Goal: Task Accomplishment & Management: Manage account settings

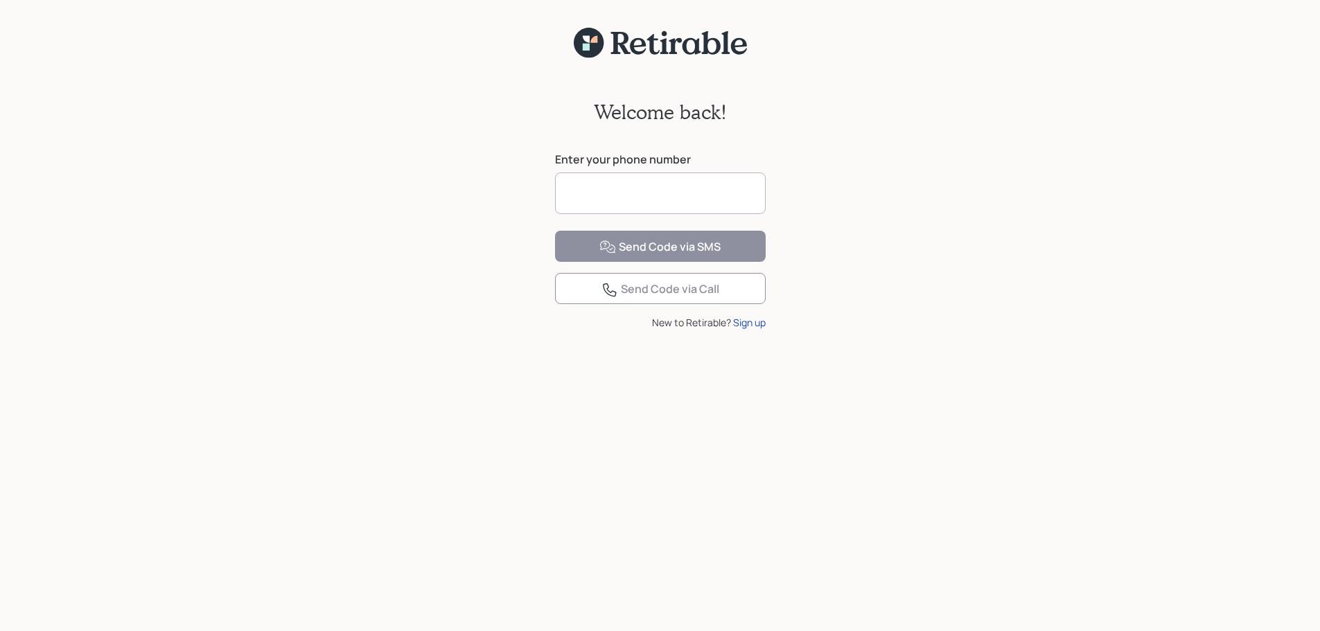
click at [716, 202] on input at bounding box center [660, 194] width 211 height 42
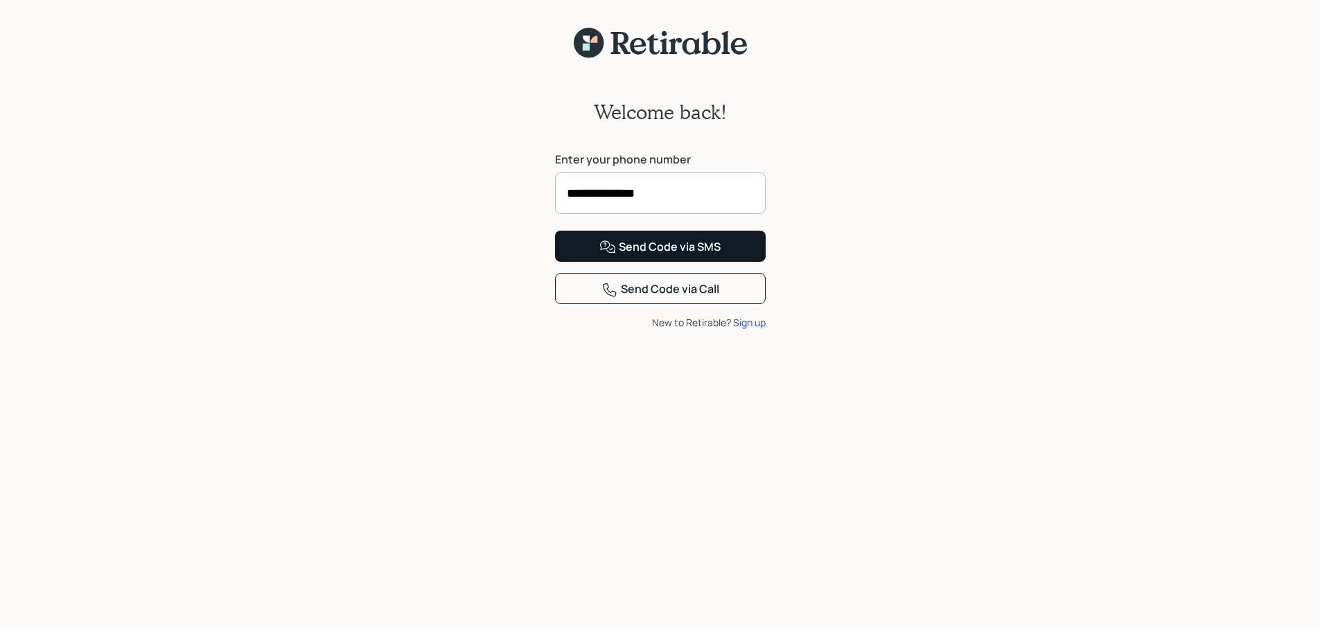
type input "**********"
click at [653, 256] on div "Send Code via SMS" at bounding box center [660, 247] width 121 height 17
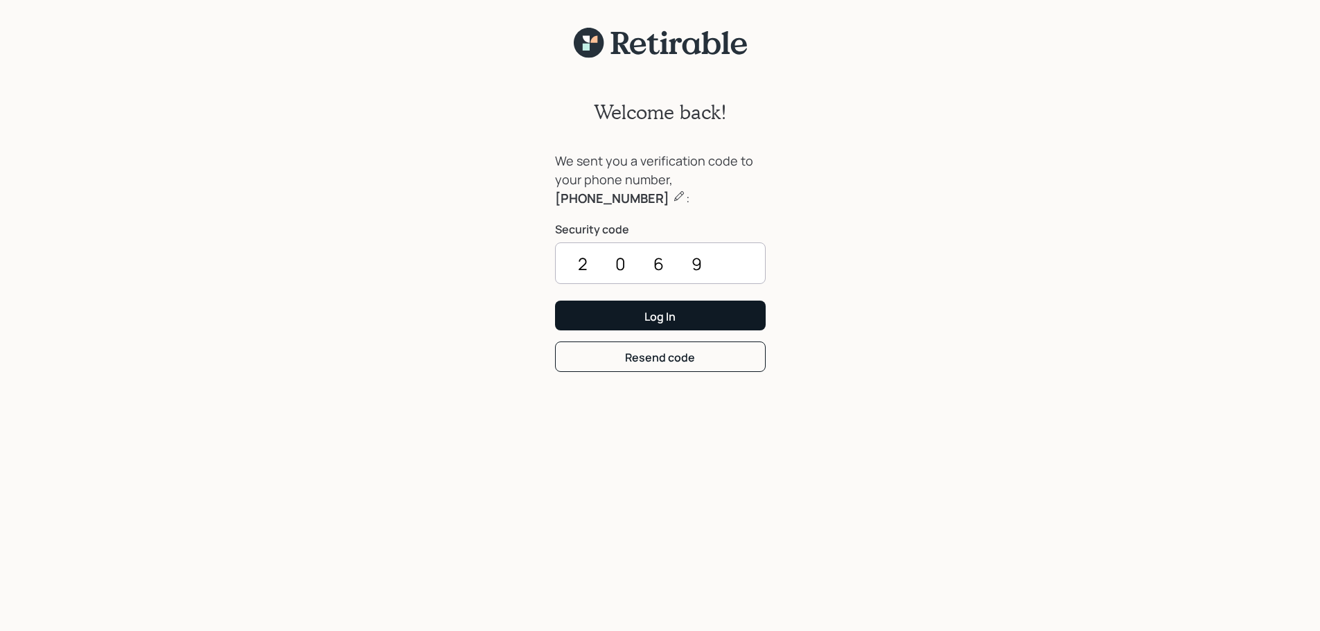
type input "2069"
click at [645, 310] on div "Log In" at bounding box center [660, 316] width 31 height 15
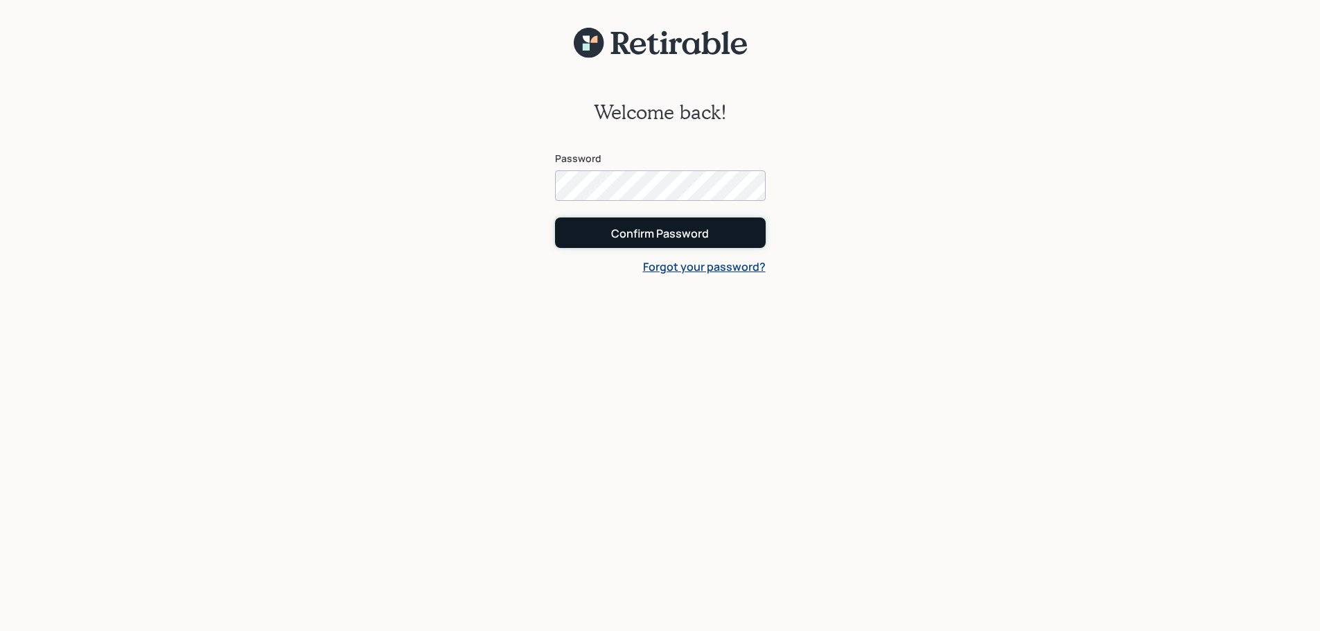
click at [707, 234] on div "Confirm Password" at bounding box center [660, 233] width 98 height 15
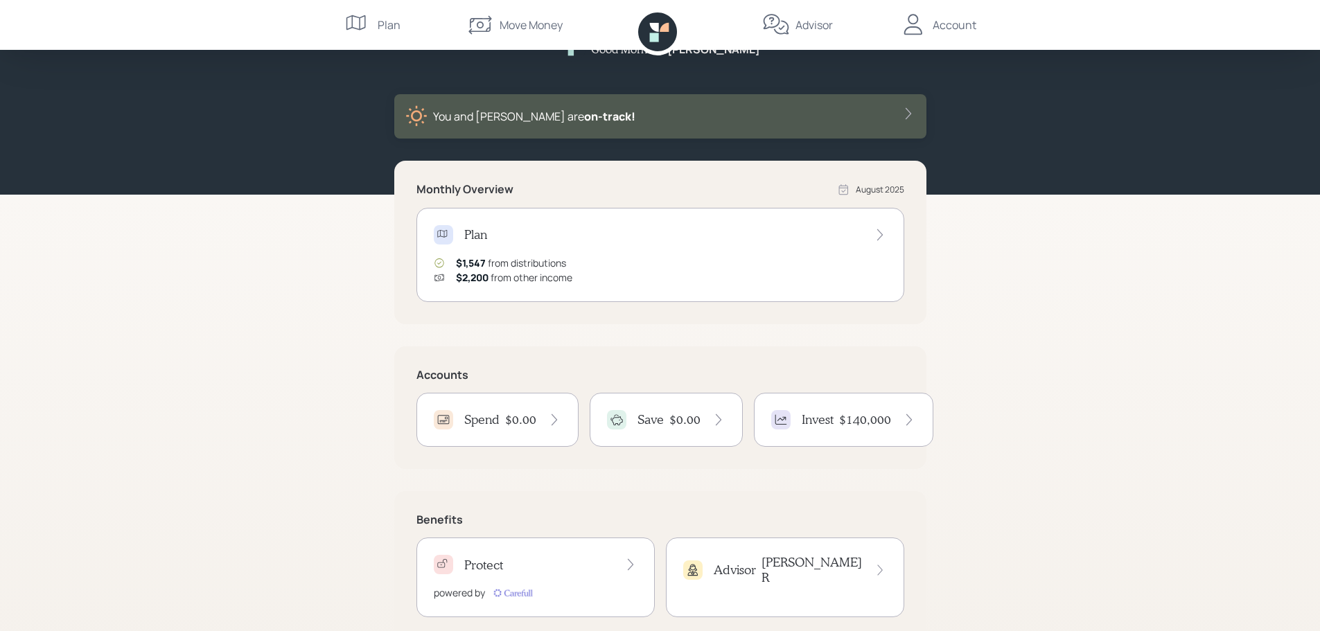
scroll to position [66, 0]
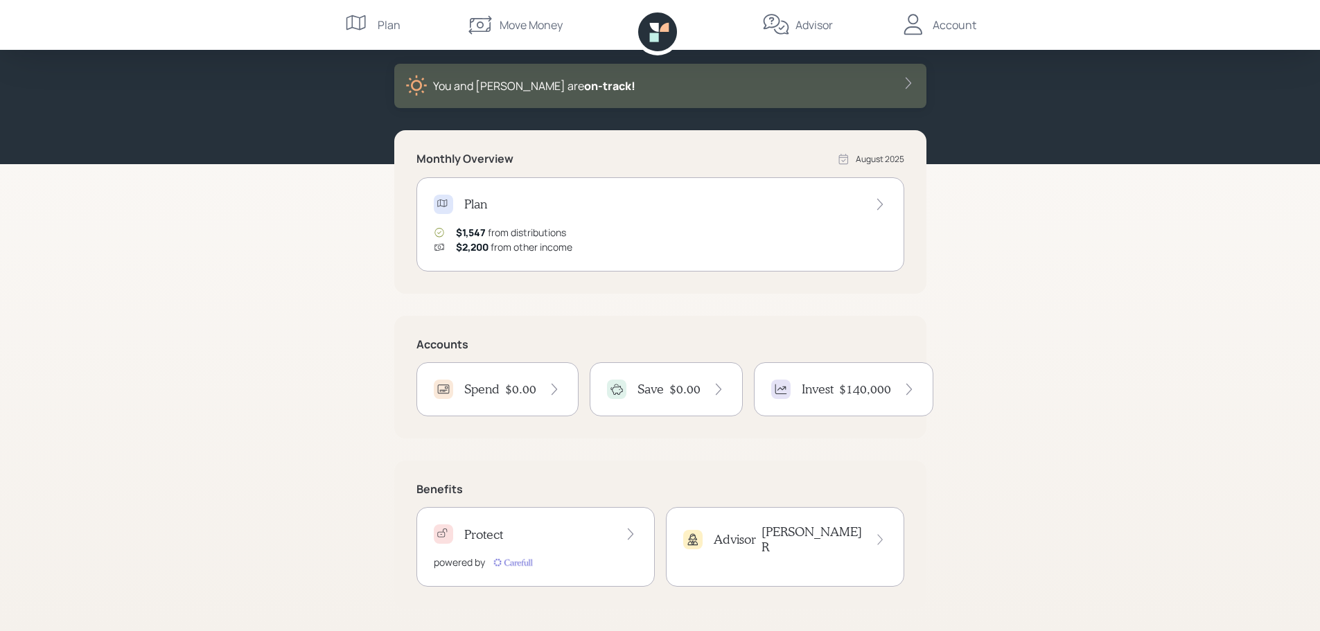
drag, startPoint x: 646, startPoint y: 401, endPoint x: 647, endPoint y: 417, distance: 16.0
click at [647, 417] on div "Save $0.00" at bounding box center [666, 390] width 153 height 54
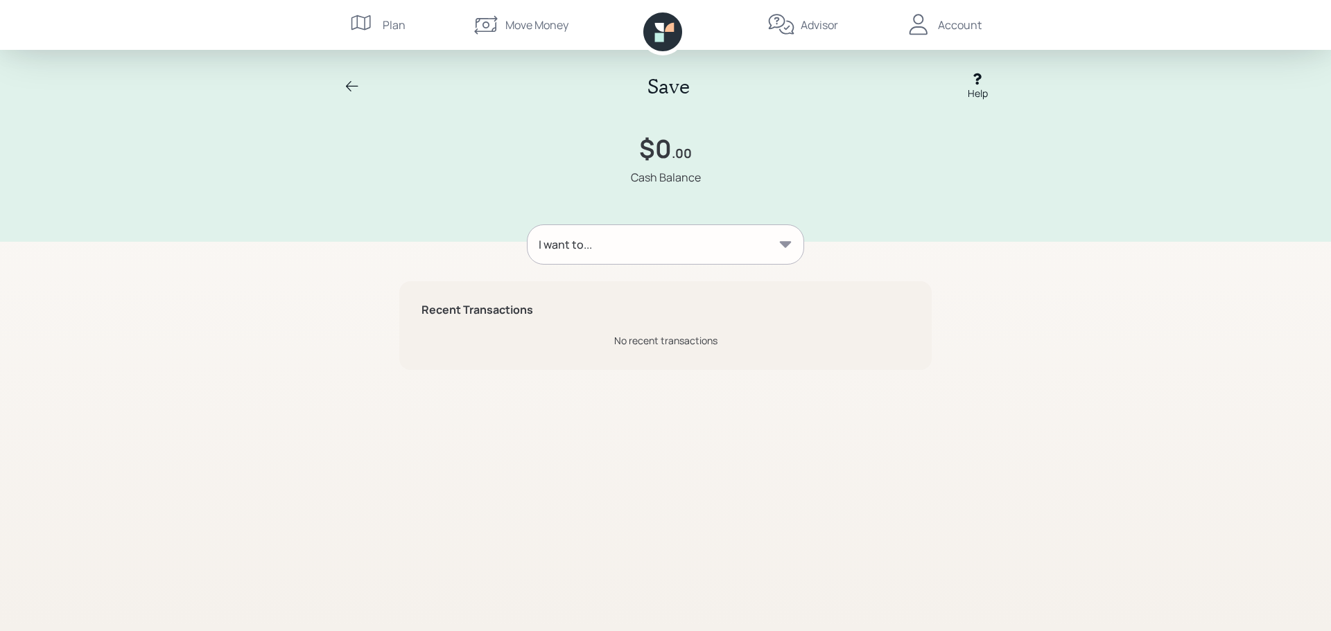
click at [785, 250] on icon at bounding box center [785, 245] width 14 height 14
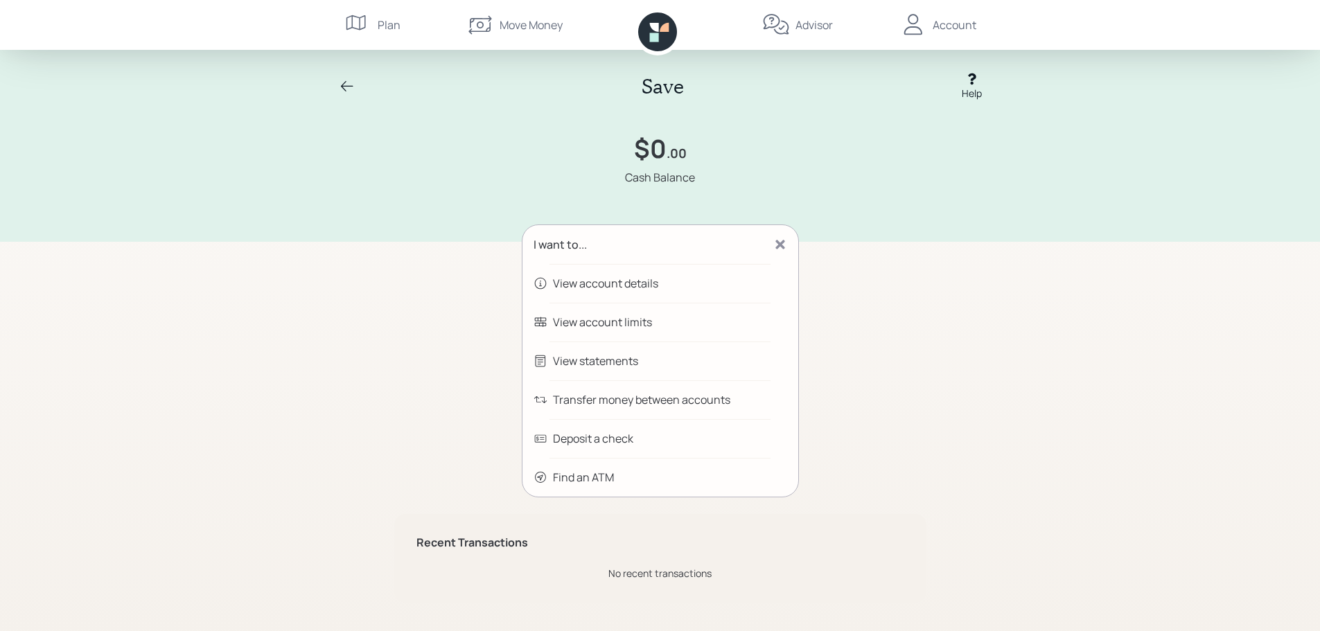
click at [643, 404] on div "Transfer money between accounts" at bounding box center [641, 400] width 177 height 17
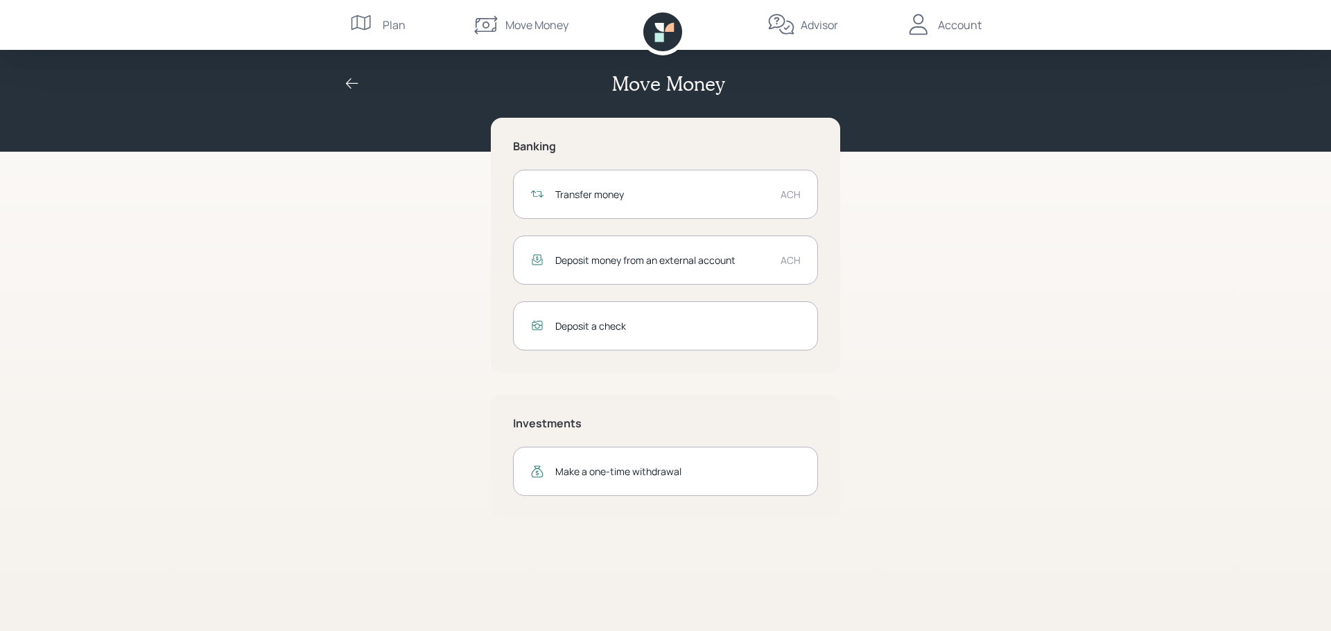
click at [713, 261] on div "Deposit money from an external account" at bounding box center [662, 260] width 214 height 15
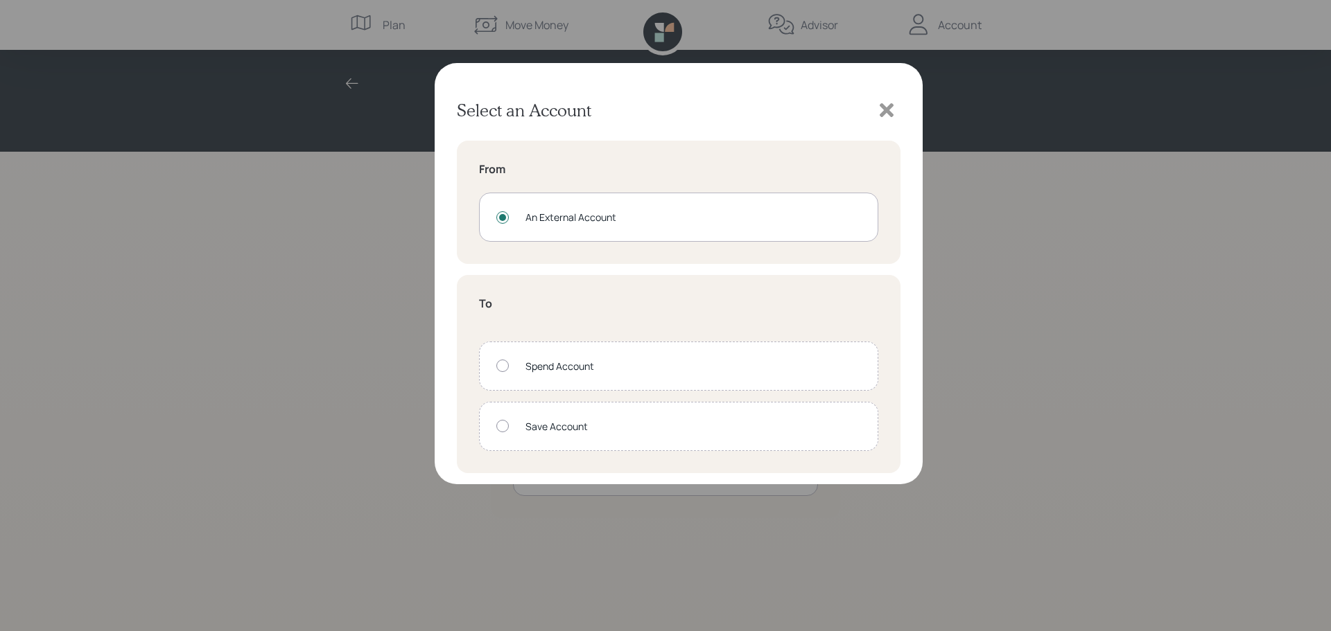
click at [625, 269] on div "From An External Account To Spend Account Save Account" at bounding box center [679, 307] width 444 height 332
click at [752, 221] on div "An External Account" at bounding box center [692, 217] width 335 height 15
click at [502, 421] on div at bounding box center [502, 426] width 12 height 12
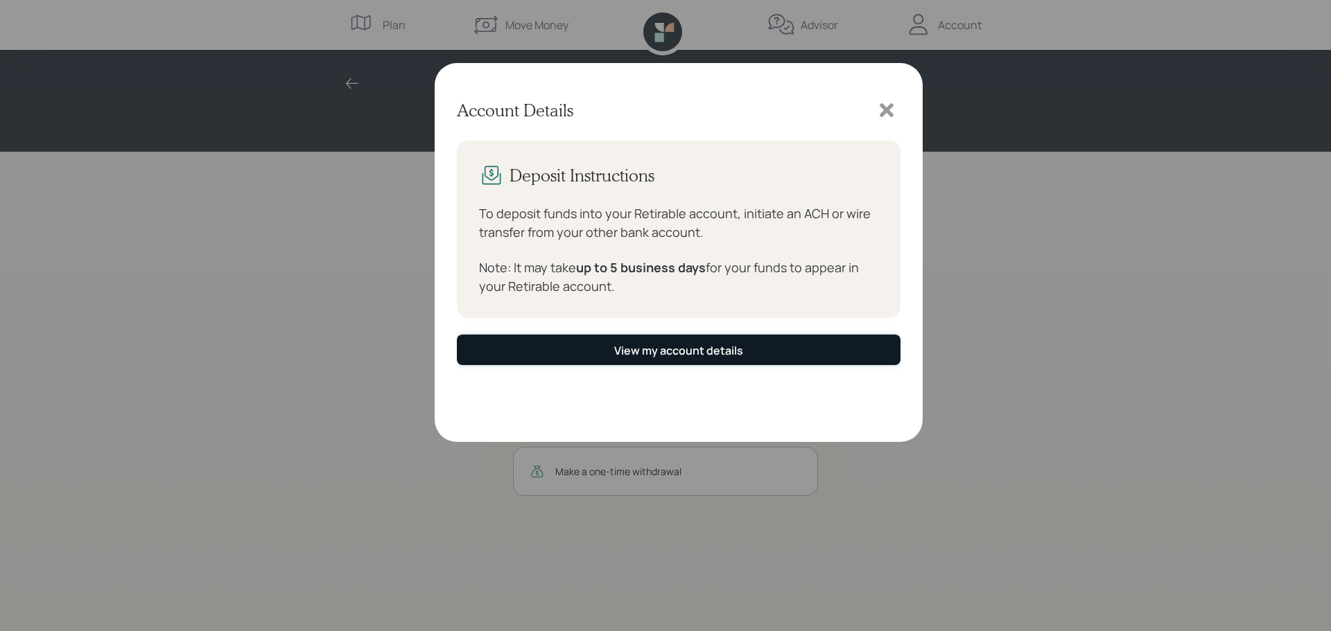
click at [709, 345] on div "View my account details" at bounding box center [678, 350] width 129 height 15
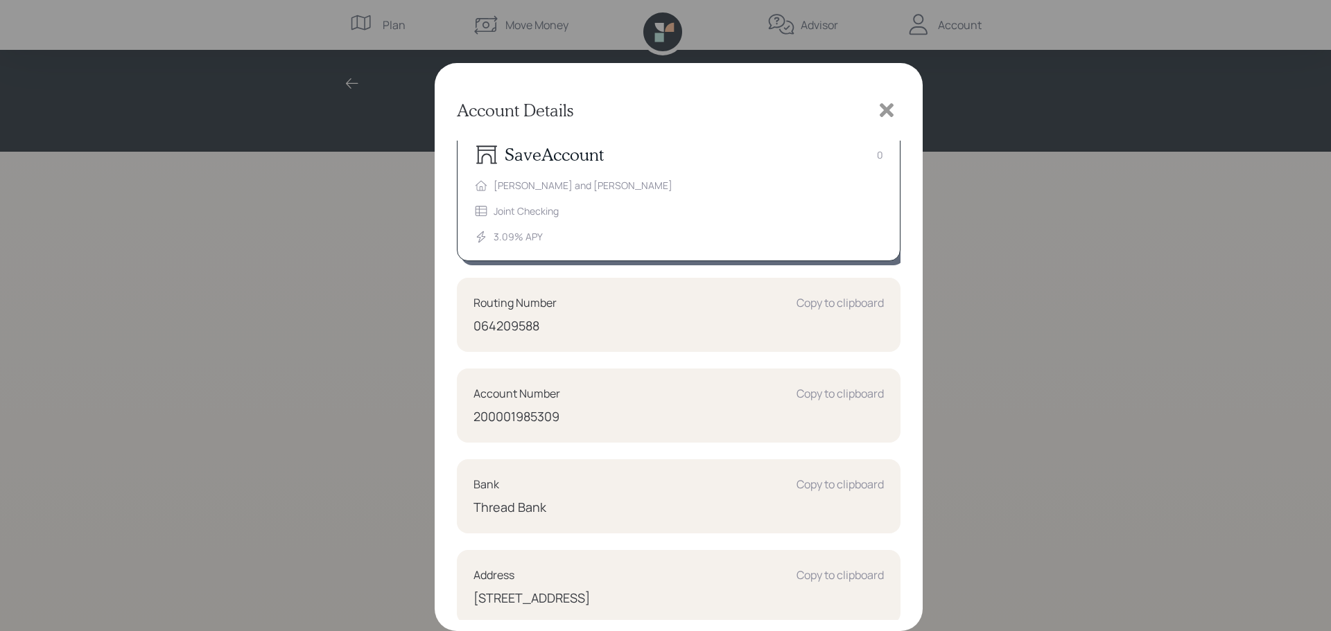
scroll to position [20, 0]
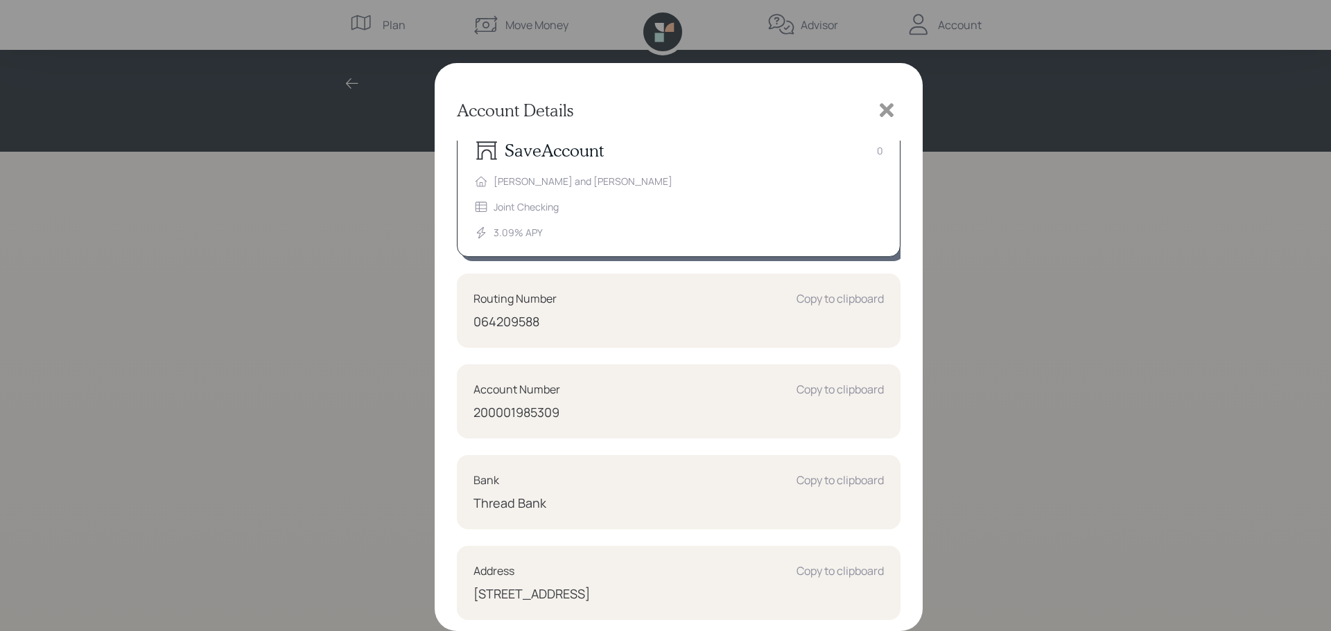
click at [877, 153] on div "0" at bounding box center [880, 150] width 6 height 15
click at [887, 117] on icon at bounding box center [886, 110] width 21 height 21
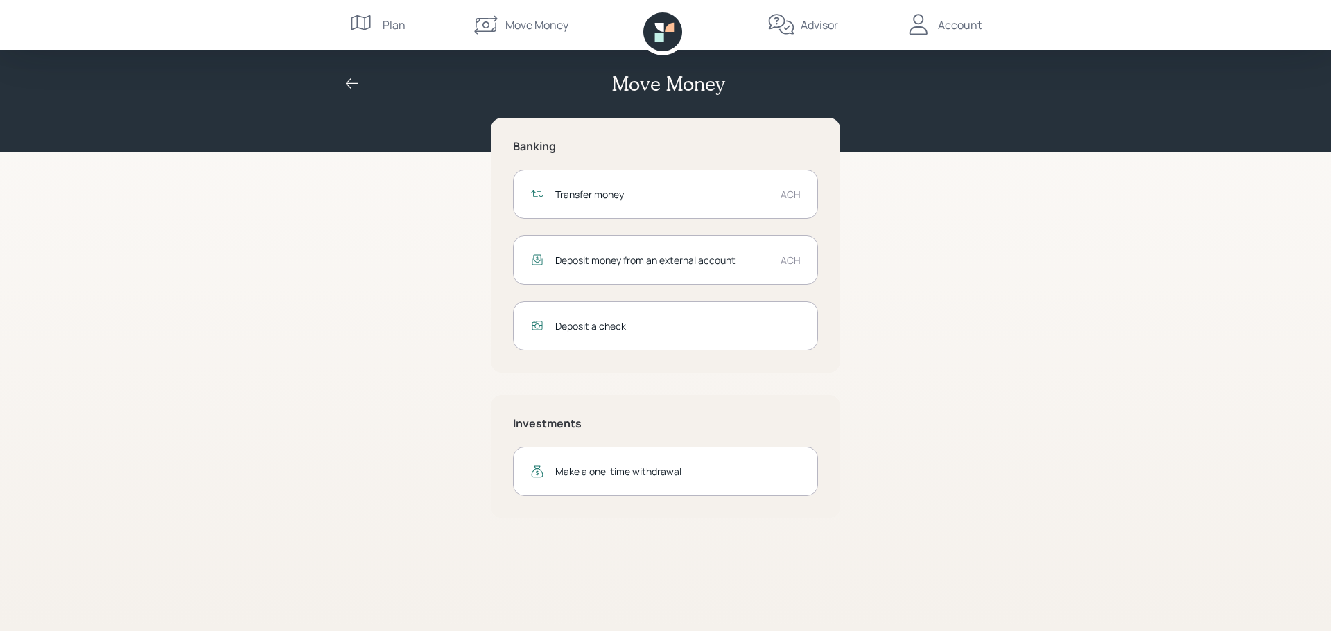
click at [945, 37] on div "Account" at bounding box center [943, 25] width 77 height 50
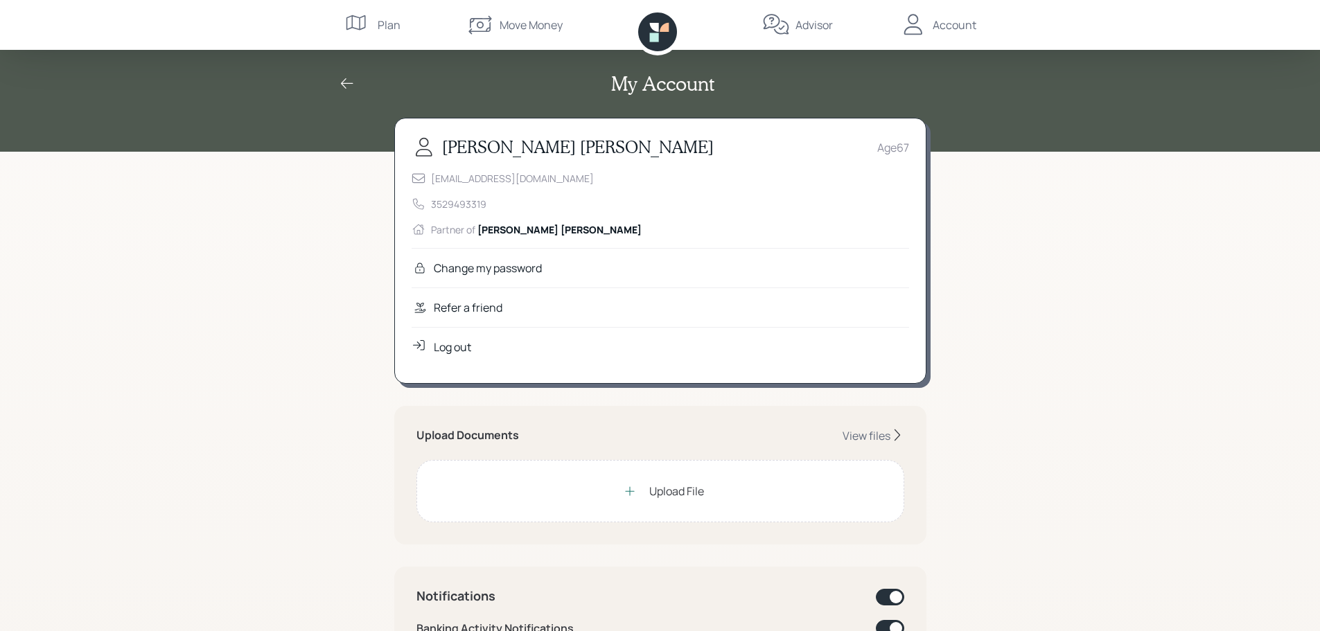
click at [353, 84] on icon at bounding box center [347, 84] width 17 height 17
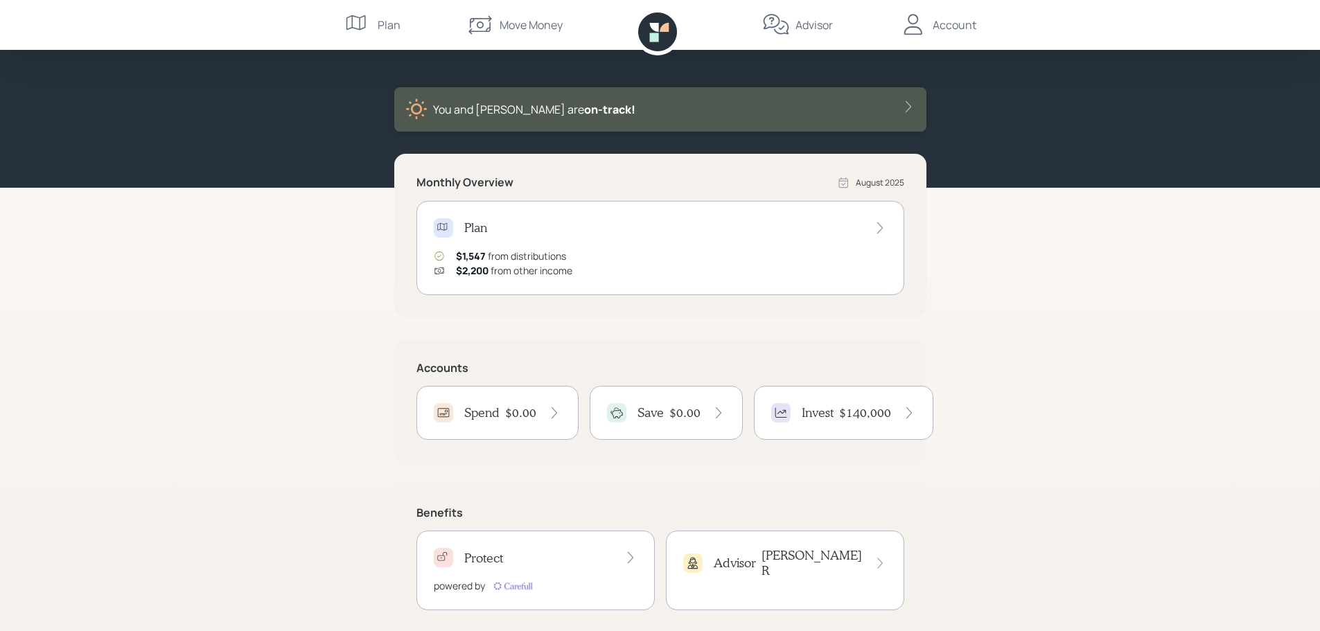
scroll to position [66, 0]
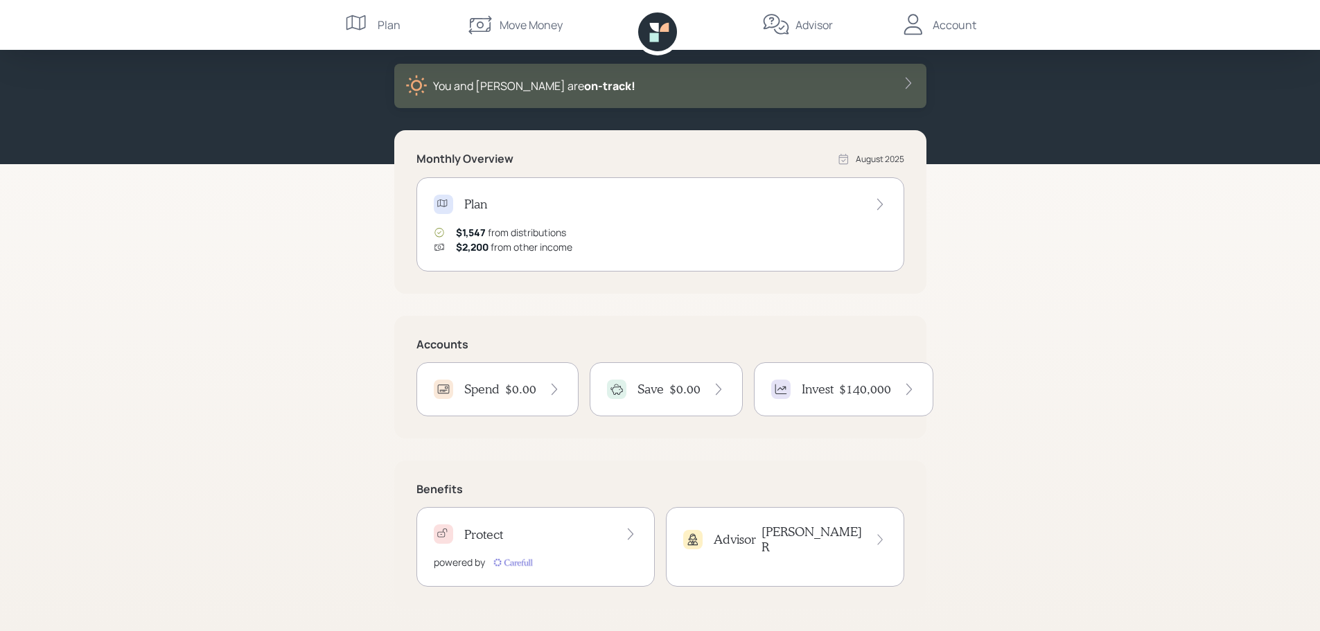
click at [906, 389] on icon at bounding box center [910, 390] width 14 height 14
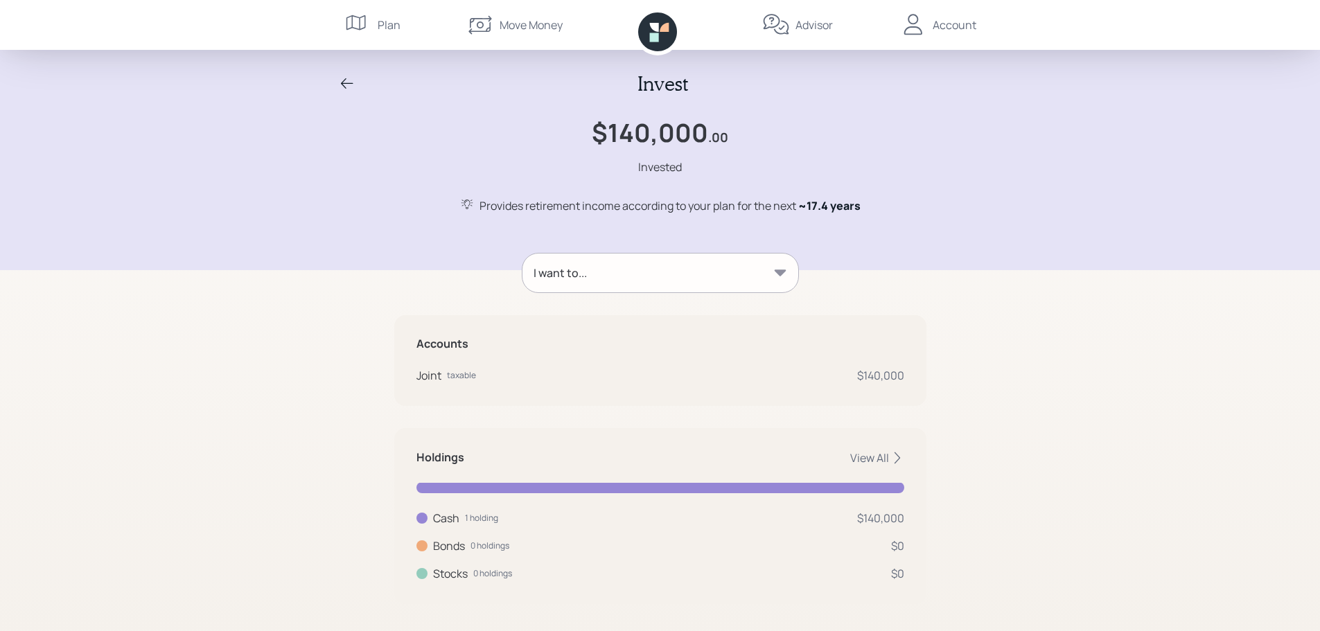
scroll to position [12, 0]
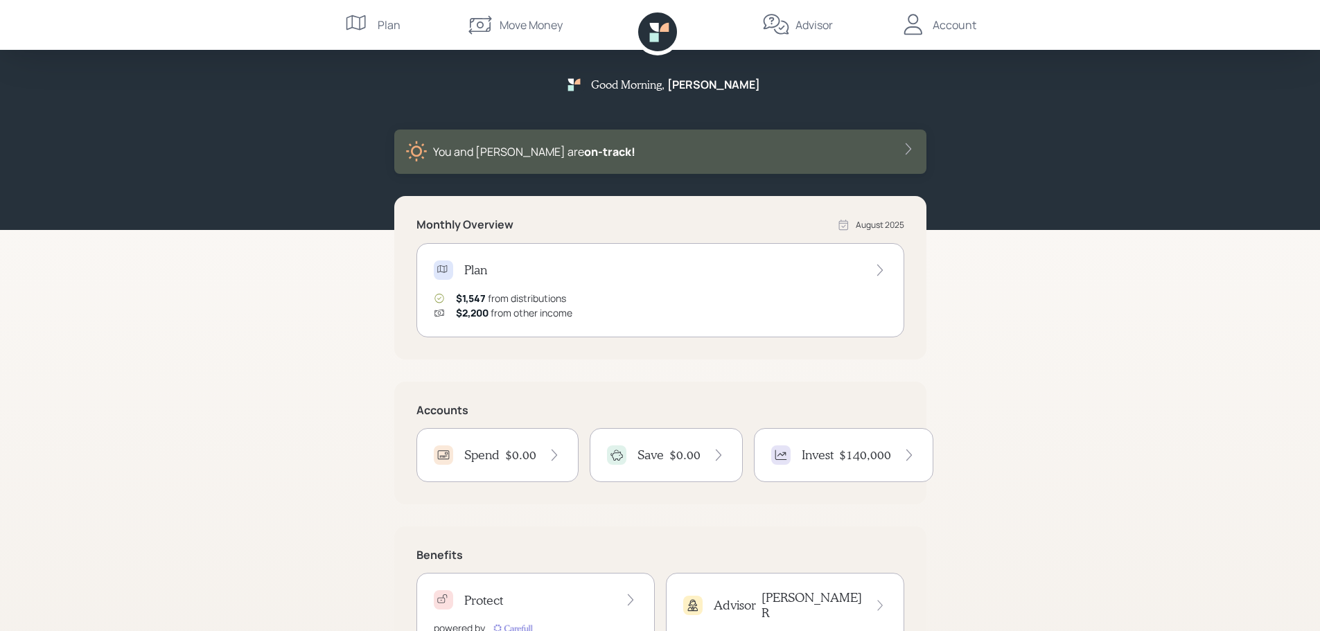
click at [550, 26] on div "Move Money" at bounding box center [531, 25] width 63 height 17
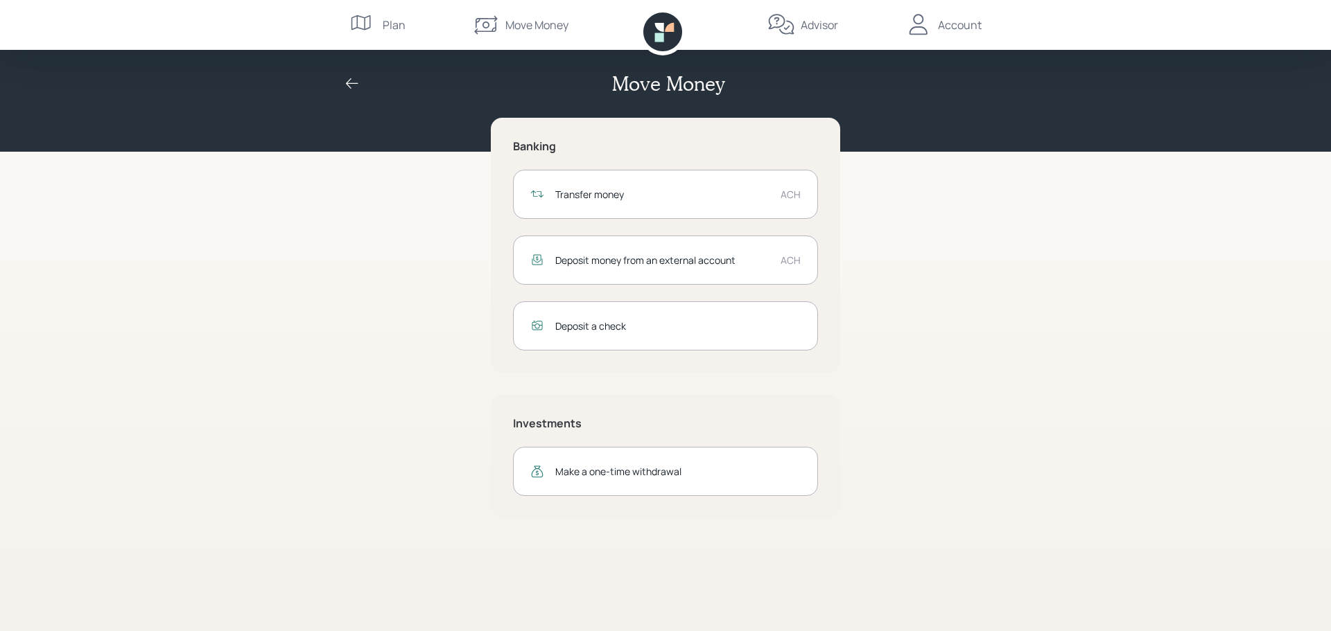
click at [766, 268] on div "Deposit money from an external account ACH" at bounding box center [665, 260] width 305 height 49
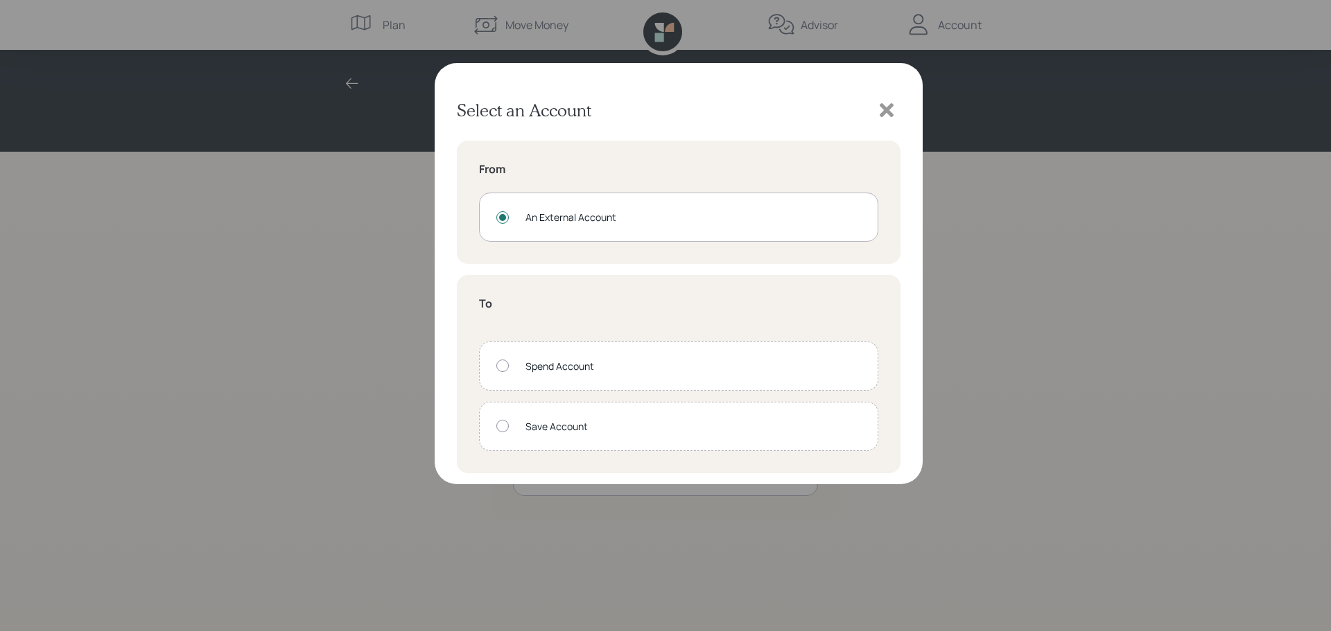
click at [500, 428] on div at bounding box center [502, 426] width 12 height 12
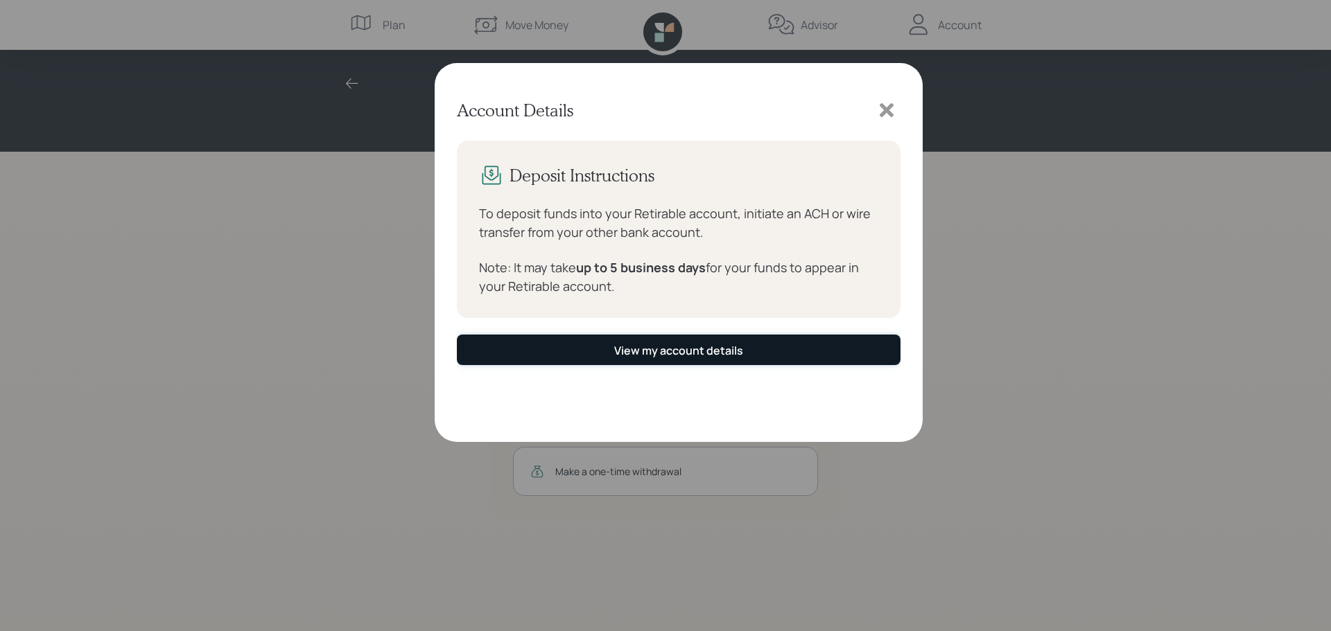
click at [672, 359] on button "View my account details" at bounding box center [679, 350] width 444 height 30
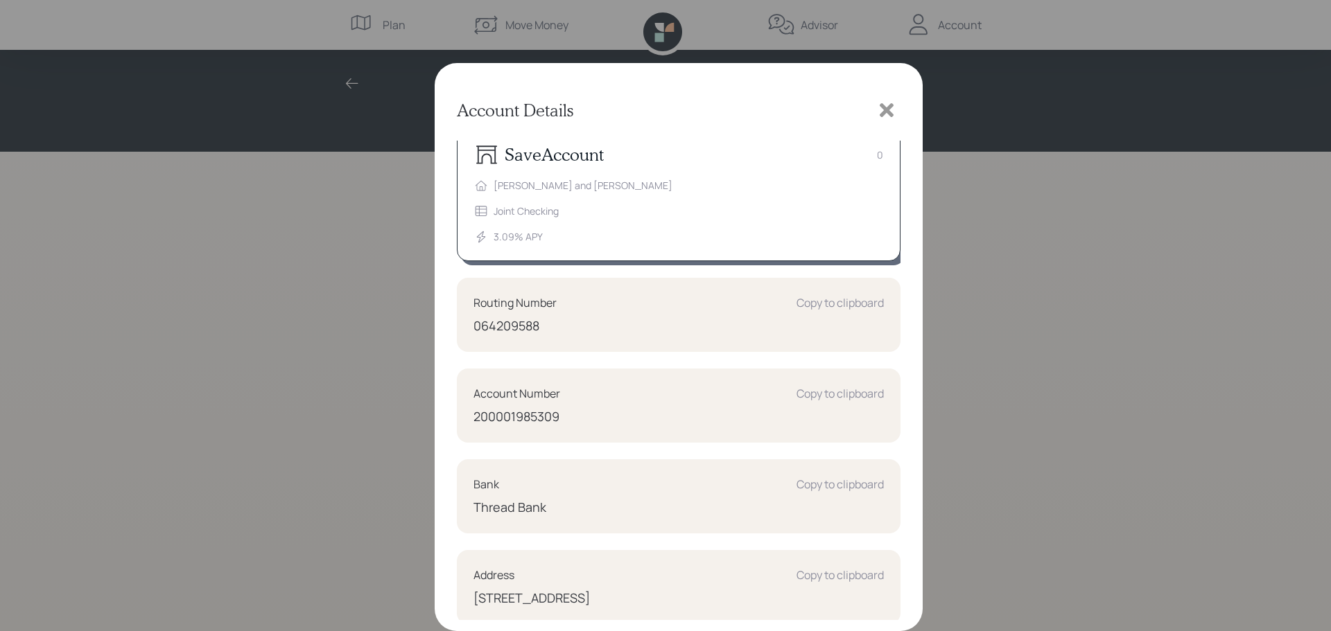
scroll to position [20, 0]
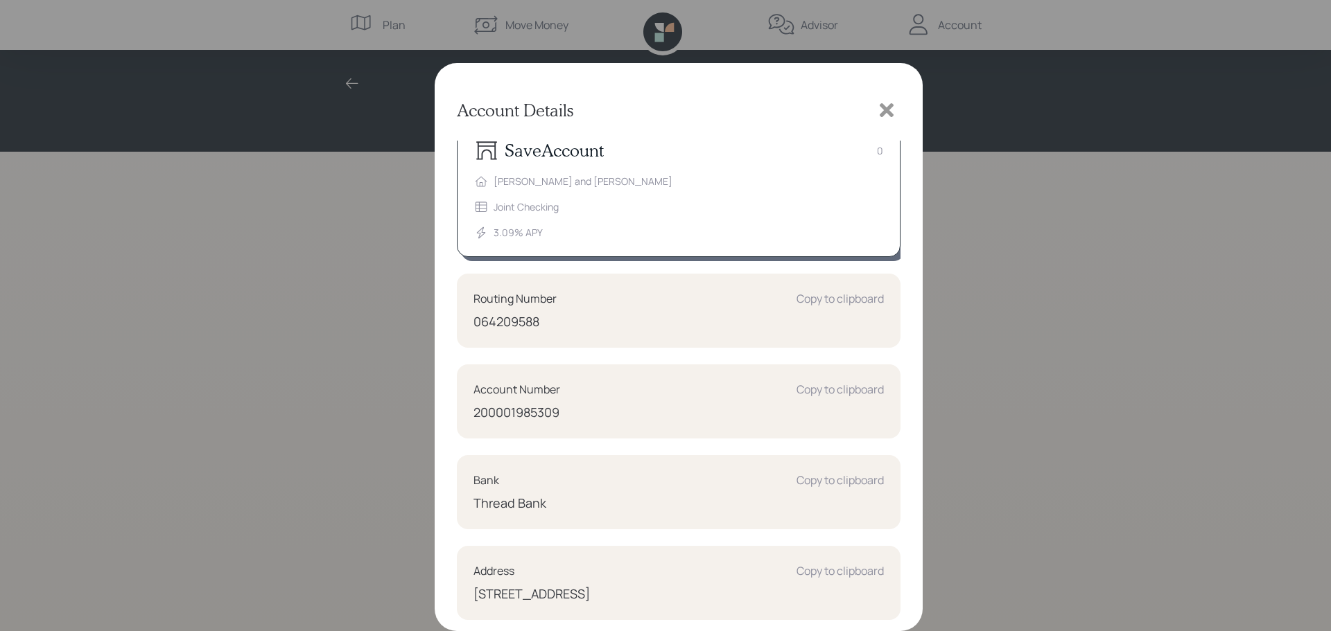
click at [880, 114] on icon at bounding box center [887, 110] width 14 height 14
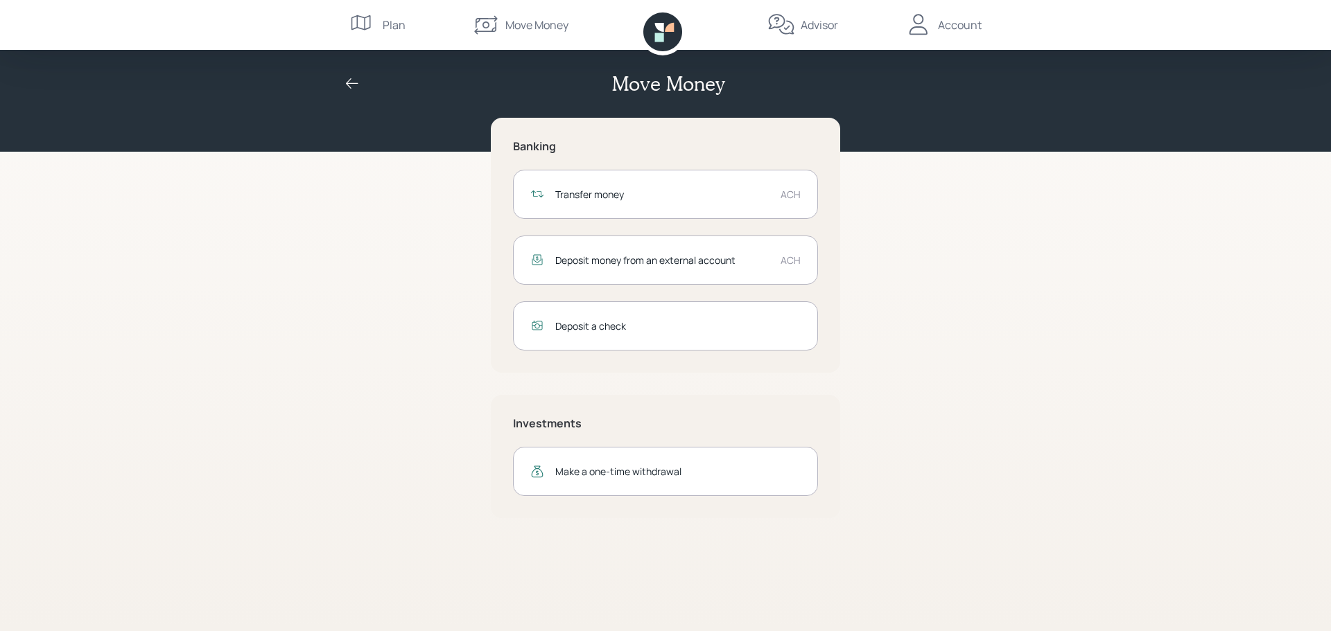
click at [707, 270] on div "Deposit money from an external account ACH" at bounding box center [665, 260] width 305 height 49
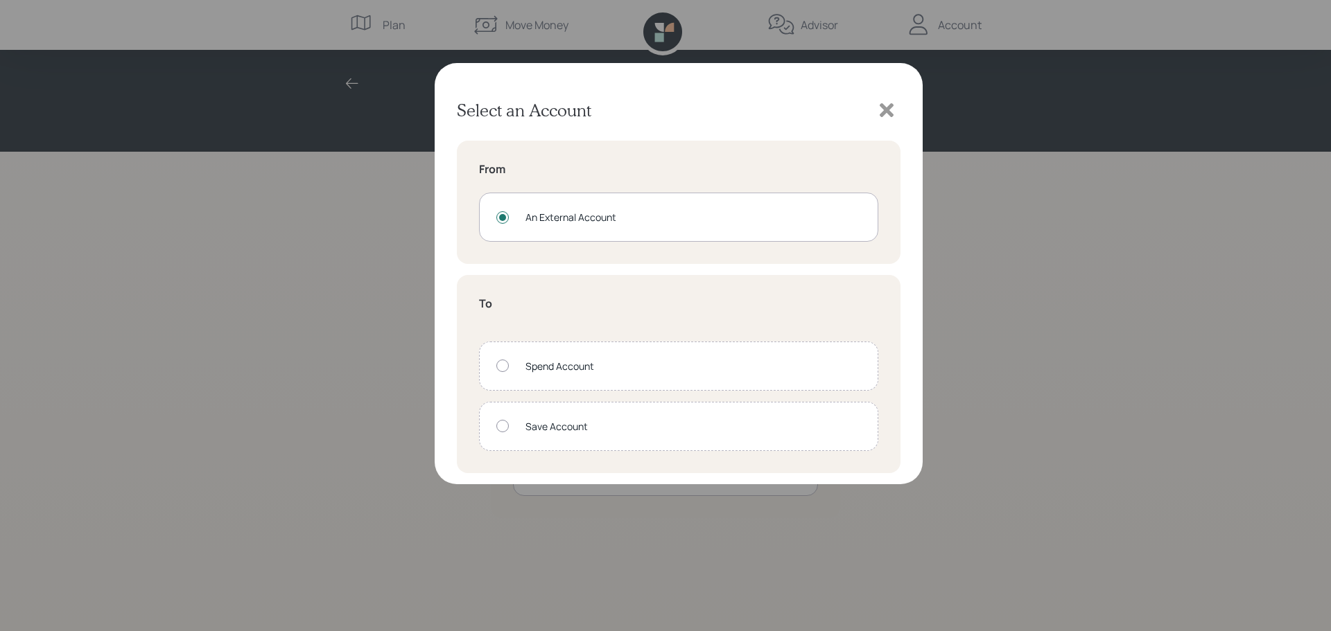
click at [503, 429] on div at bounding box center [502, 426] width 12 height 12
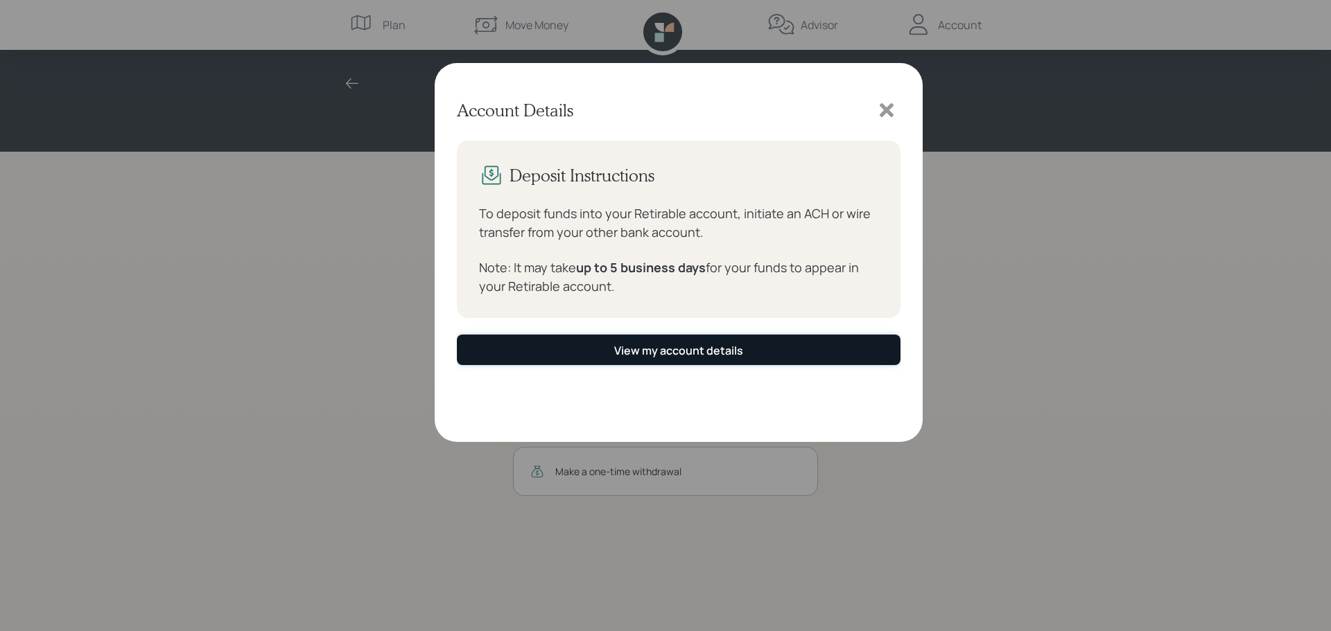
click at [751, 347] on button "View my account details" at bounding box center [679, 350] width 444 height 30
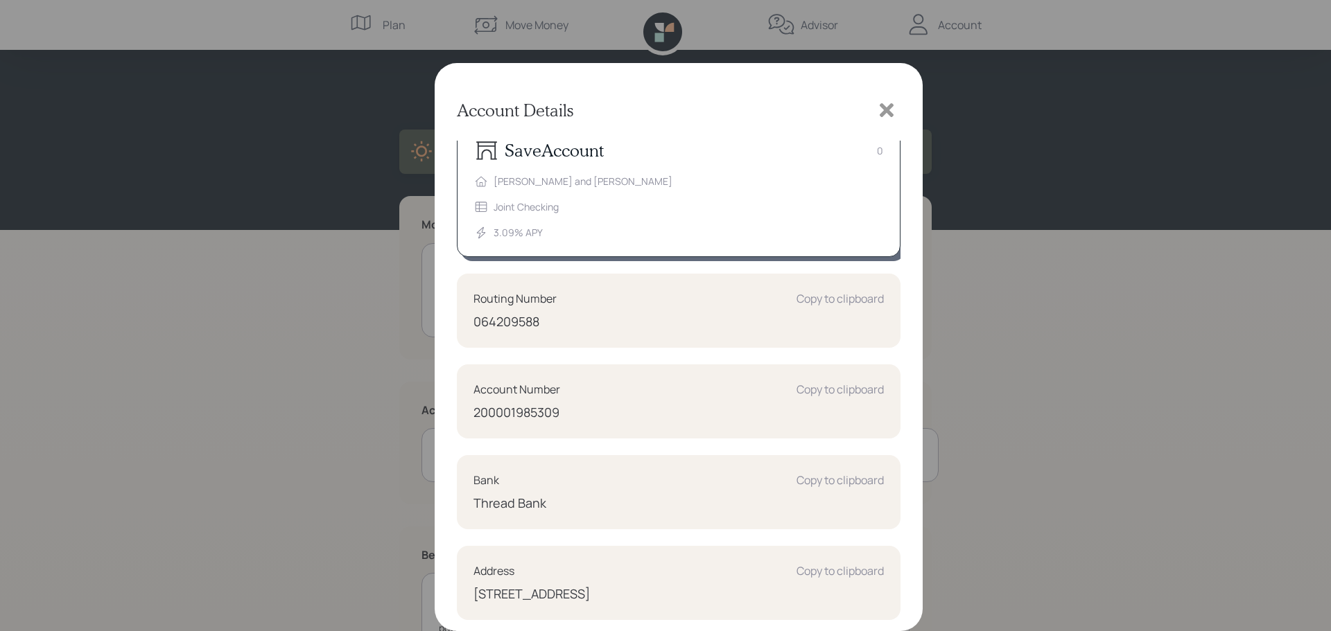
click at [889, 113] on icon at bounding box center [887, 110] width 14 height 14
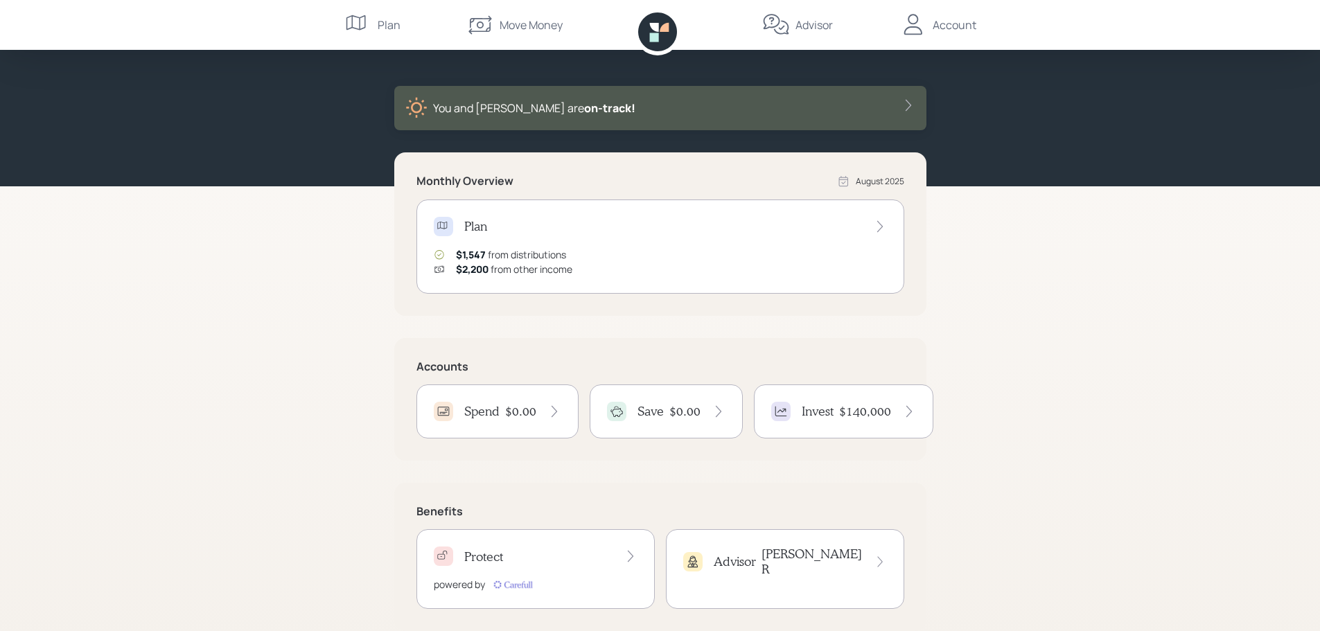
scroll to position [66, 0]
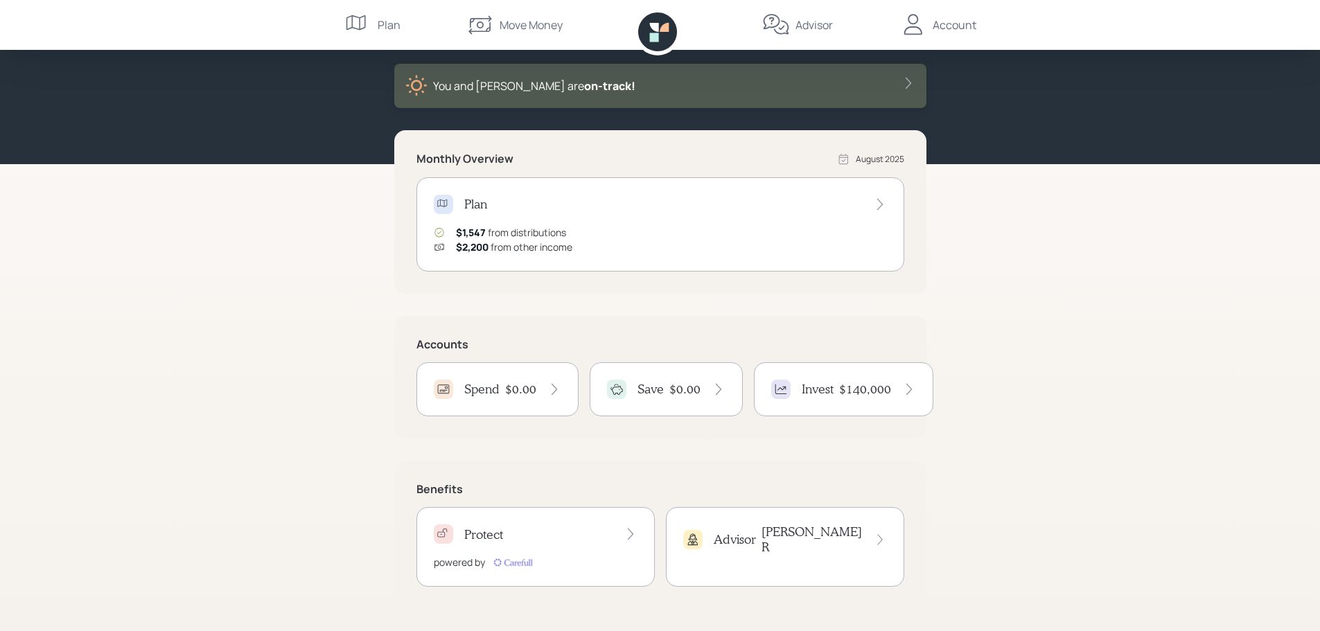
click at [389, 19] on div "Plan" at bounding box center [389, 25] width 23 height 17
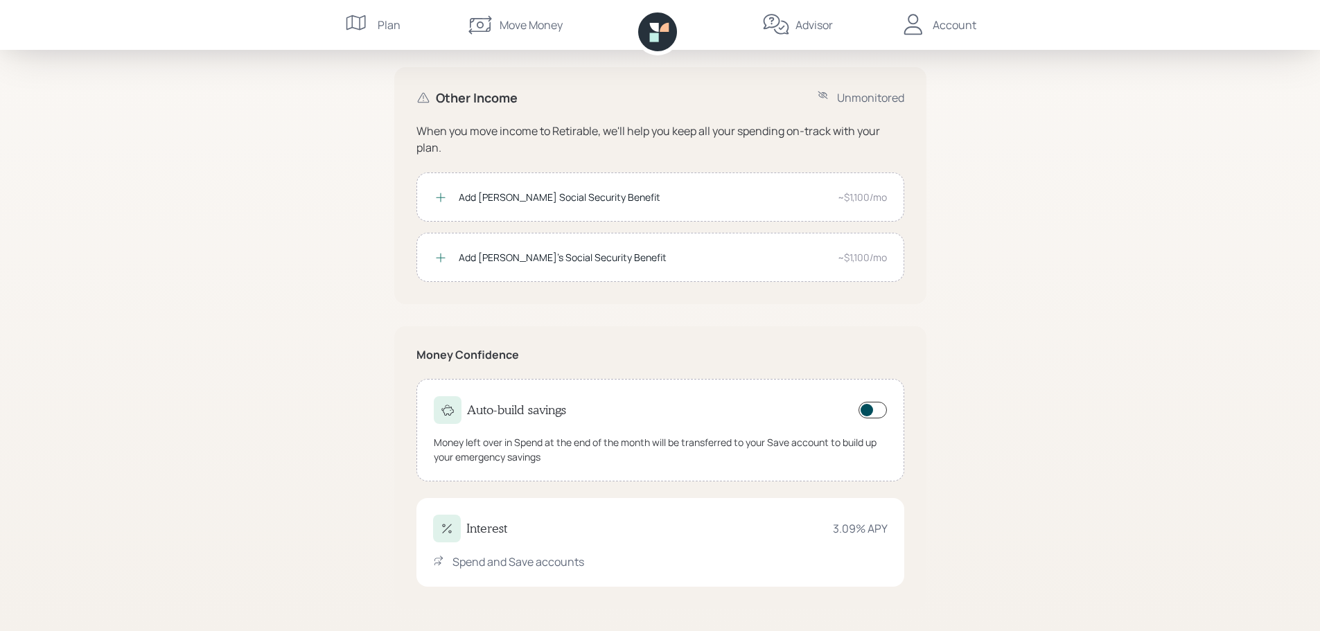
scroll to position [257, 0]
click at [538, 559] on div "Spend and Save accounts" at bounding box center [519, 562] width 132 height 17
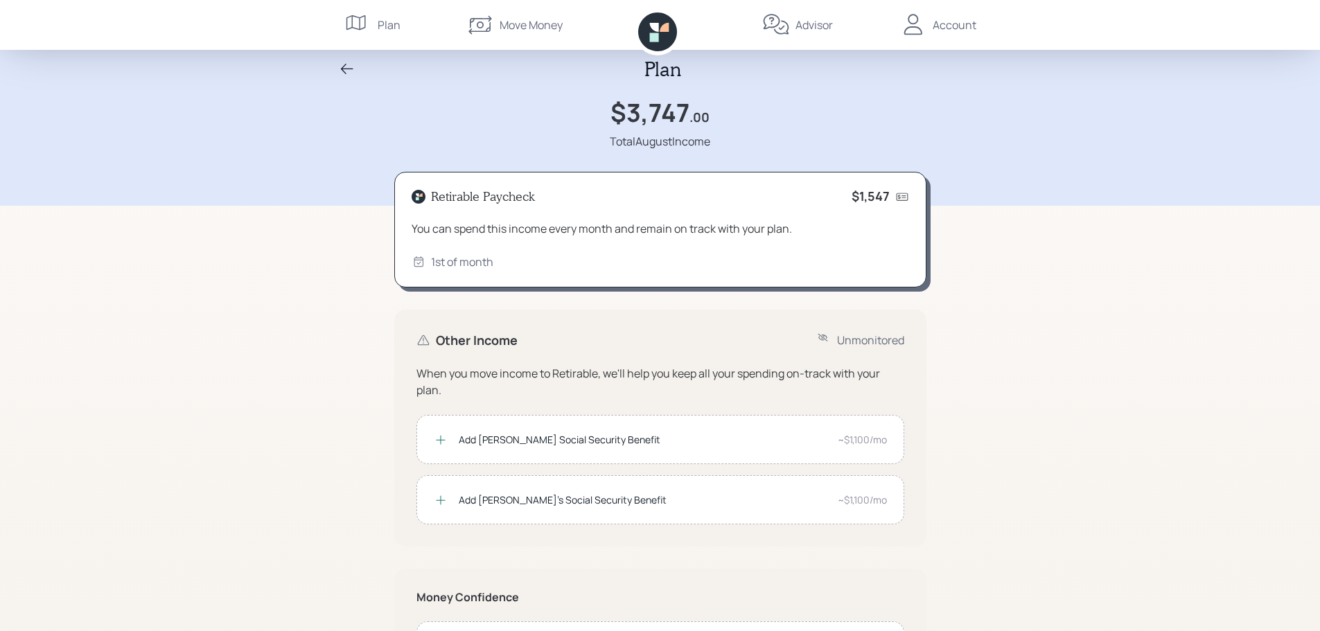
scroll to position [0, 0]
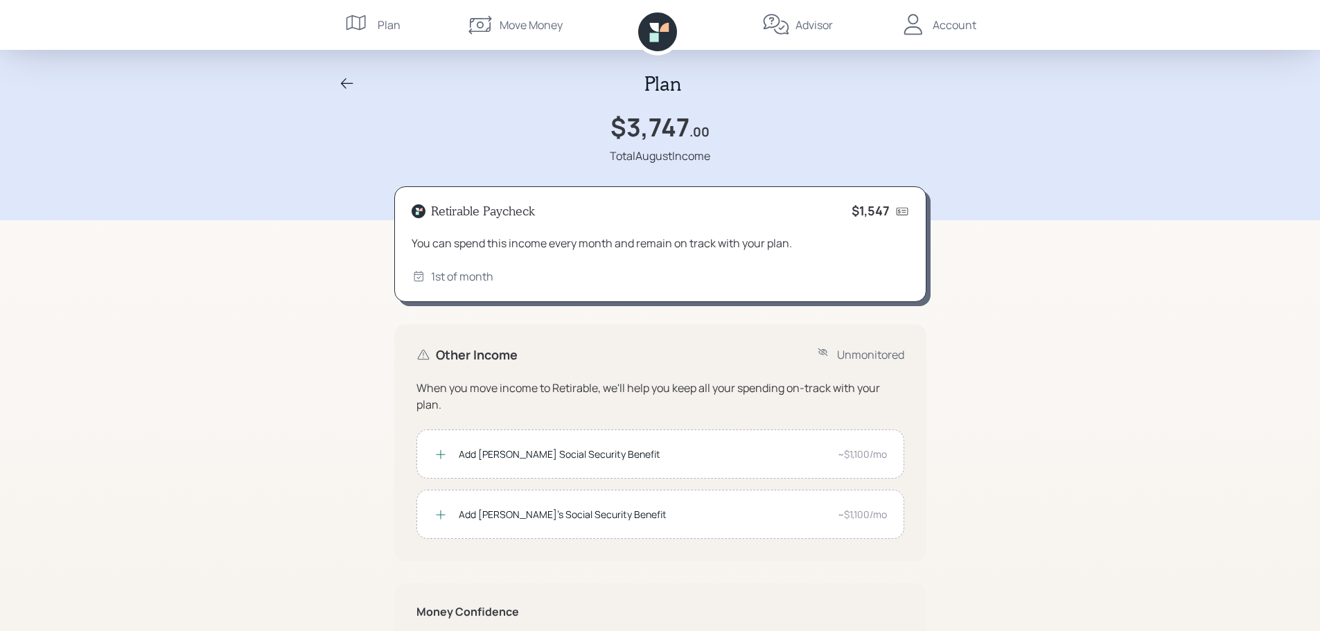
click at [524, 22] on div "Move Money" at bounding box center [531, 25] width 63 height 17
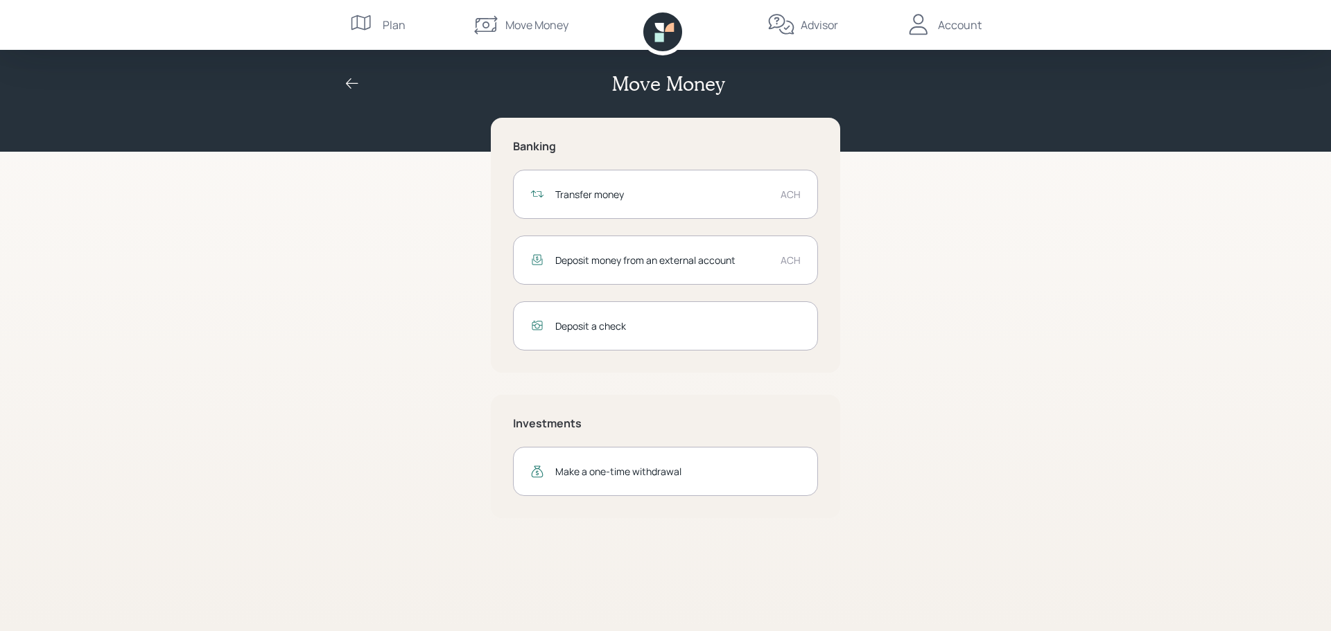
click at [661, 37] on icon at bounding box center [659, 37] width 9 height 9
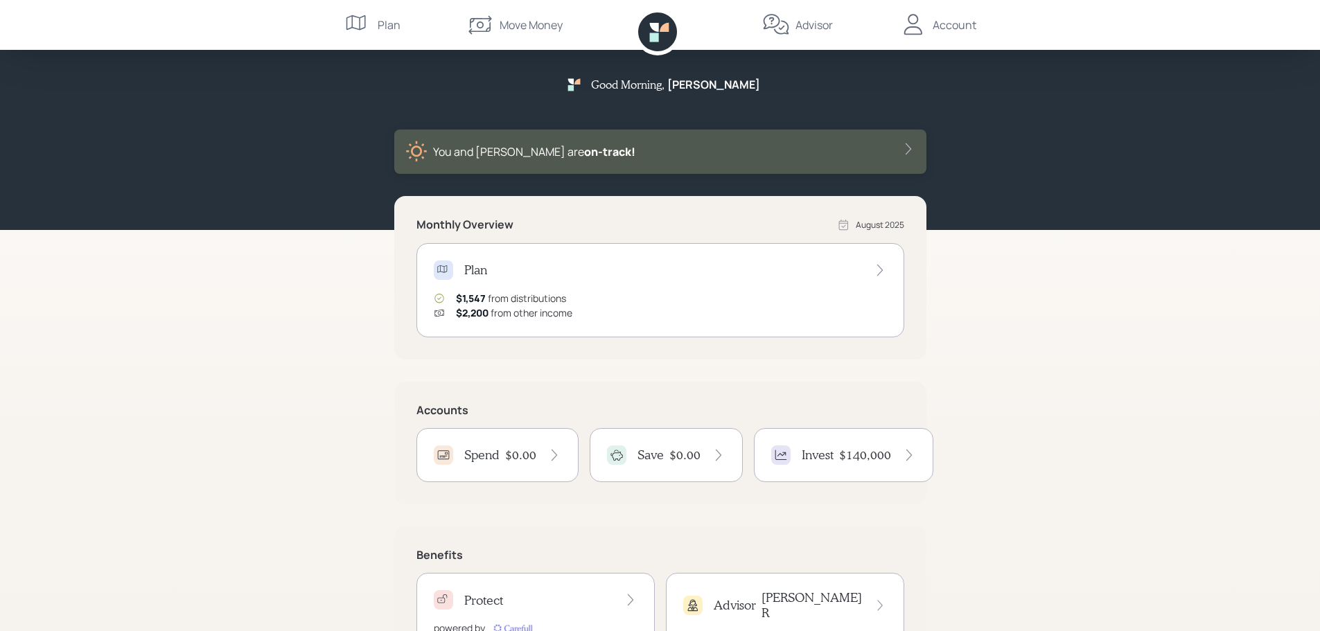
click at [810, 29] on div "Advisor" at bounding box center [814, 25] width 37 height 17
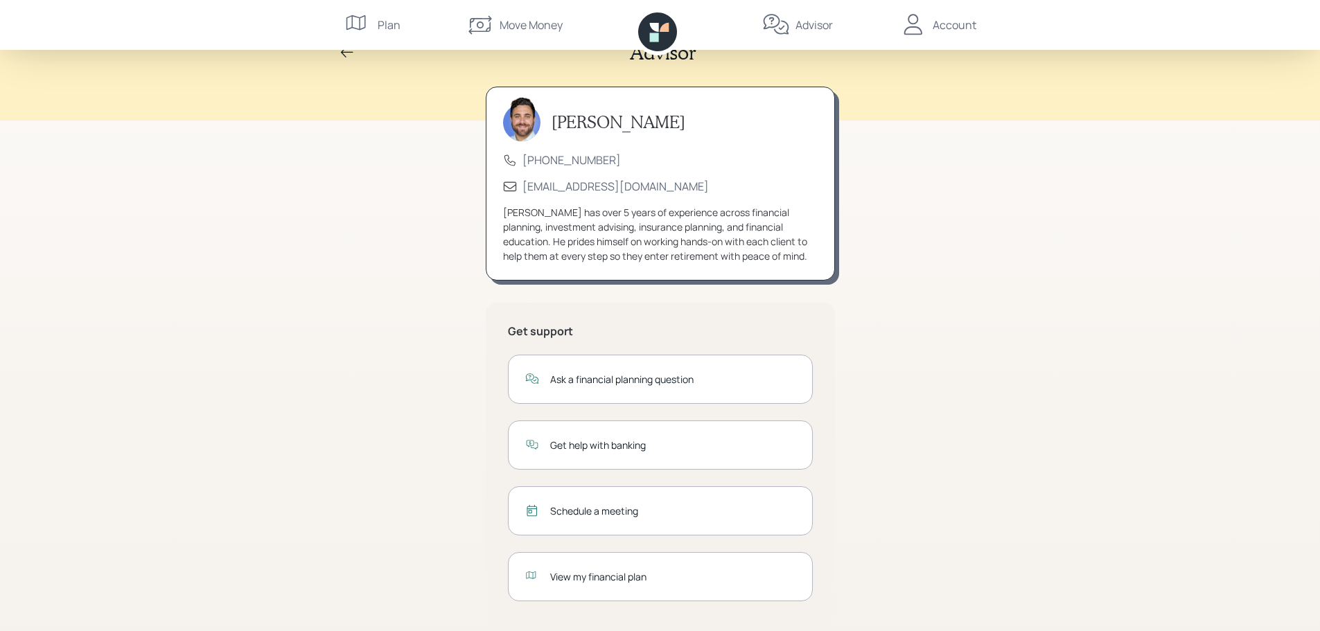
scroll to position [46, 0]
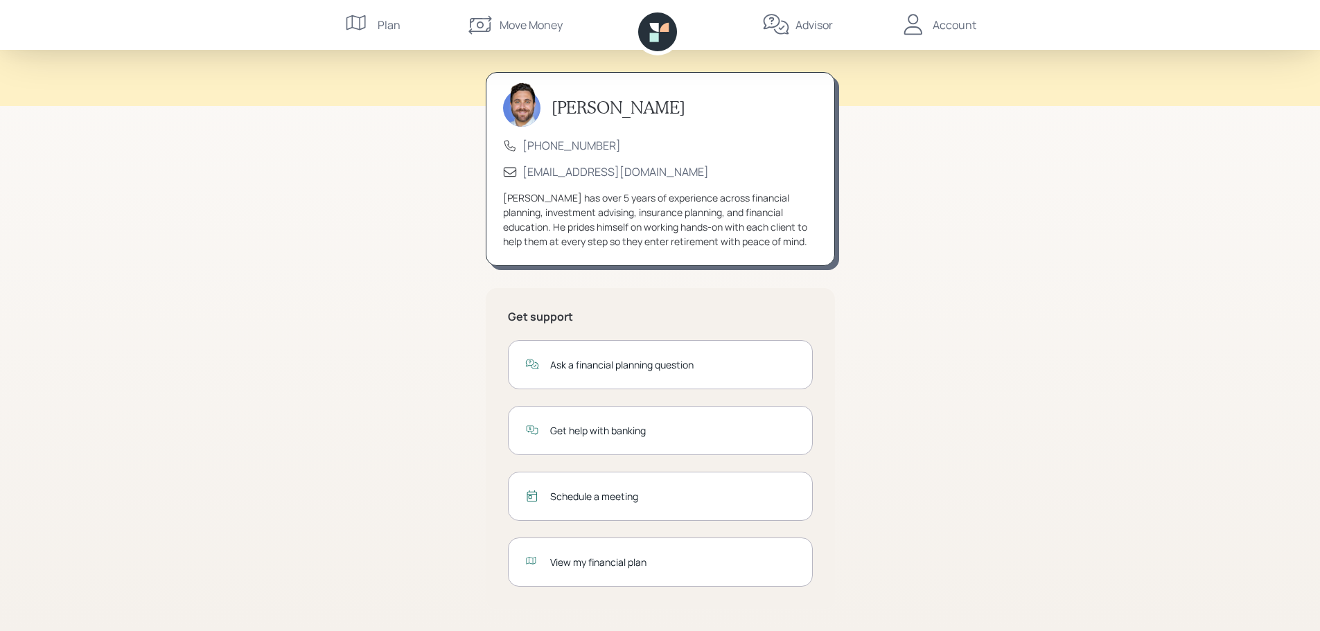
click at [693, 433] on div "Get help with banking" at bounding box center [672, 431] width 245 height 15
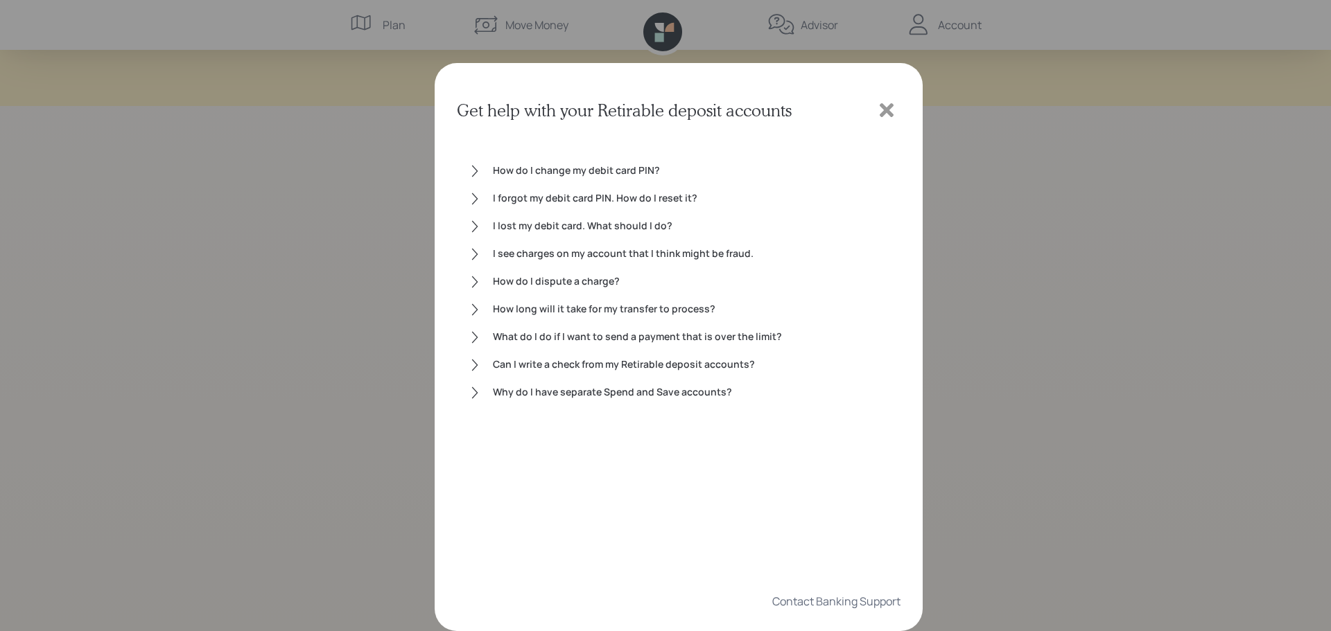
click at [620, 392] on div "Why do I have separate Spend and Save accounts?" at bounding box center [691, 393] width 396 height 17
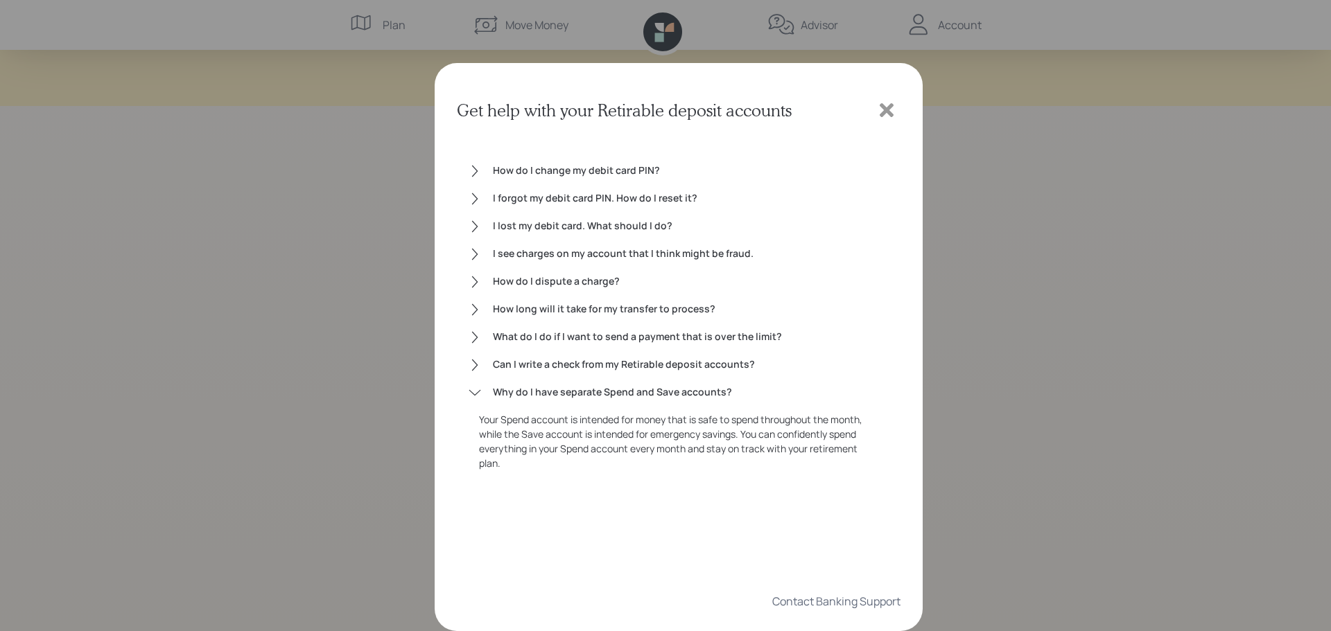
click at [885, 114] on icon at bounding box center [887, 110] width 14 height 14
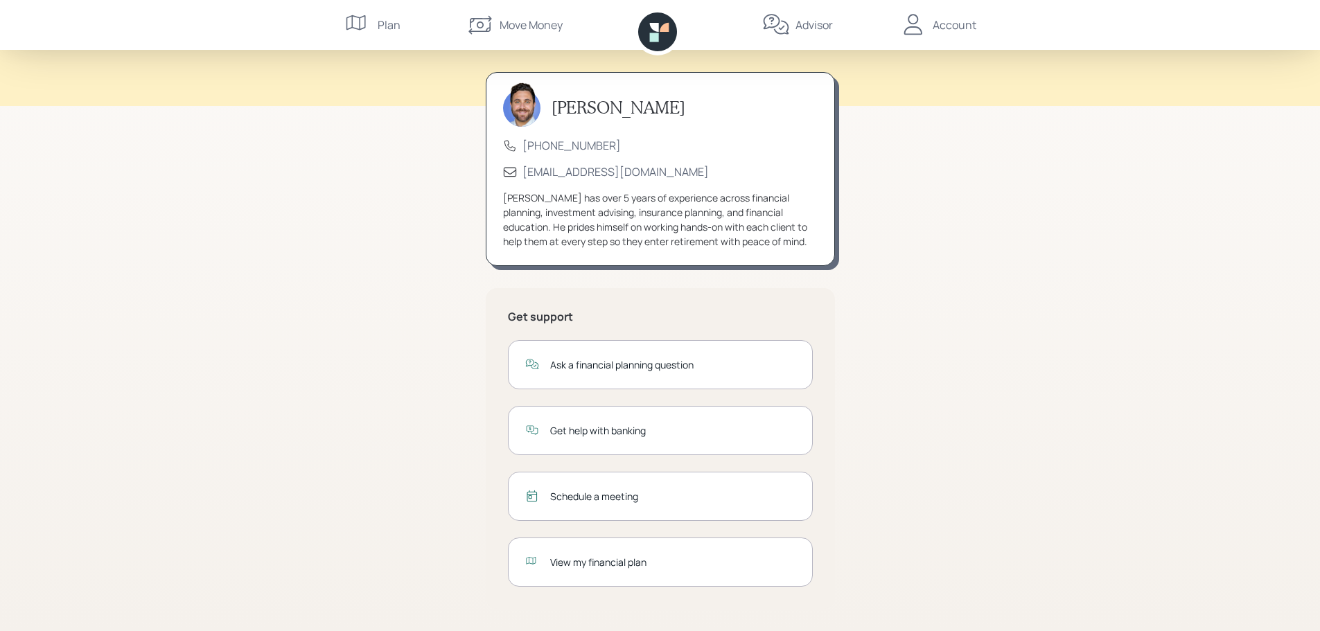
click at [602, 430] on div "Get help with banking" at bounding box center [672, 431] width 245 height 15
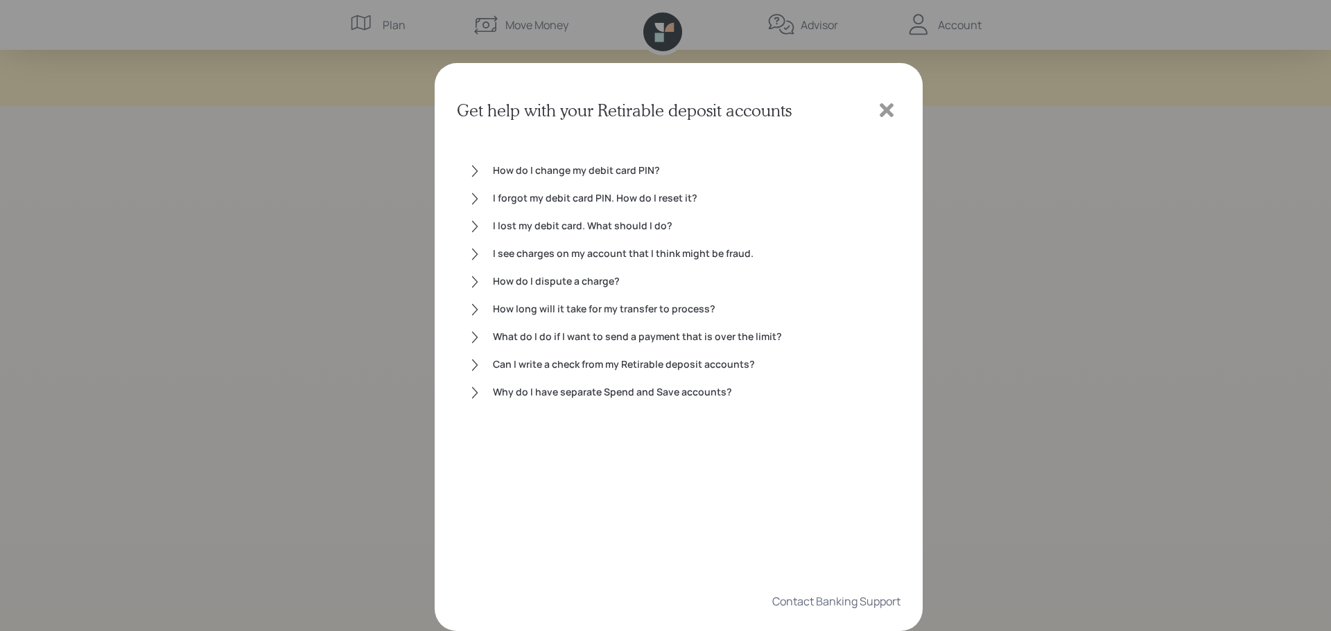
click at [884, 103] on icon at bounding box center [886, 110] width 21 height 21
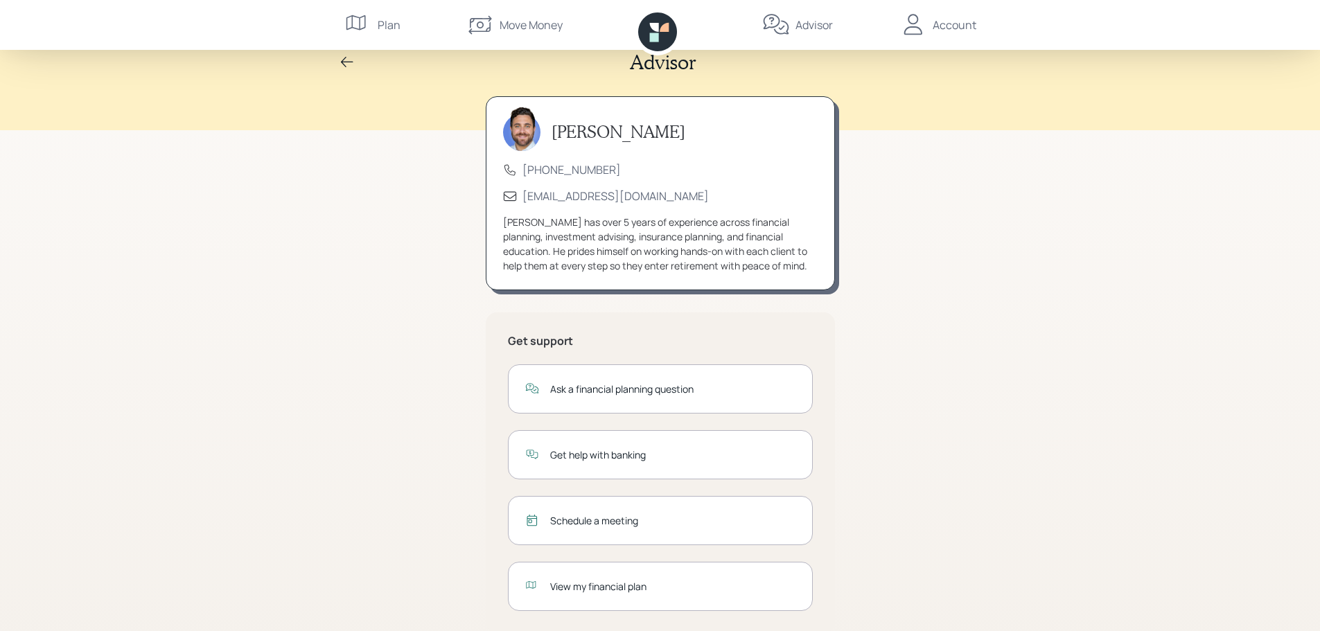
scroll to position [0, 0]
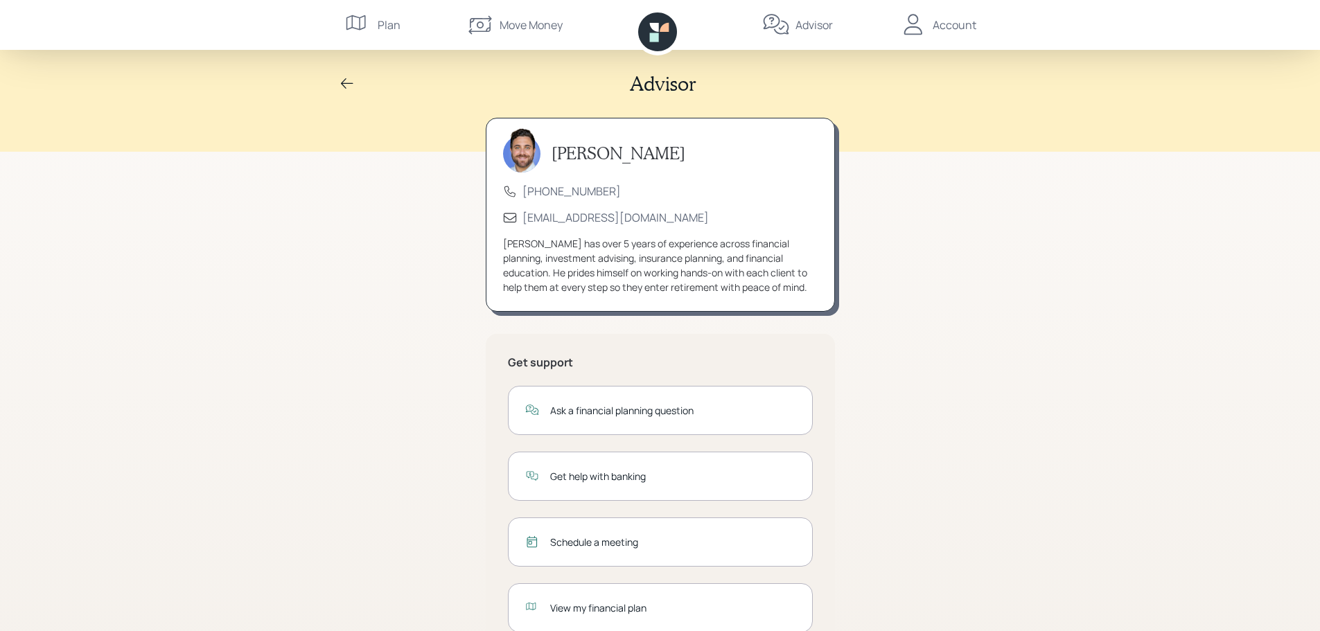
click at [386, 26] on div "Plan" at bounding box center [389, 25] width 23 height 17
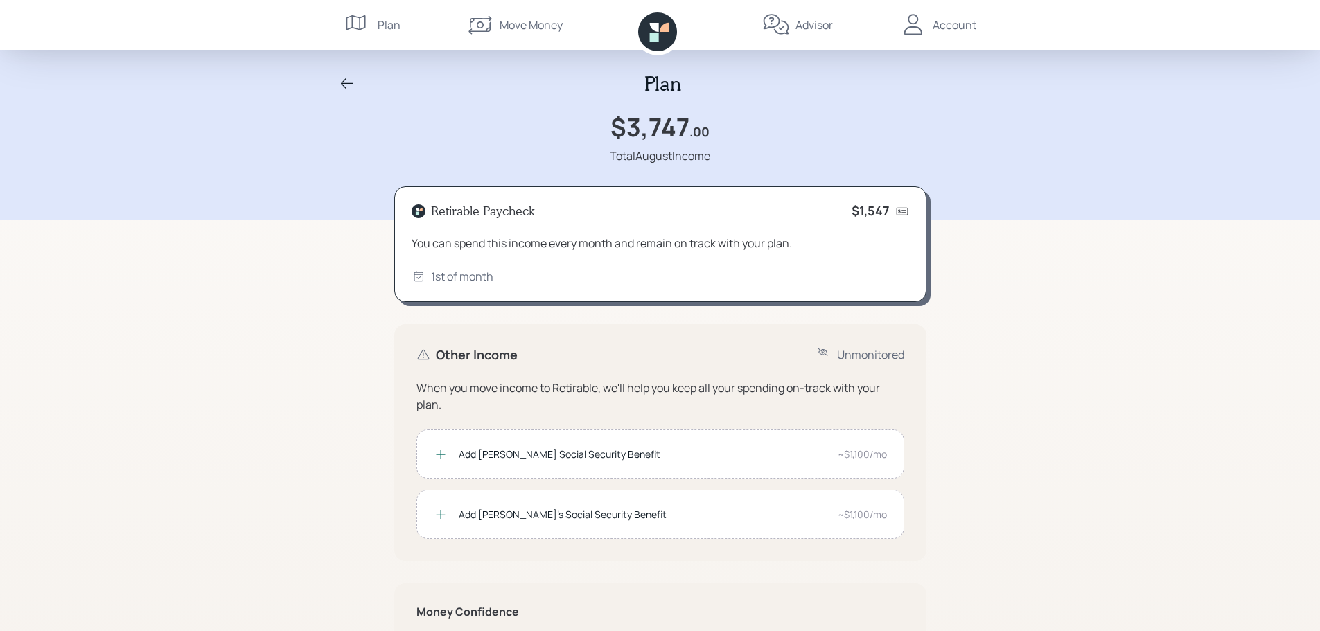
click at [908, 207] on icon at bounding box center [903, 211] width 14 height 14
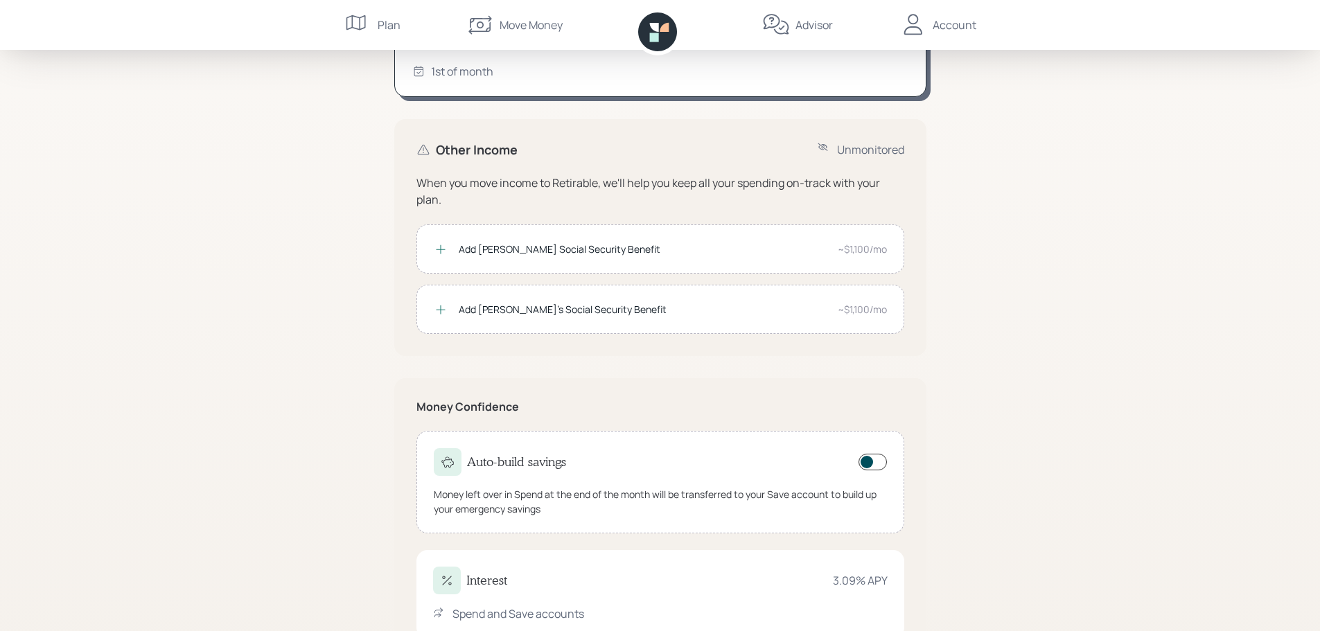
scroll to position [257, 0]
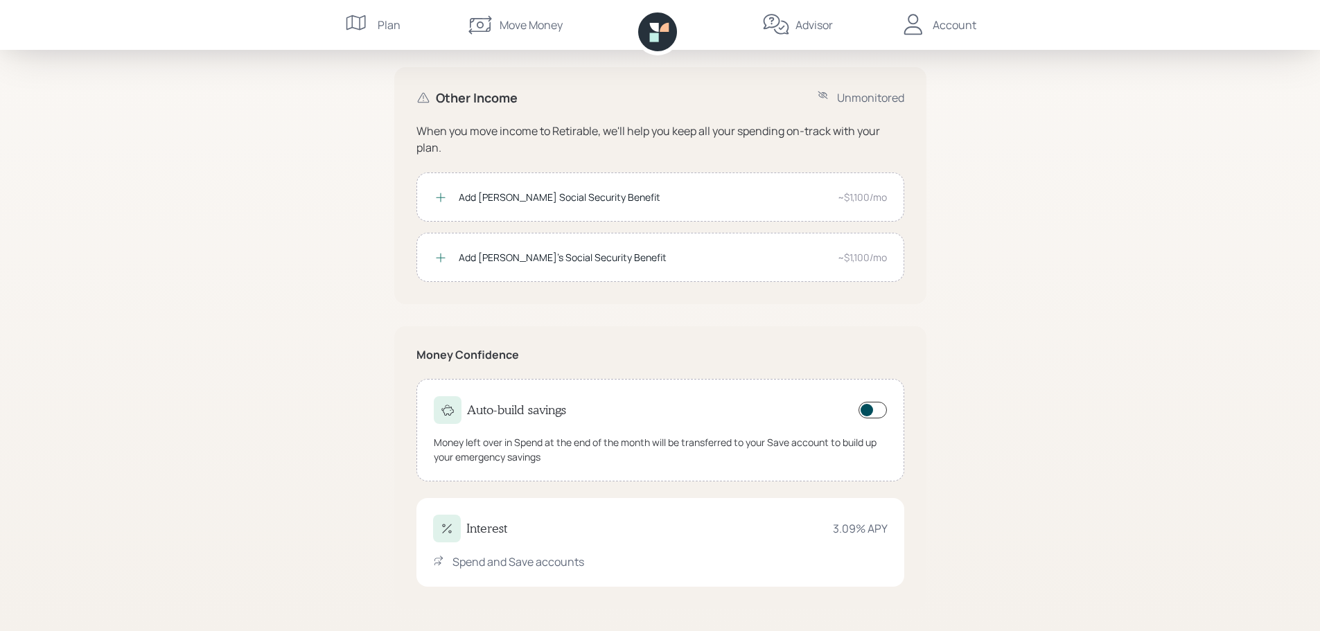
click at [846, 101] on div "Unmonitored" at bounding box center [870, 97] width 67 height 17
click at [448, 406] on icon at bounding box center [448, 410] width 14 height 14
click at [523, 410] on h4 "Auto-build savings" at bounding box center [516, 410] width 99 height 15
click at [448, 548] on div "Interest 3.09 % APY Spend and Save accounts" at bounding box center [661, 542] width 488 height 89
click at [487, 539] on div "Interest" at bounding box center [470, 529] width 74 height 28
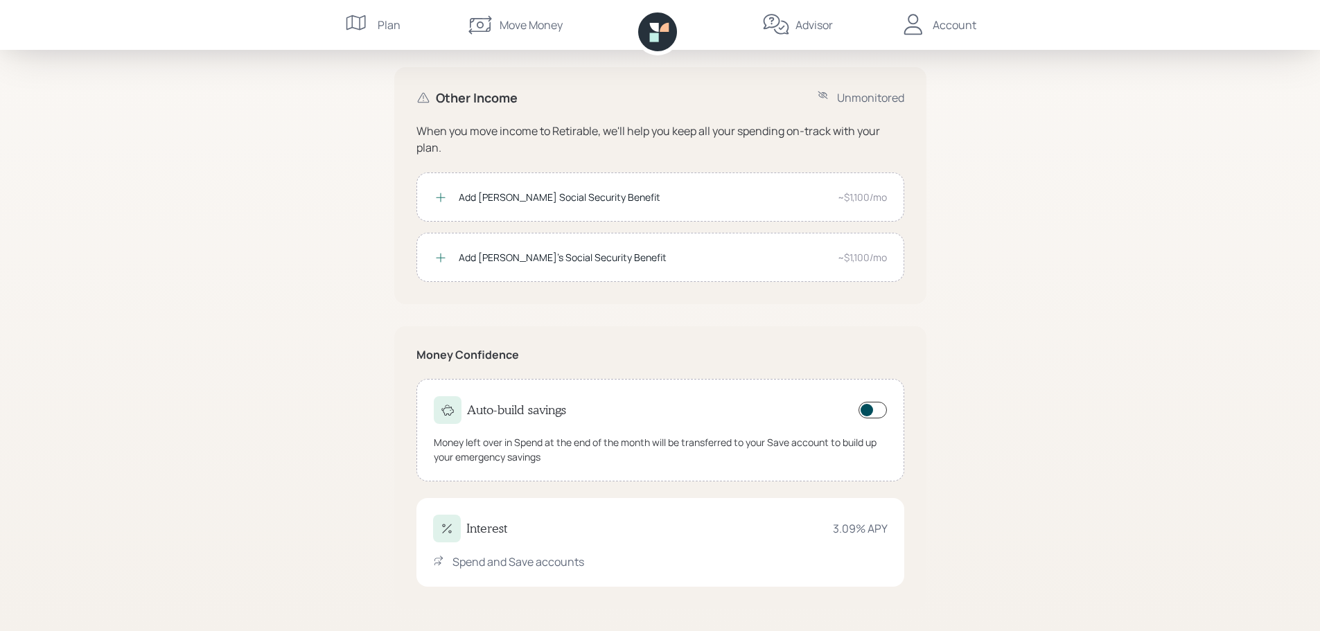
click at [523, 24] on div "Move Money" at bounding box center [531, 25] width 63 height 17
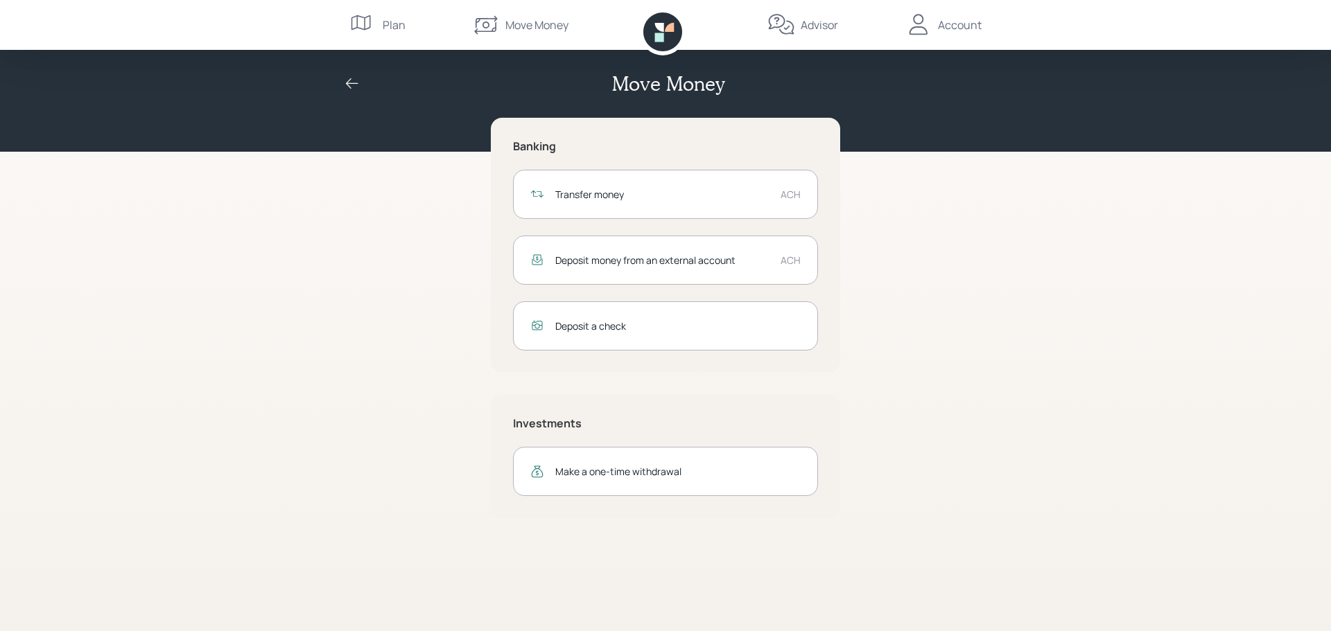
click at [692, 94] on h2 "Move Money" at bounding box center [668, 84] width 112 height 24
click at [959, 19] on div "Account" at bounding box center [960, 25] width 44 height 17
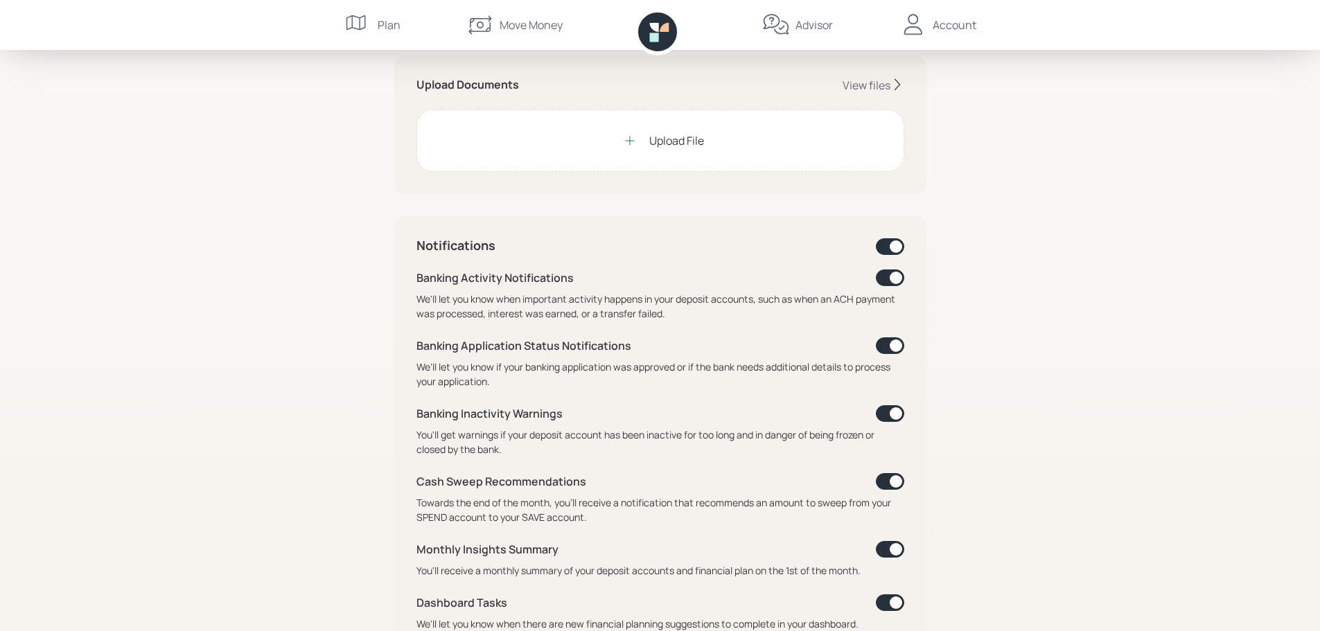
scroll to position [347, 0]
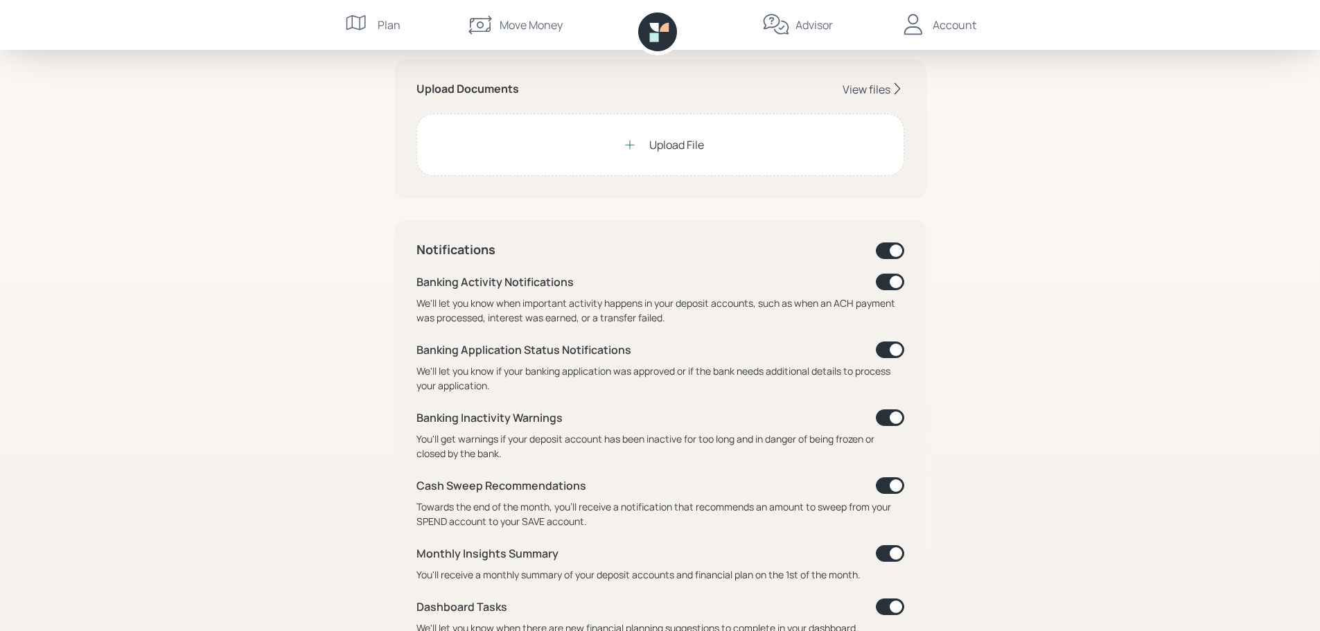
click at [876, 89] on div "View files" at bounding box center [867, 89] width 48 height 15
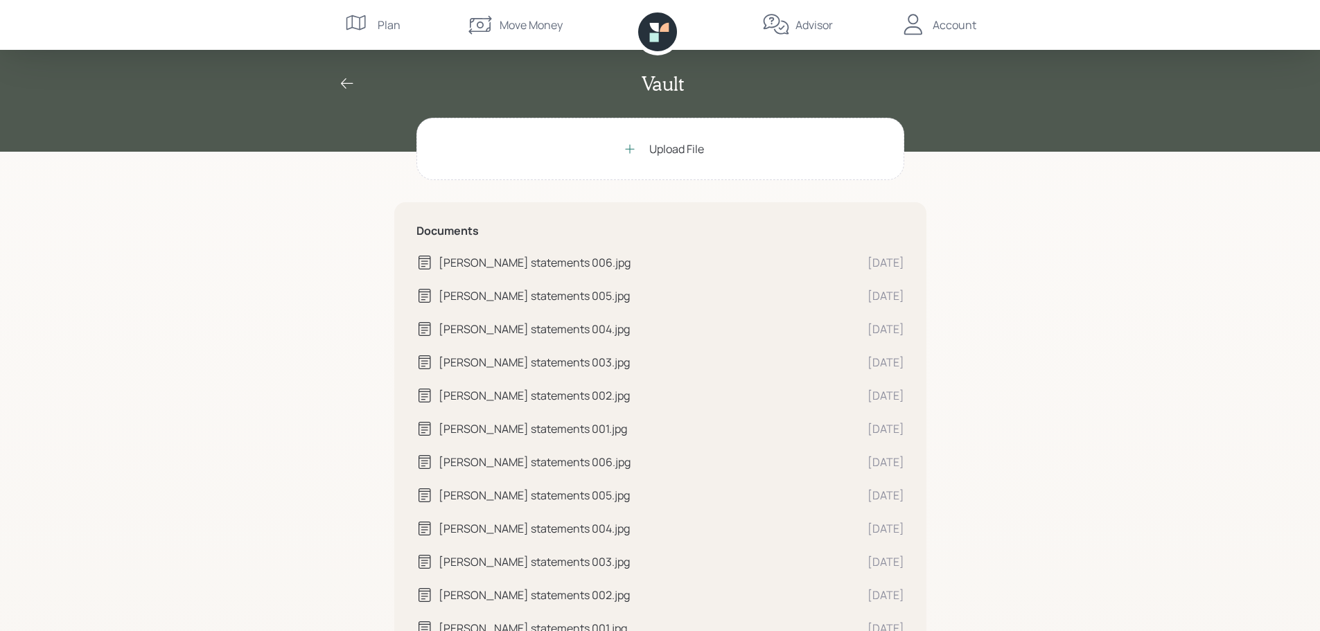
click at [352, 82] on icon at bounding box center [347, 84] width 17 height 17
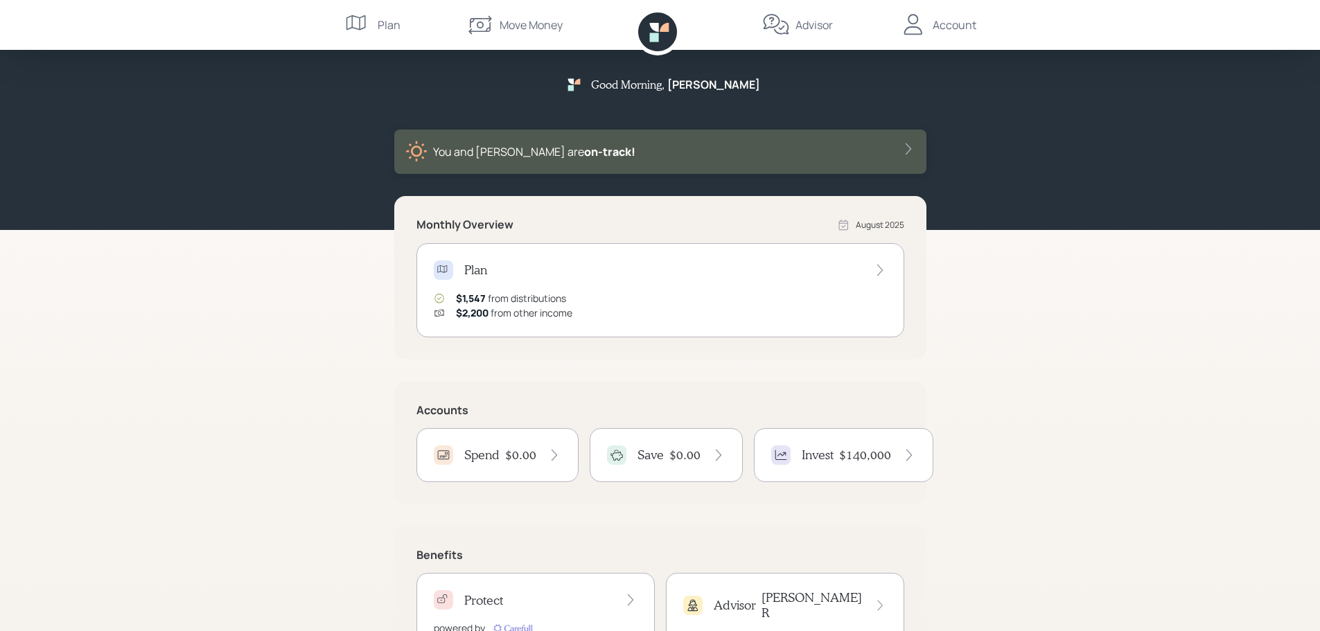
click at [888, 155] on div "You and [PERSON_NAME] are on‑track!" at bounding box center [661, 152] width 510 height 22
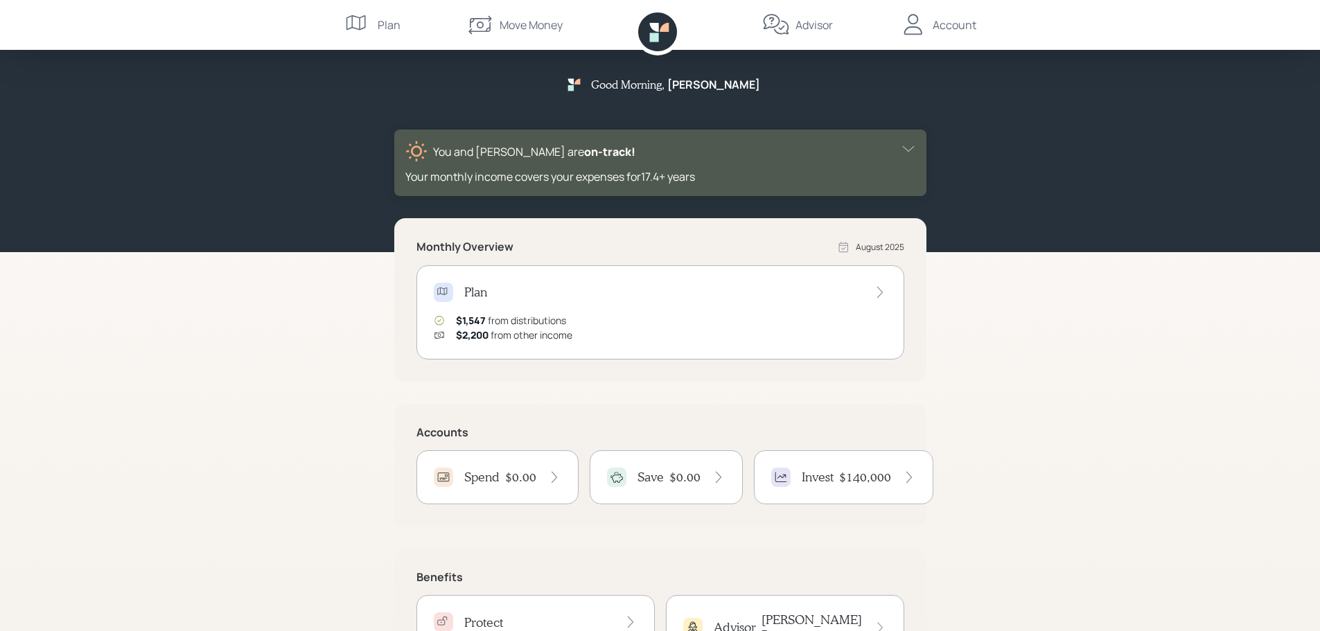
click at [958, 30] on div "Account" at bounding box center [955, 25] width 44 height 17
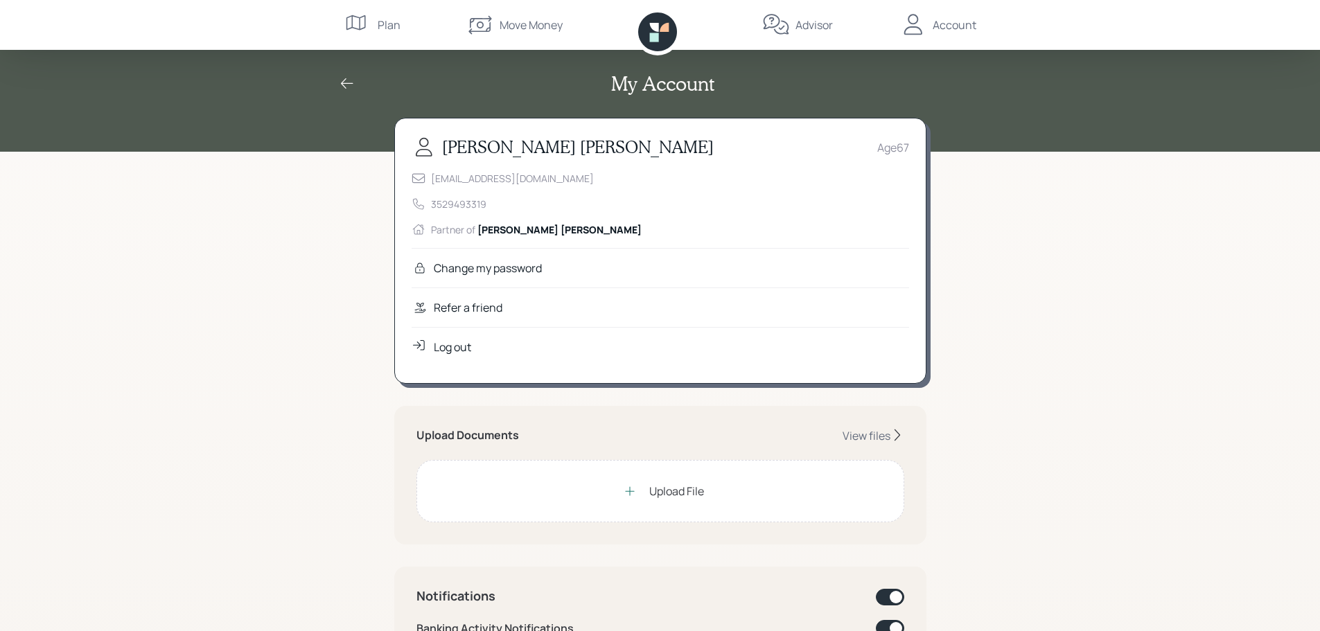
click at [814, 26] on div "Advisor" at bounding box center [814, 25] width 37 height 17
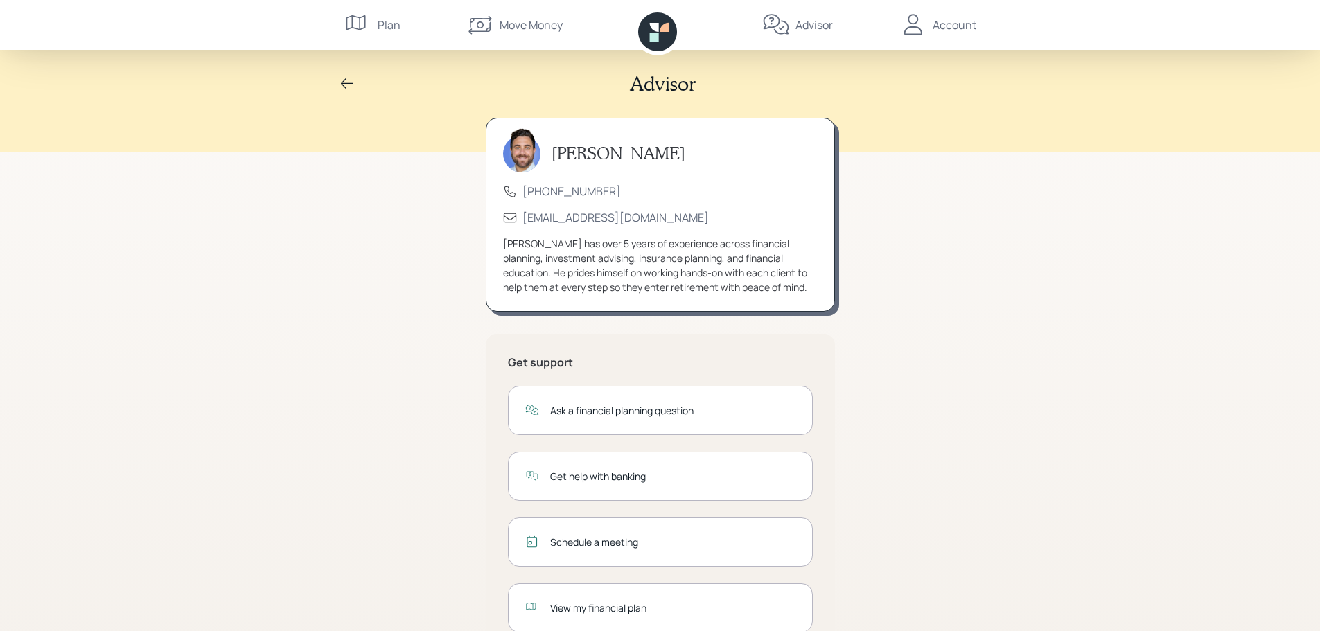
click at [742, 191] on div "[PHONE_NUMBER]" at bounding box center [660, 191] width 315 height 15
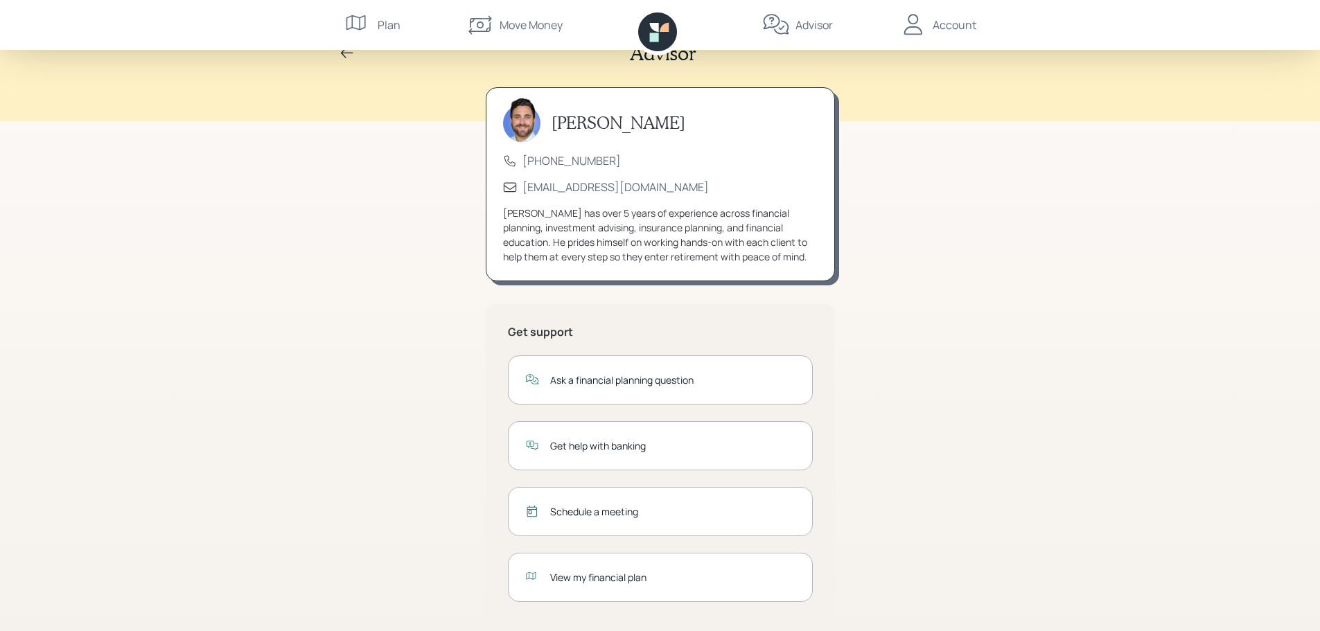
scroll to position [46, 0]
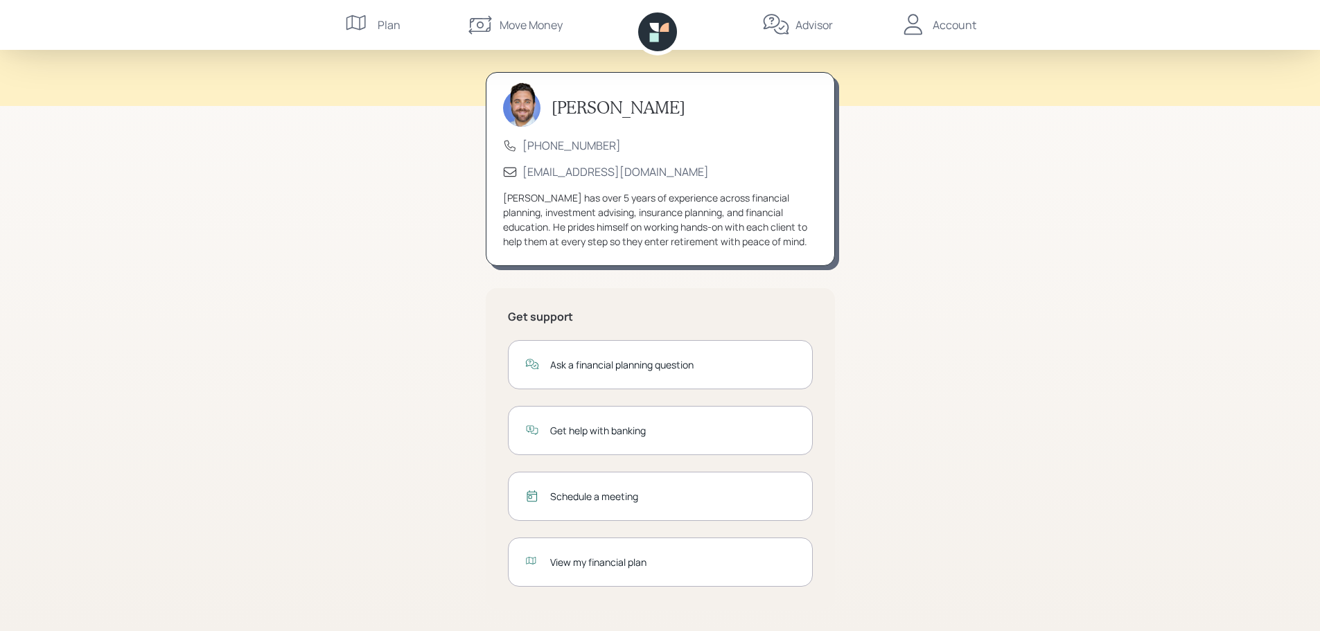
click at [504, 25] on div "Move Money" at bounding box center [531, 25] width 63 height 17
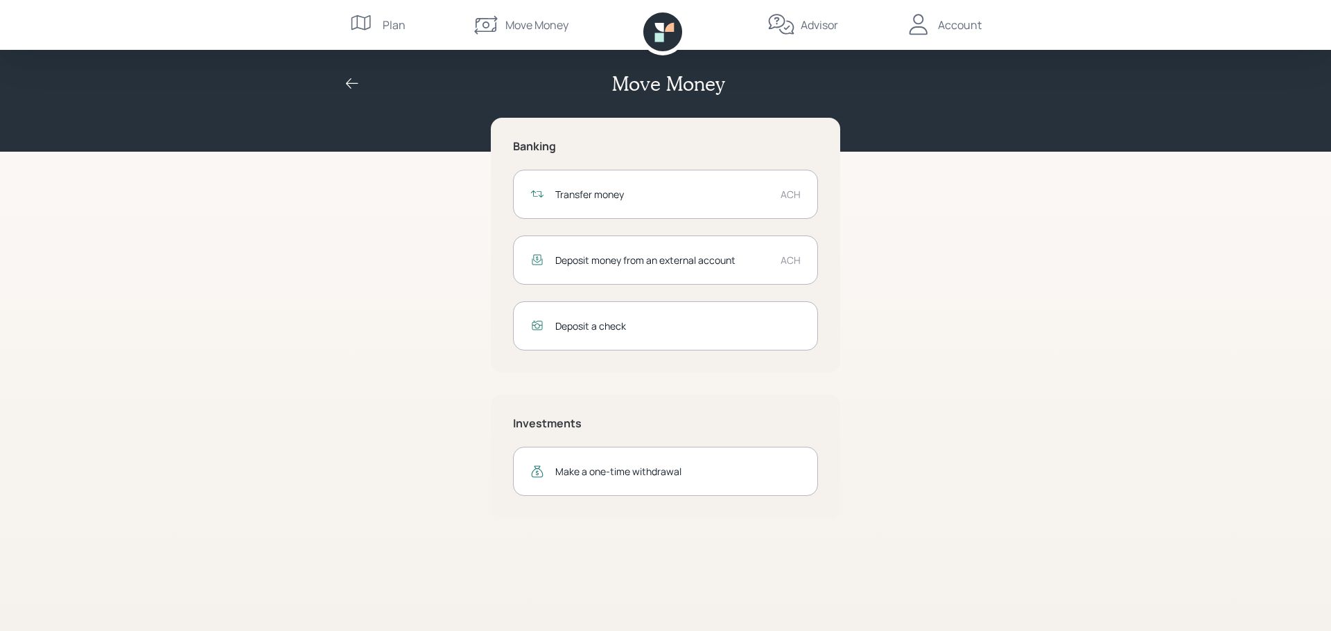
click at [798, 194] on div "ACH" at bounding box center [791, 194] width 20 height 15
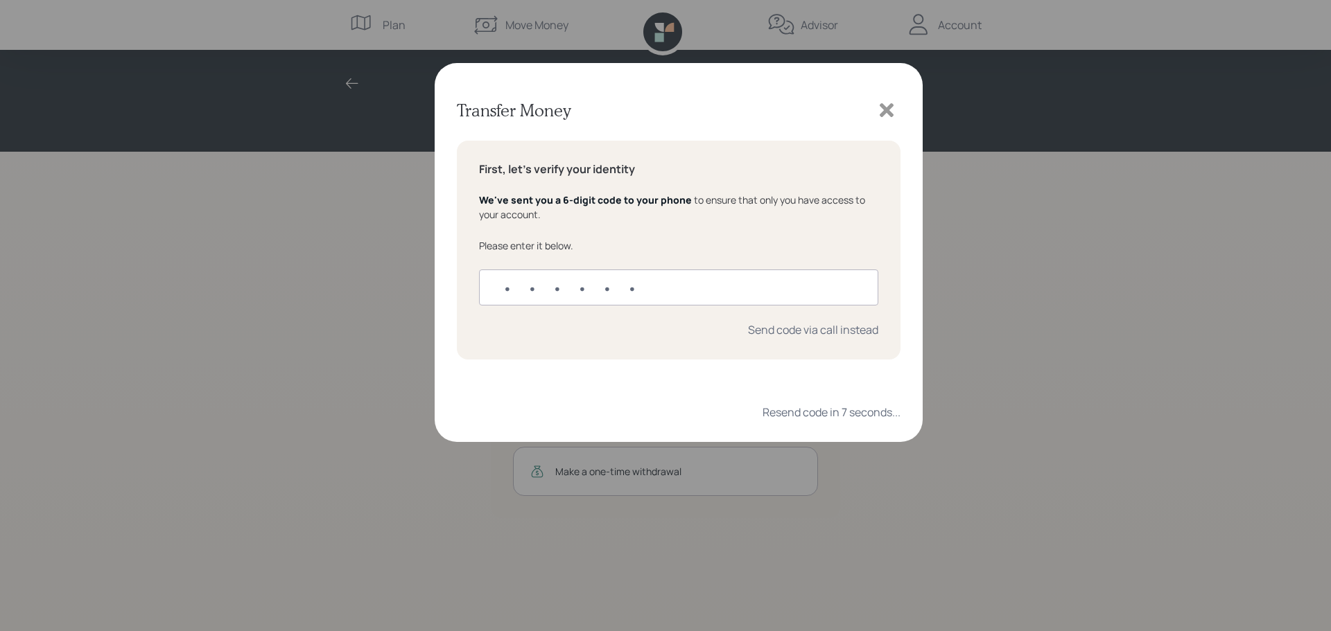
click at [884, 110] on icon at bounding box center [887, 110] width 14 height 14
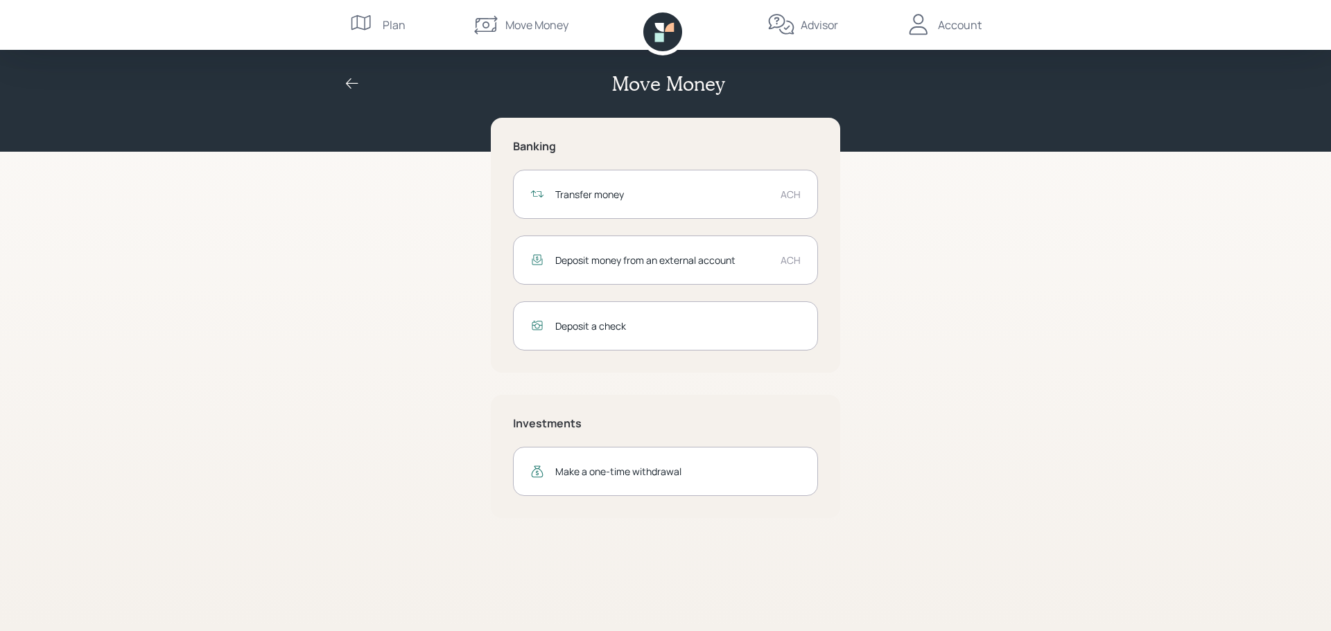
click at [794, 262] on div "ACH" at bounding box center [791, 260] width 20 height 15
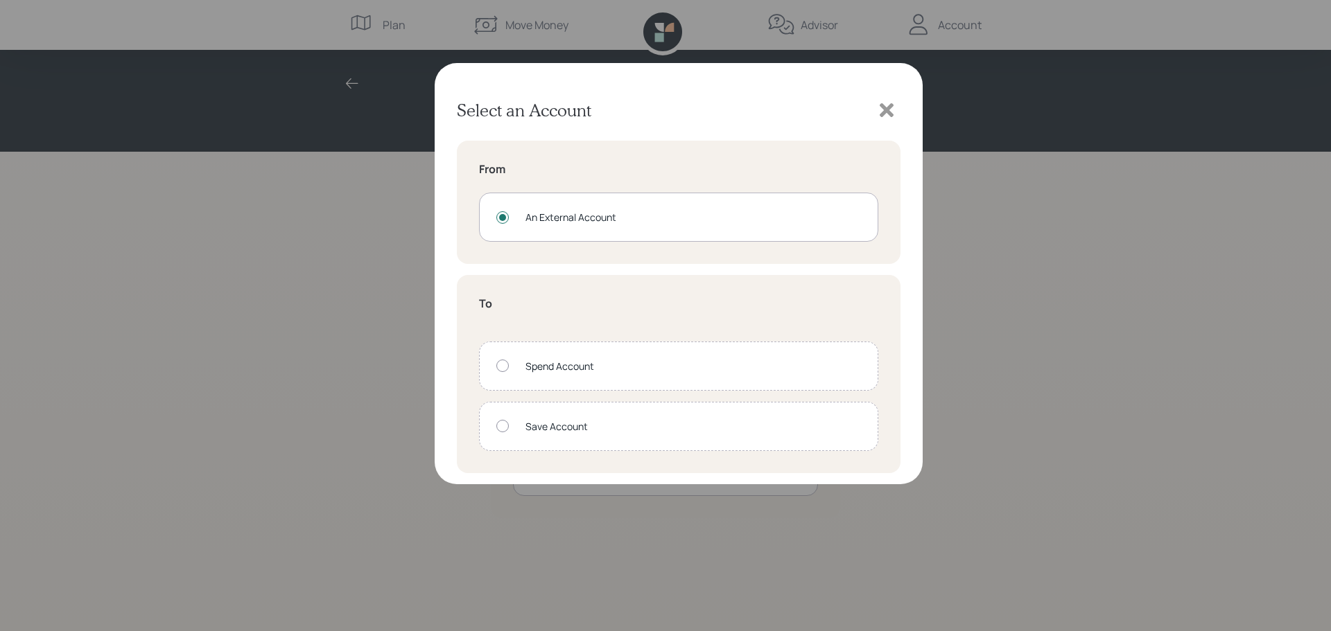
click at [505, 430] on div at bounding box center [502, 426] width 12 height 12
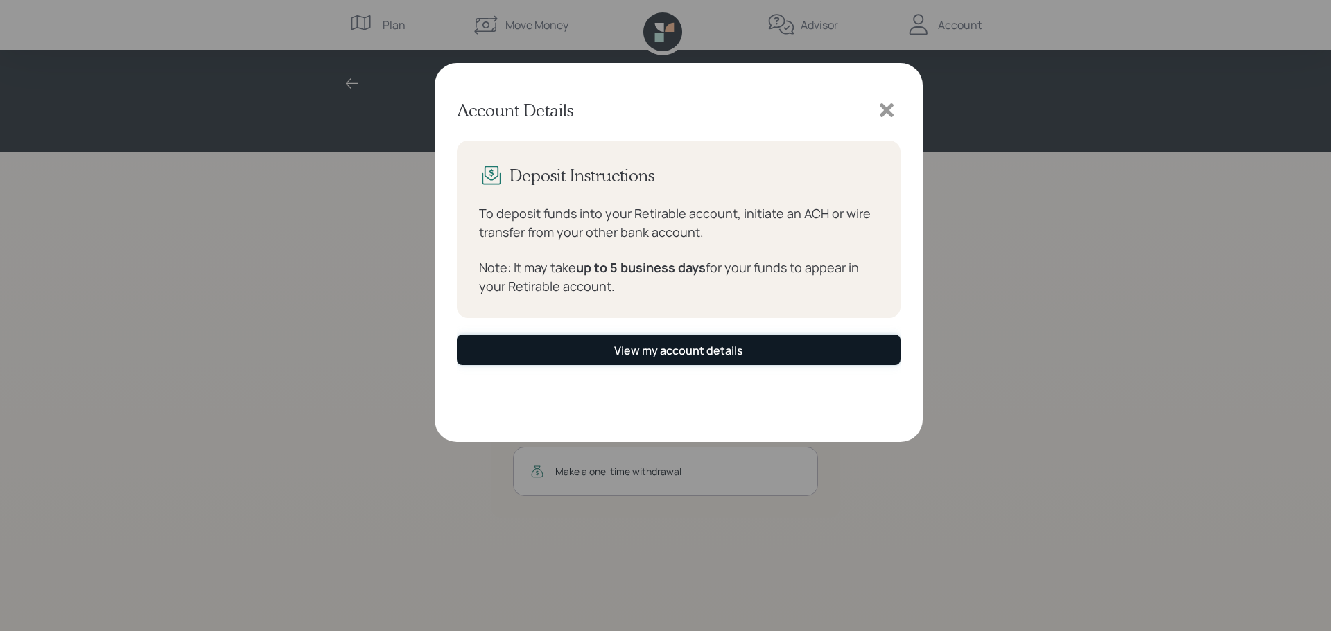
click at [709, 360] on button "View my account details" at bounding box center [679, 350] width 444 height 30
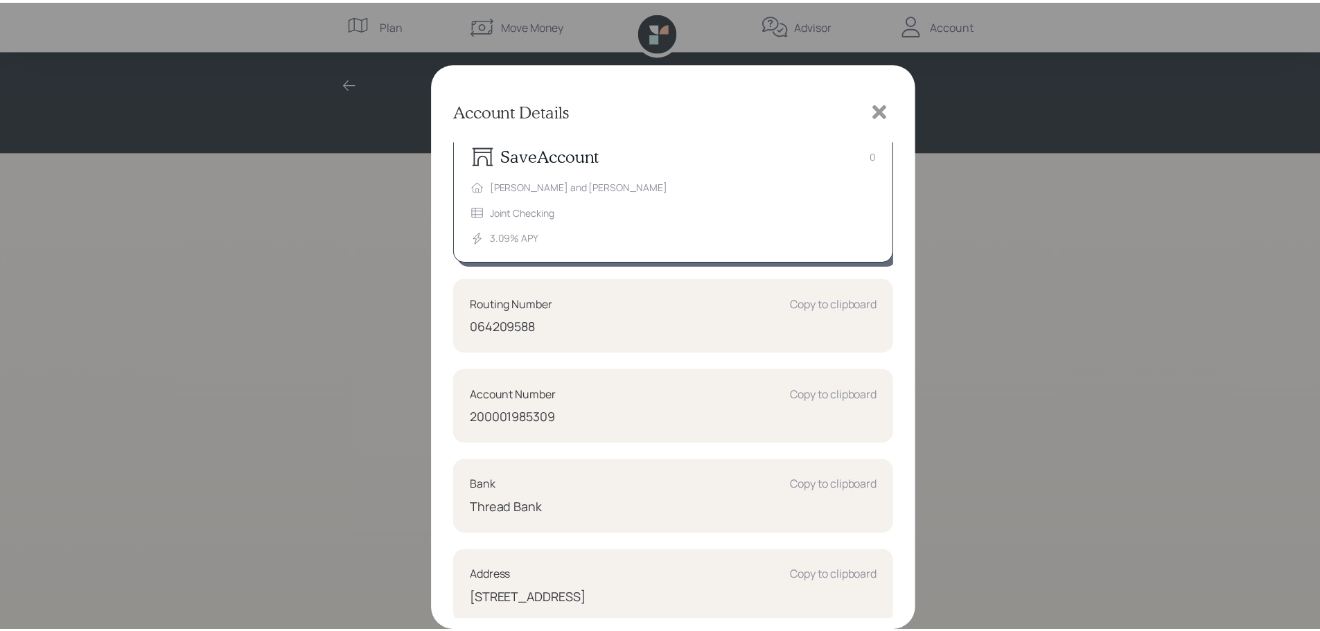
scroll to position [20, 0]
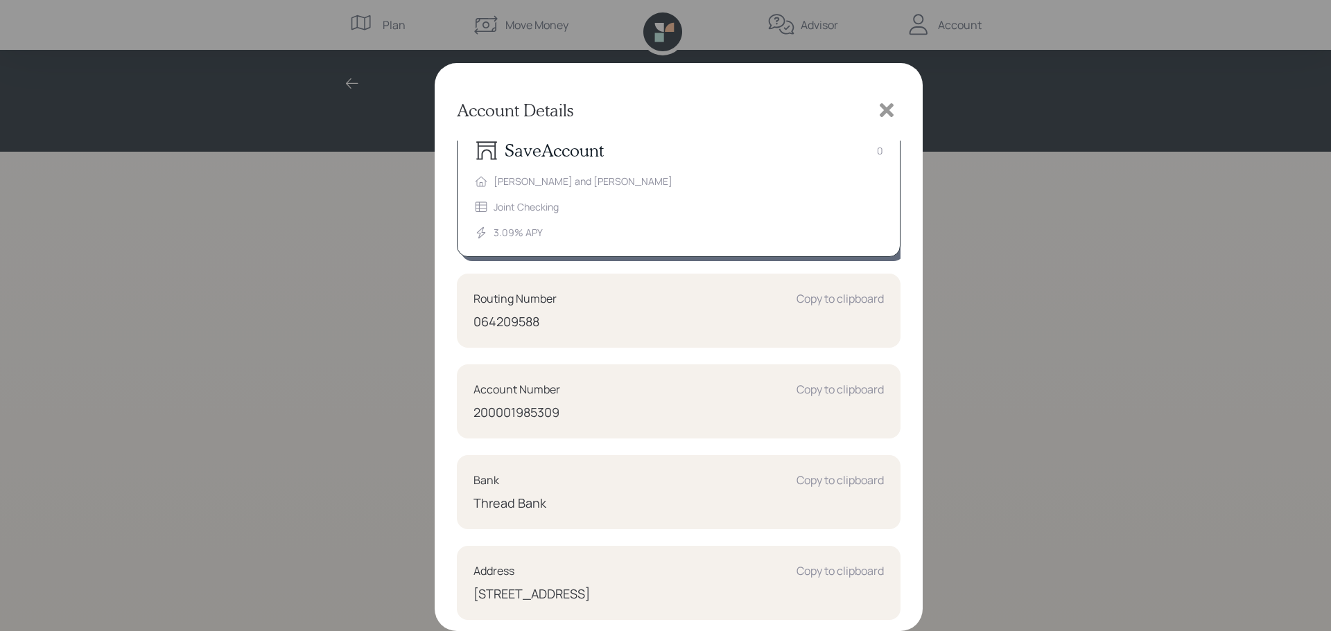
click at [881, 115] on icon at bounding box center [886, 110] width 21 height 21
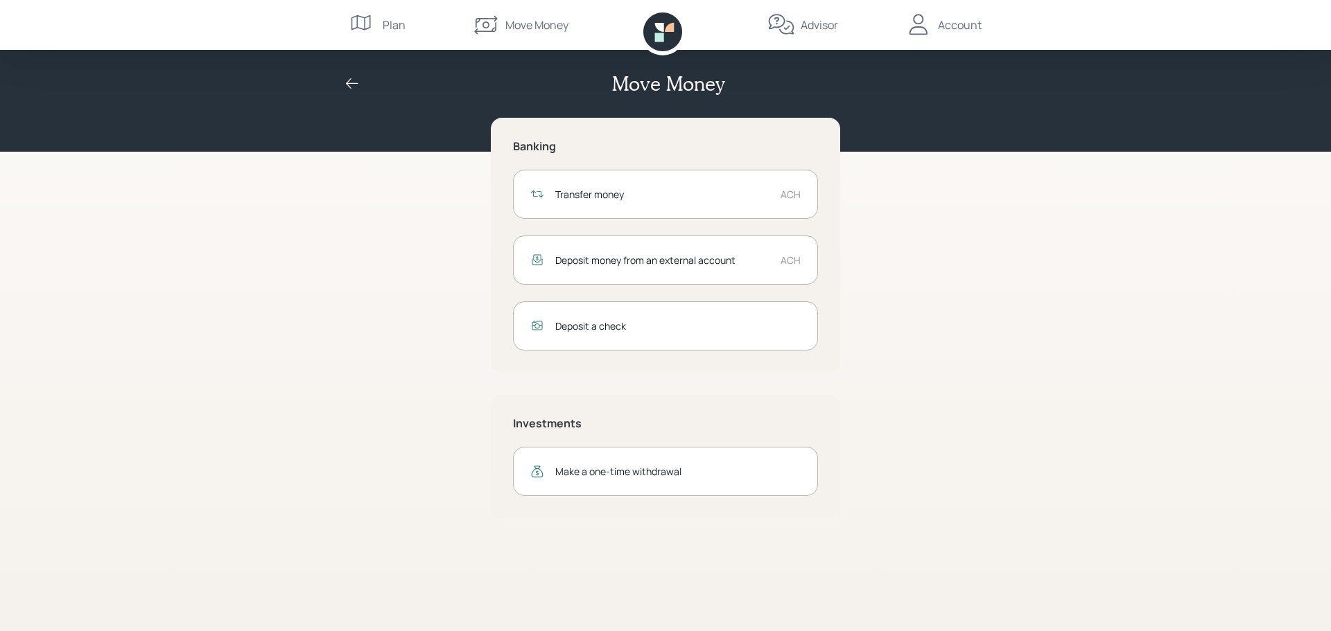
click at [634, 263] on div "Deposit money from an external account" at bounding box center [662, 260] width 214 height 15
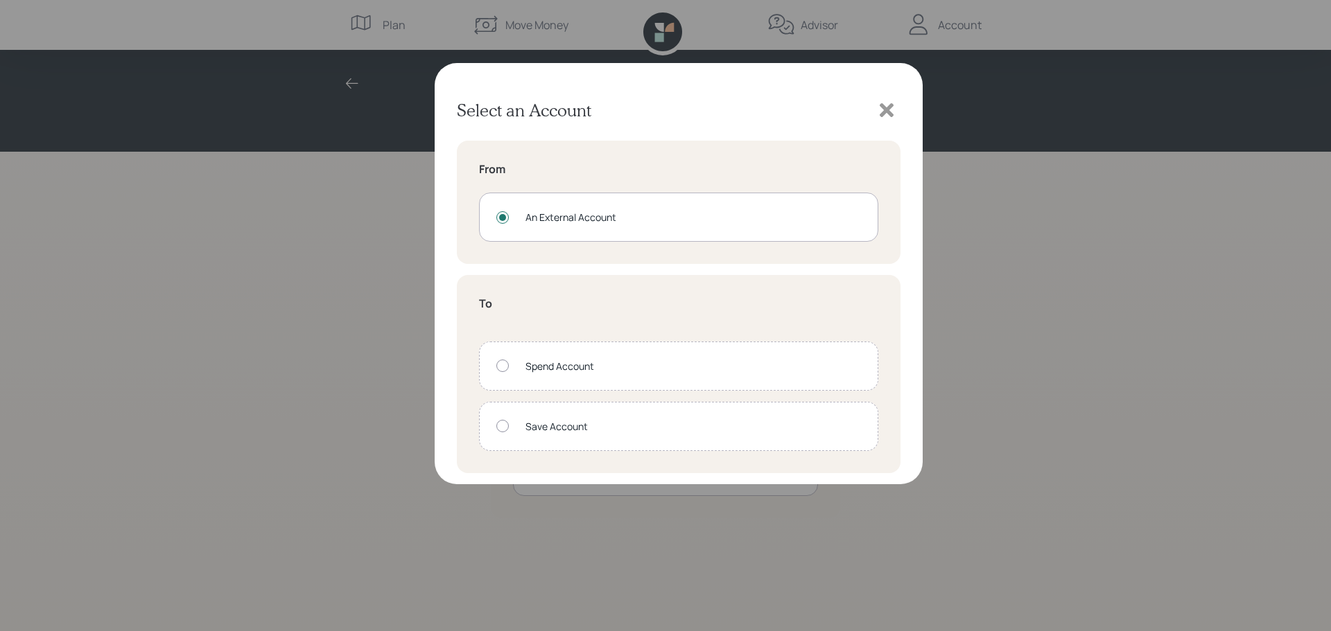
click at [500, 427] on div at bounding box center [502, 426] width 12 height 12
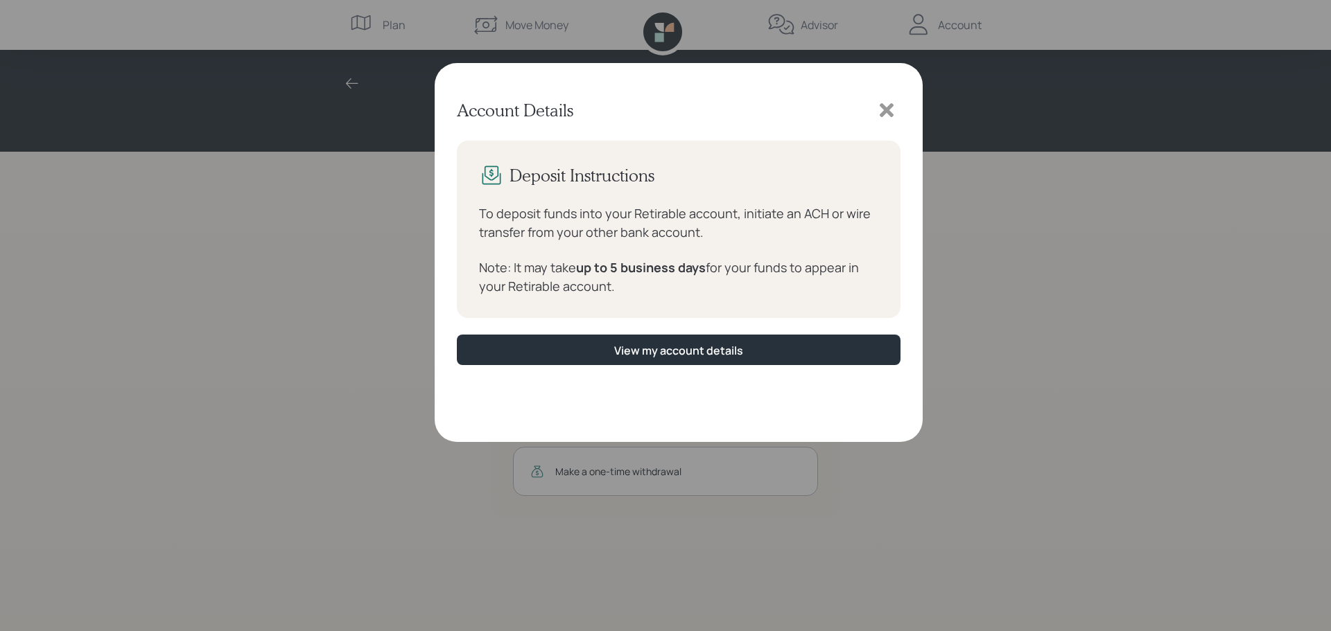
click at [887, 115] on icon at bounding box center [886, 110] width 21 height 21
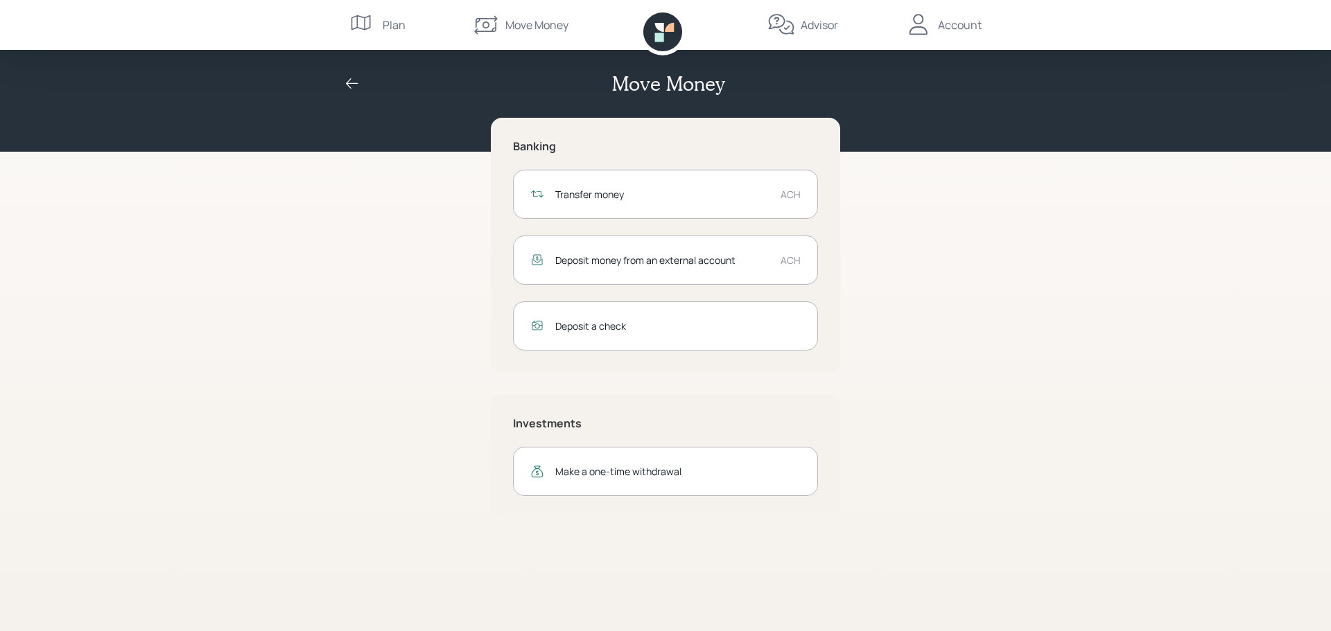
click at [819, 34] on div "Advisor" at bounding box center [802, 25] width 71 height 50
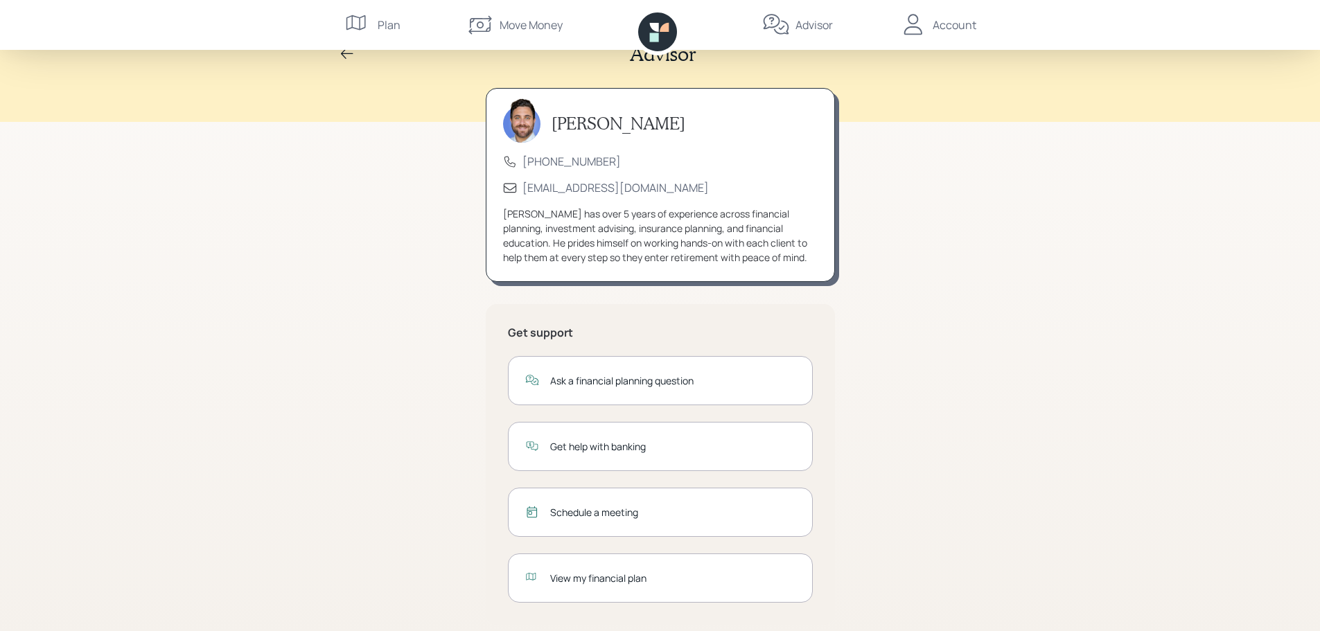
scroll to position [46, 0]
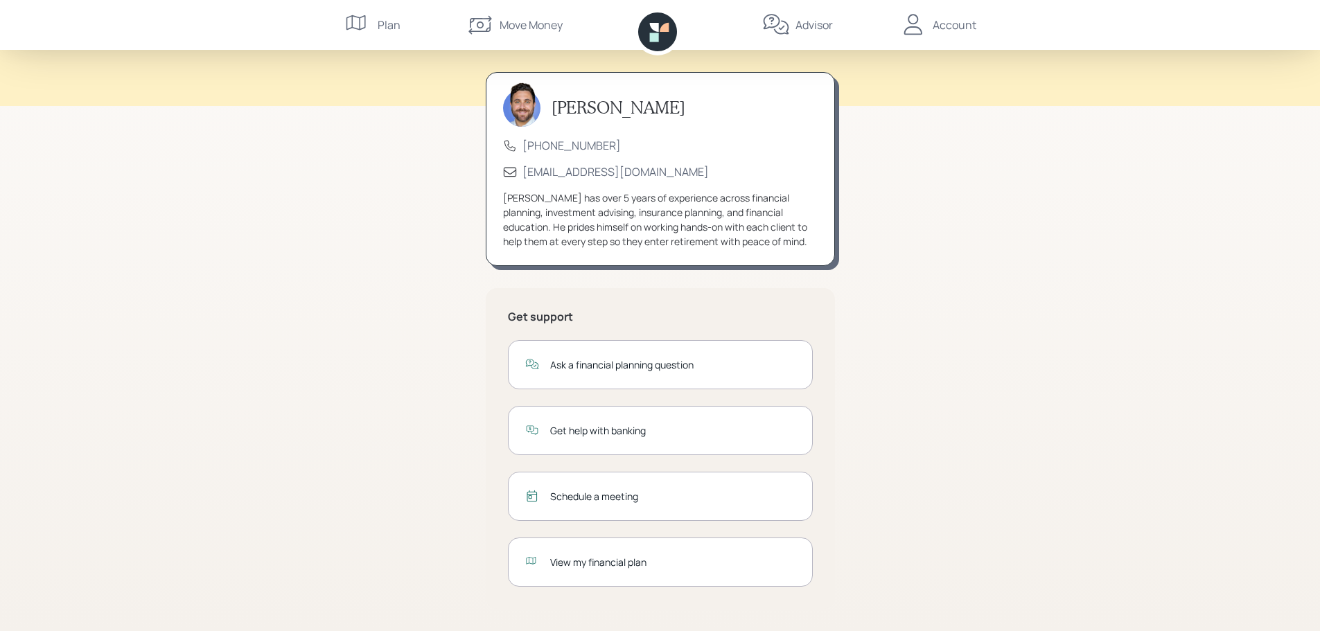
click at [675, 426] on div "Get help with banking" at bounding box center [672, 431] width 245 height 15
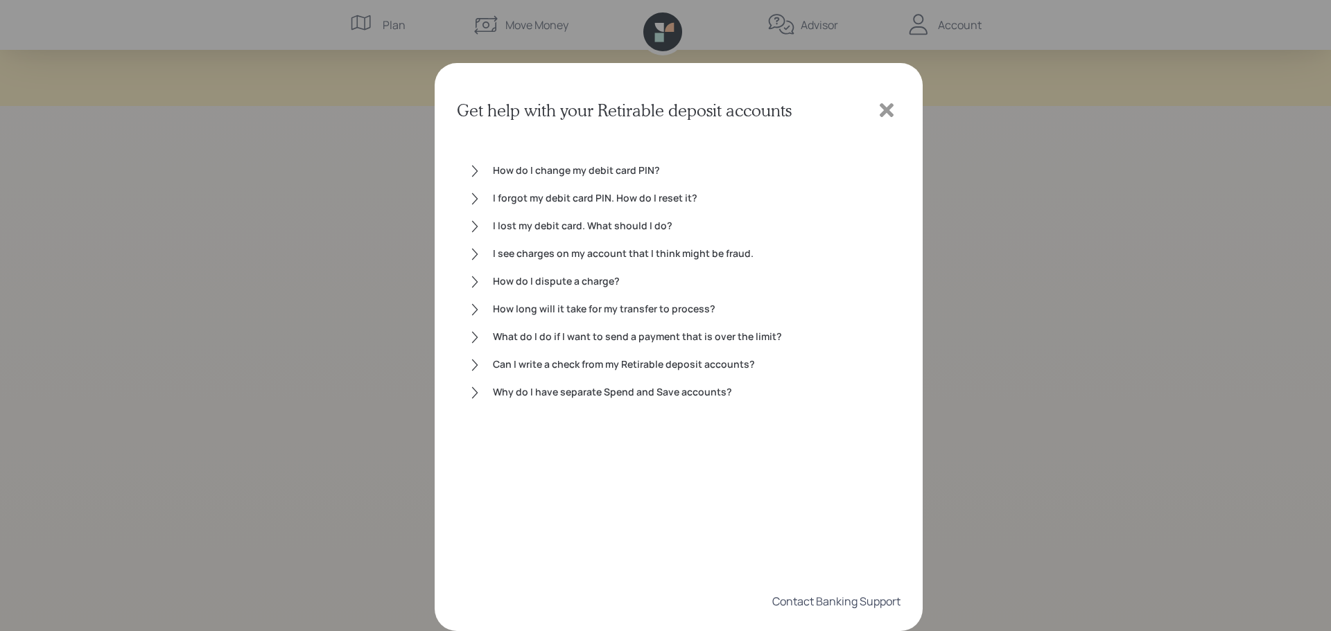
click at [852, 602] on div "Contact Banking Support" at bounding box center [836, 601] width 128 height 15
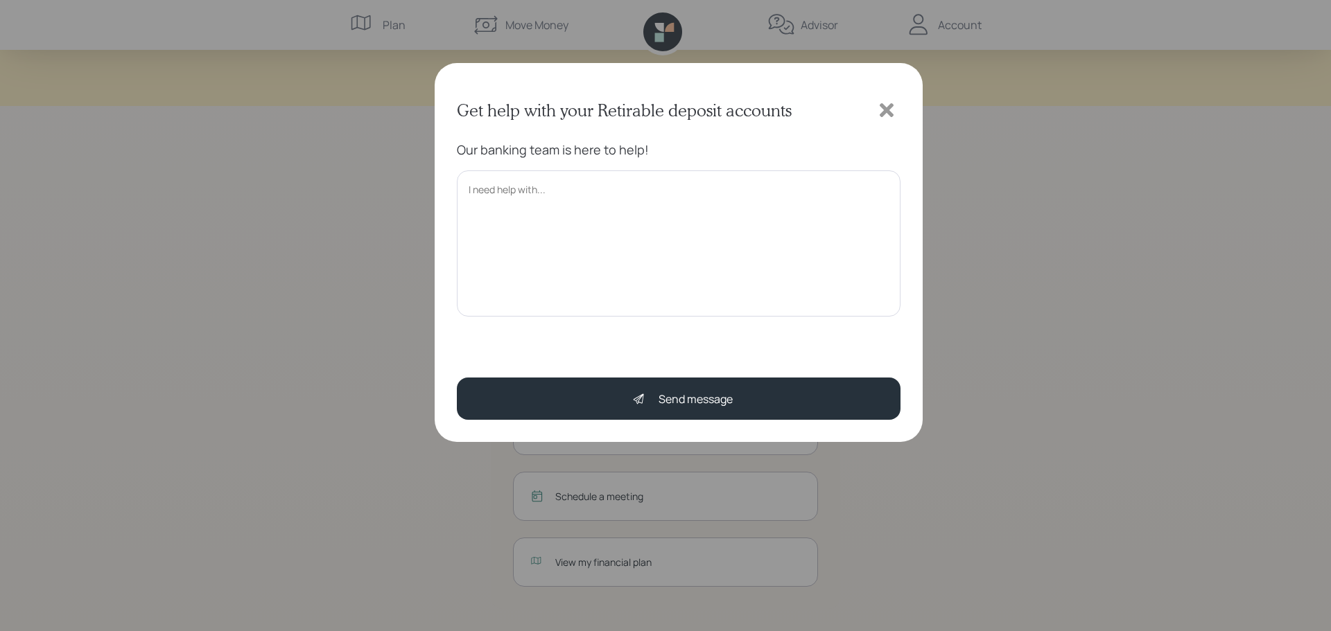
click at [492, 185] on textarea at bounding box center [679, 244] width 444 height 146
type textarea "I am trying to transfer money from my bank account to my retireable account. I …"
click at [901, 123] on div "Get help with your Retirable deposit accounts Our banking team is here to help!…" at bounding box center [679, 252] width 488 height 379
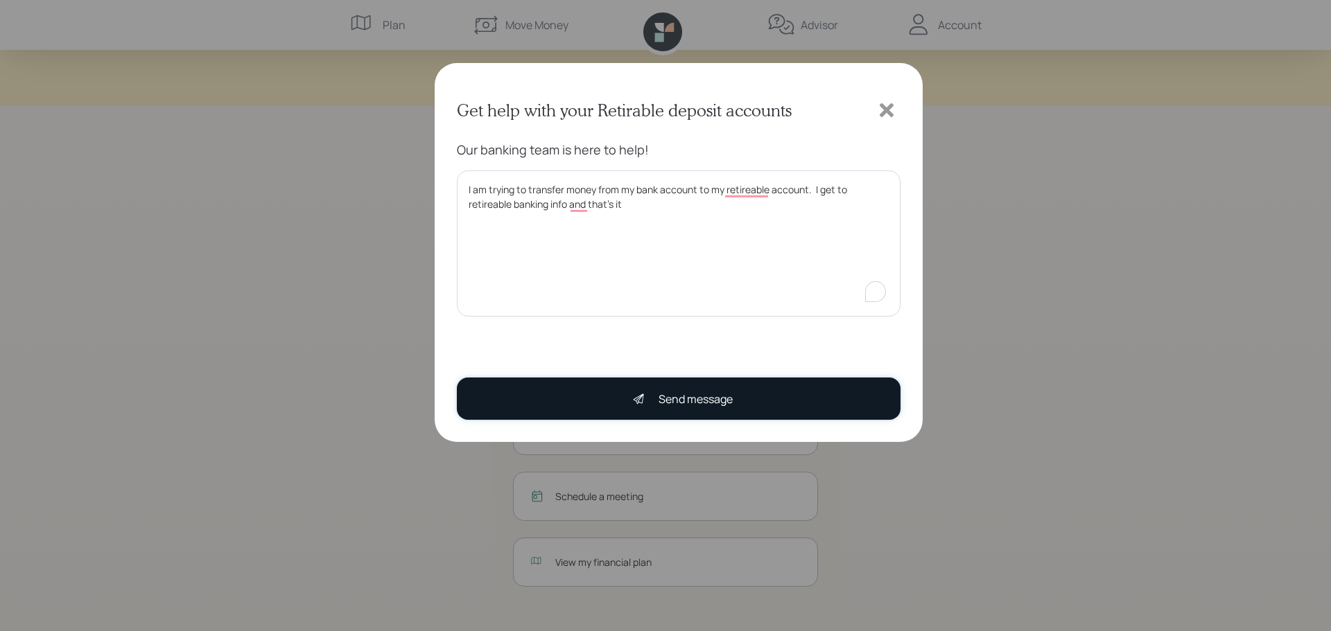
click at [717, 406] on div "Send message" at bounding box center [696, 399] width 74 height 17
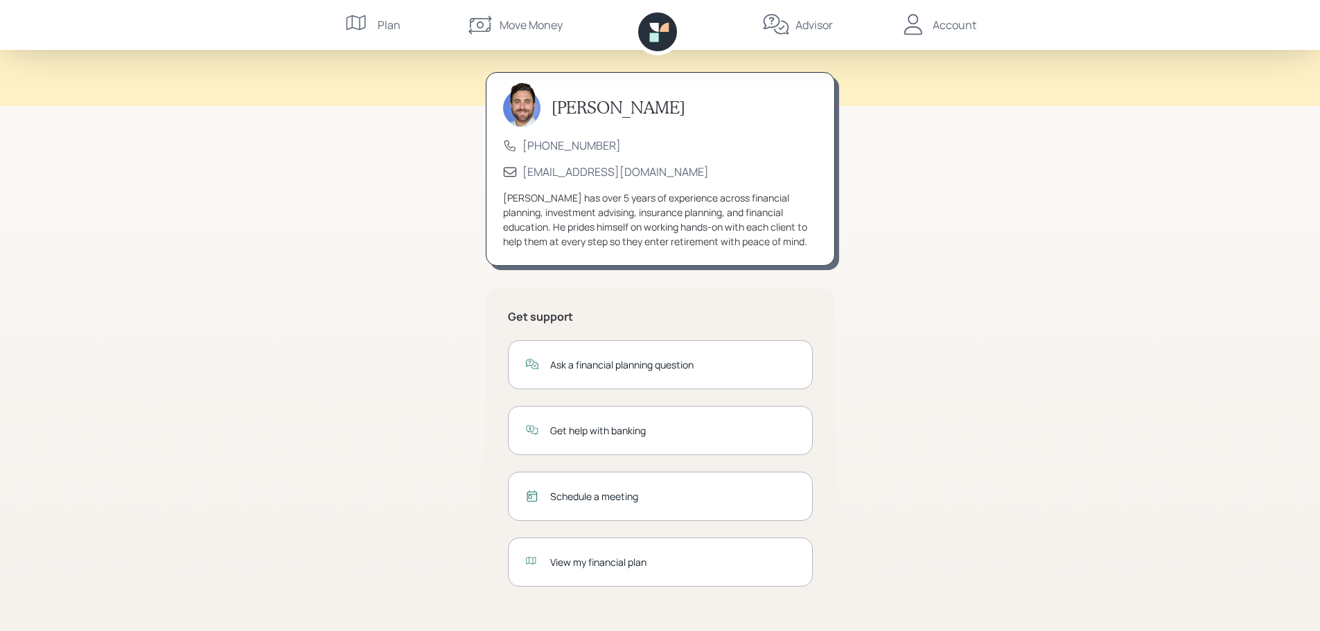
click at [510, 27] on div "Move Money" at bounding box center [531, 25] width 63 height 17
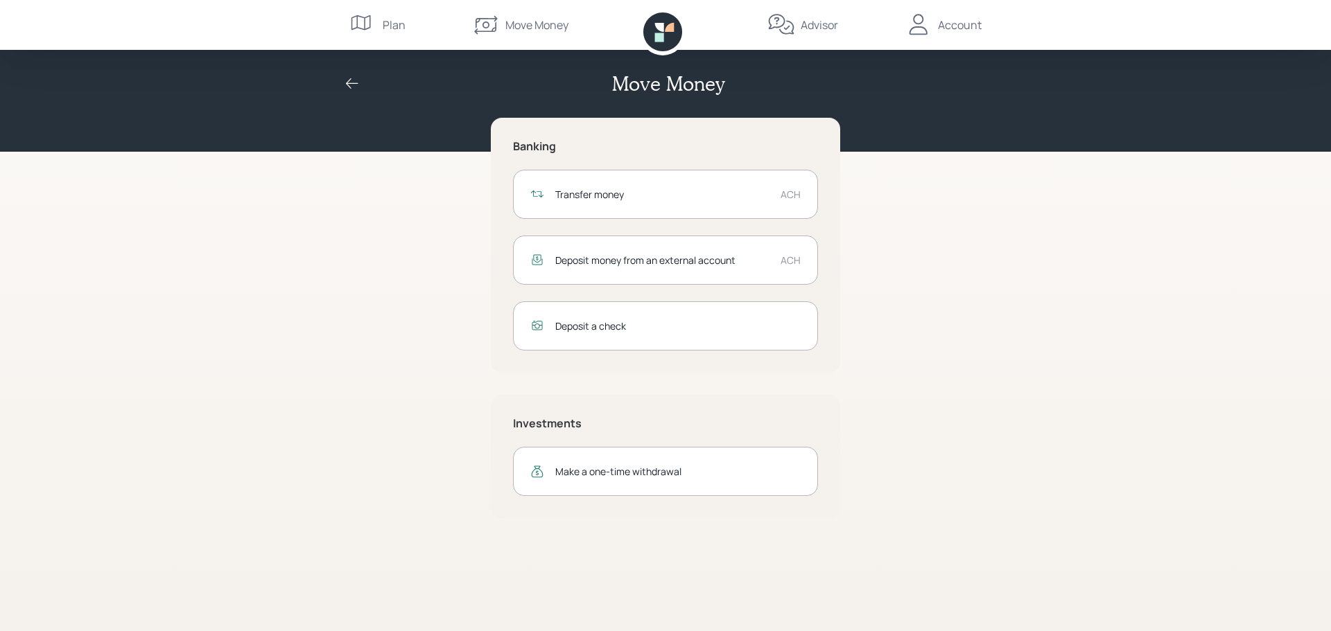
click at [749, 203] on div "Transfer money ACH" at bounding box center [665, 194] width 305 height 49
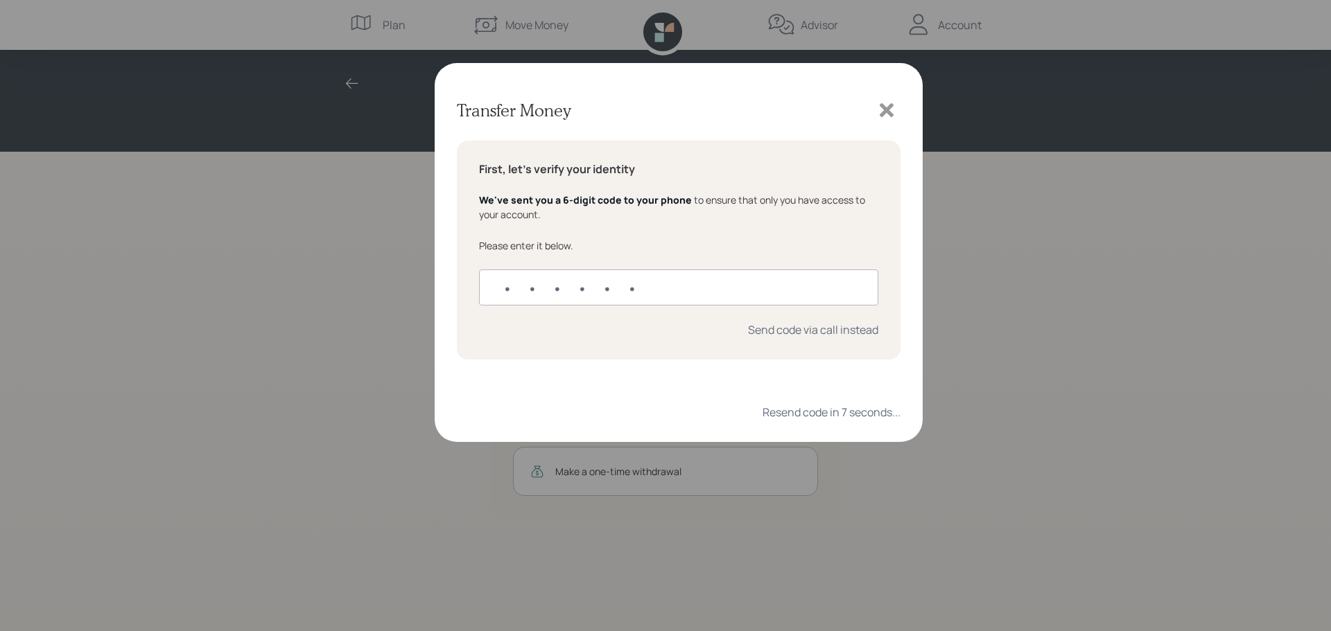
click at [525, 299] on input "text" at bounding box center [678, 288] width 399 height 36
type input "031365"
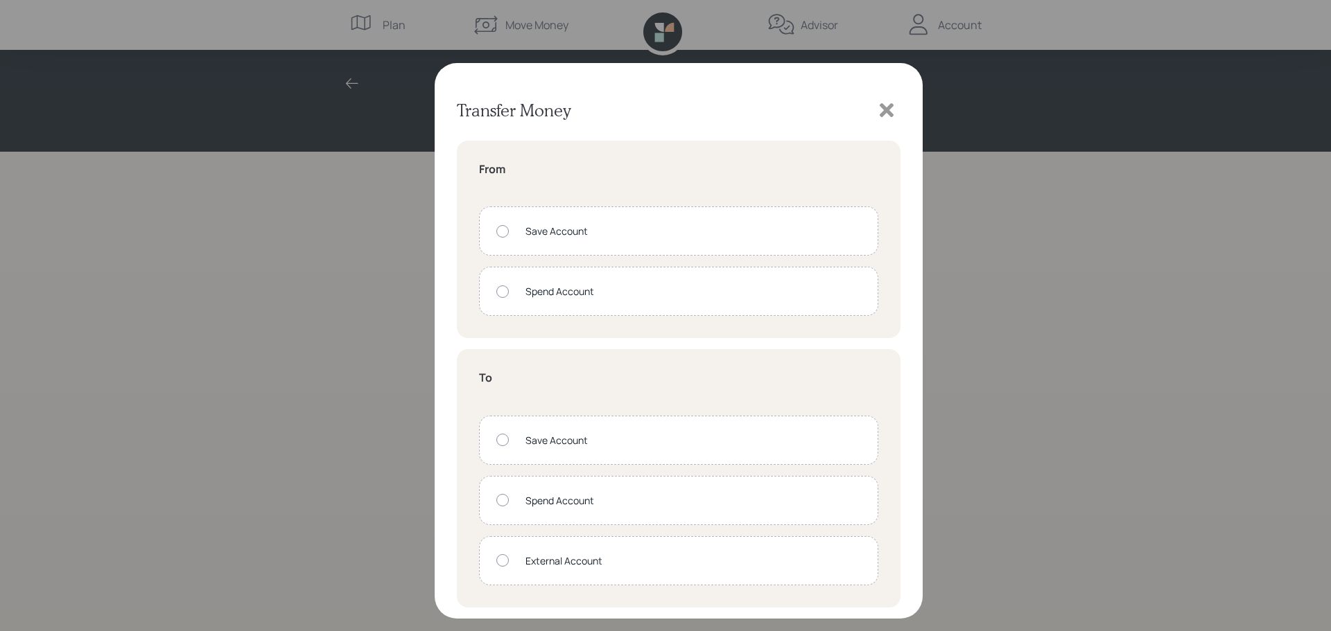
click at [500, 436] on div at bounding box center [502, 440] width 12 height 12
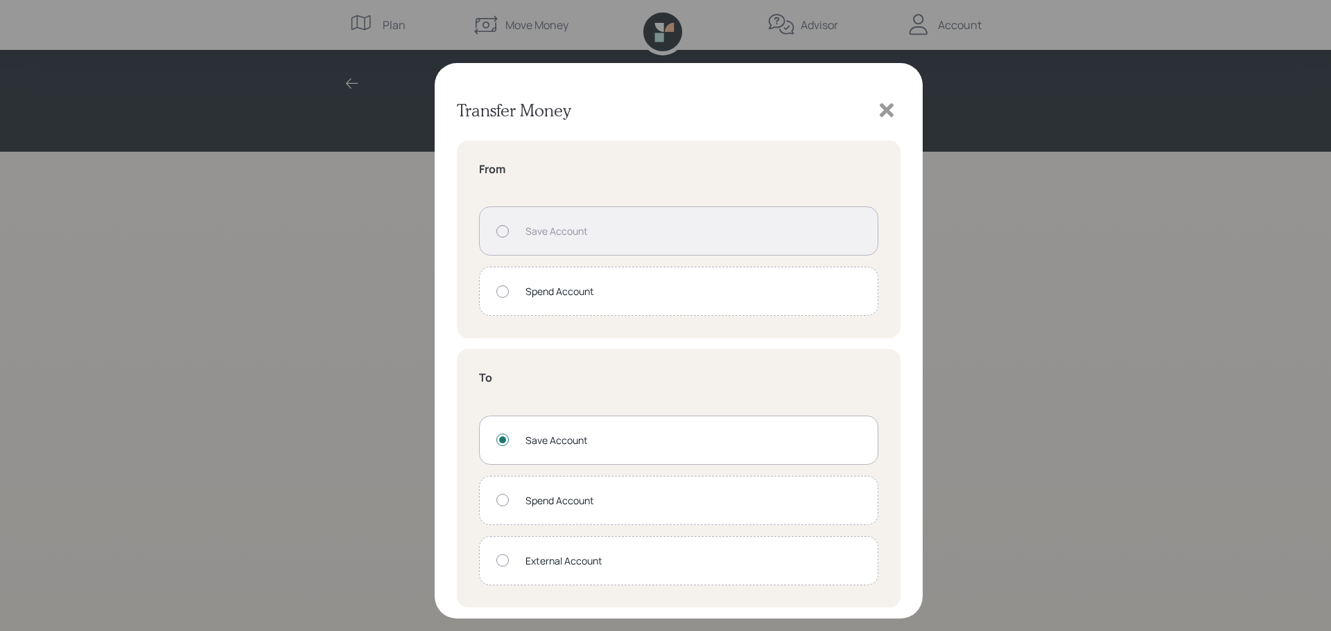
click at [502, 564] on div at bounding box center [502, 561] width 12 height 12
radio input "false"
radio input "true"
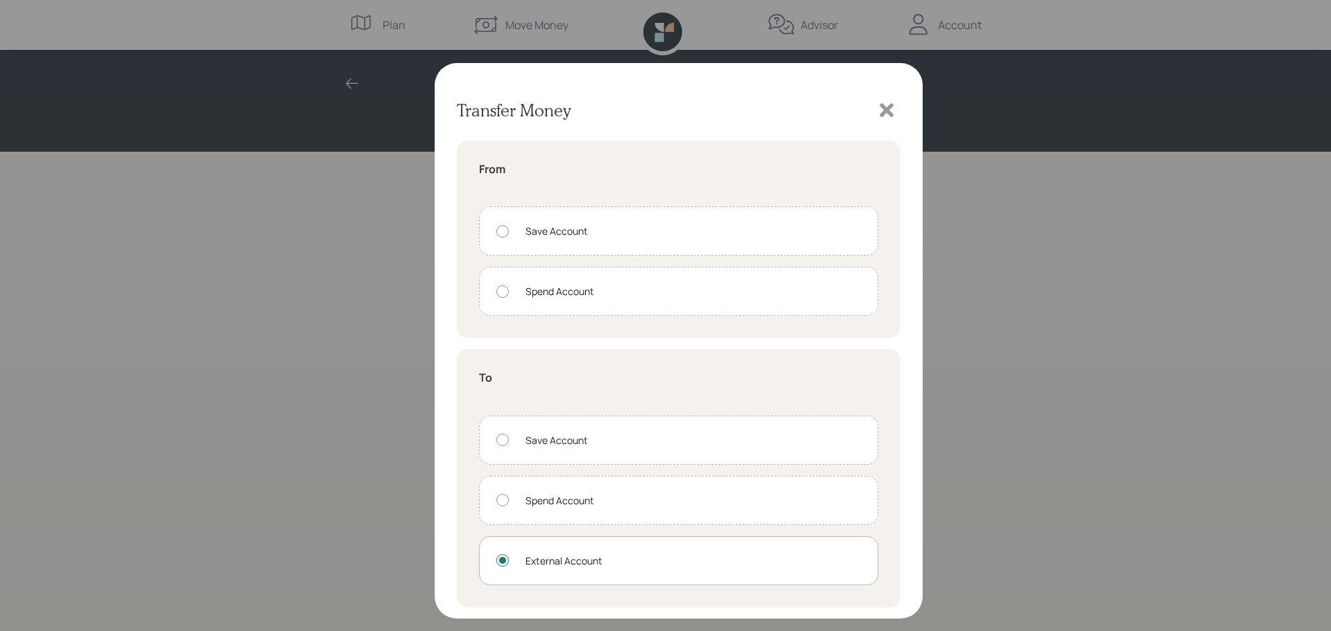
click at [503, 442] on div at bounding box center [502, 440] width 12 height 12
radio input "true"
radio input "false"
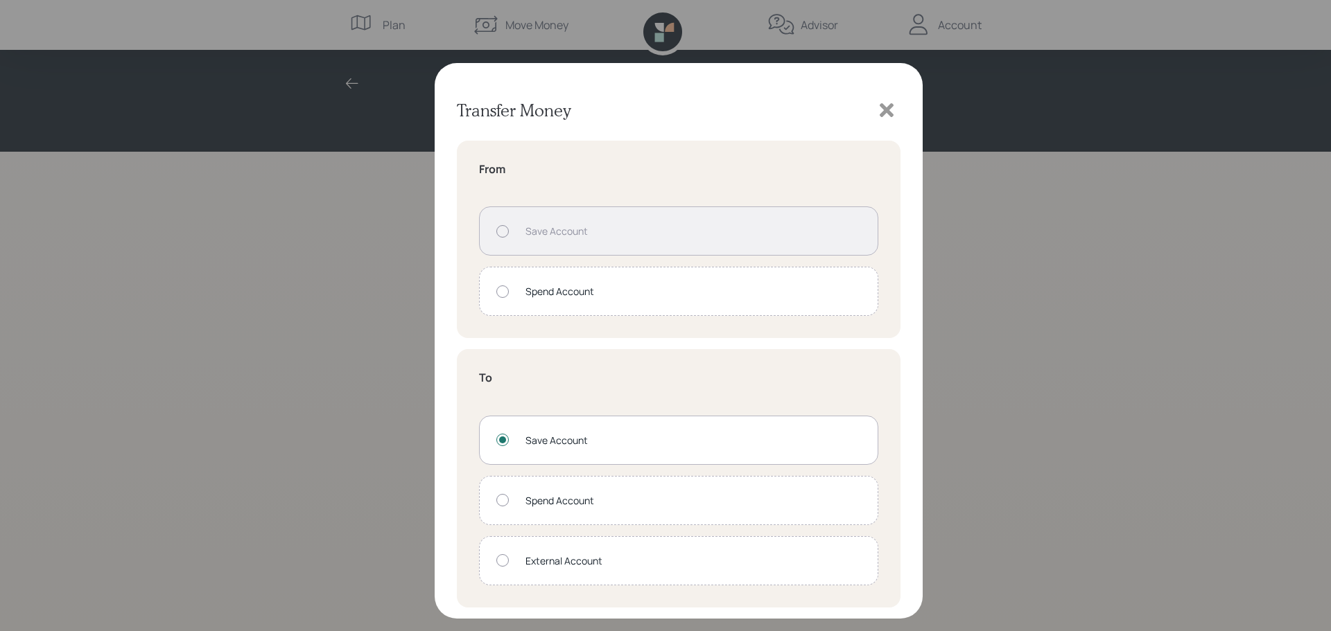
click at [884, 113] on icon at bounding box center [887, 110] width 14 height 14
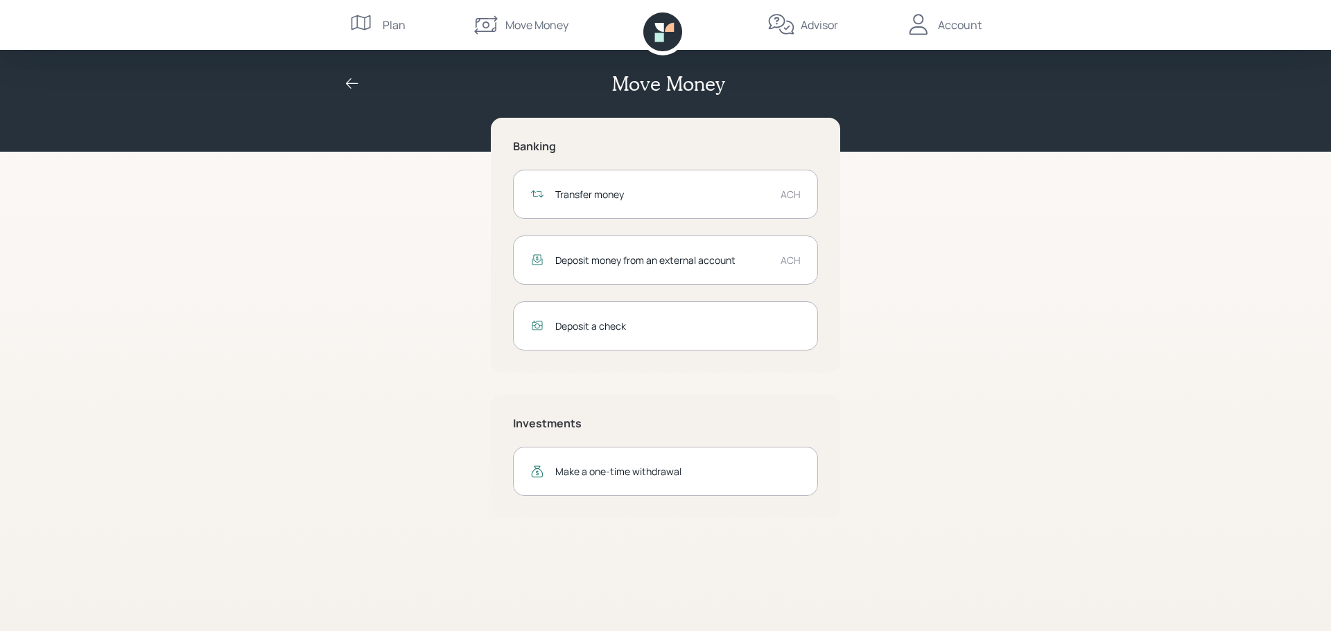
click at [715, 259] on div "Deposit money from an external account" at bounding box center [662, 260] width 214 height 15
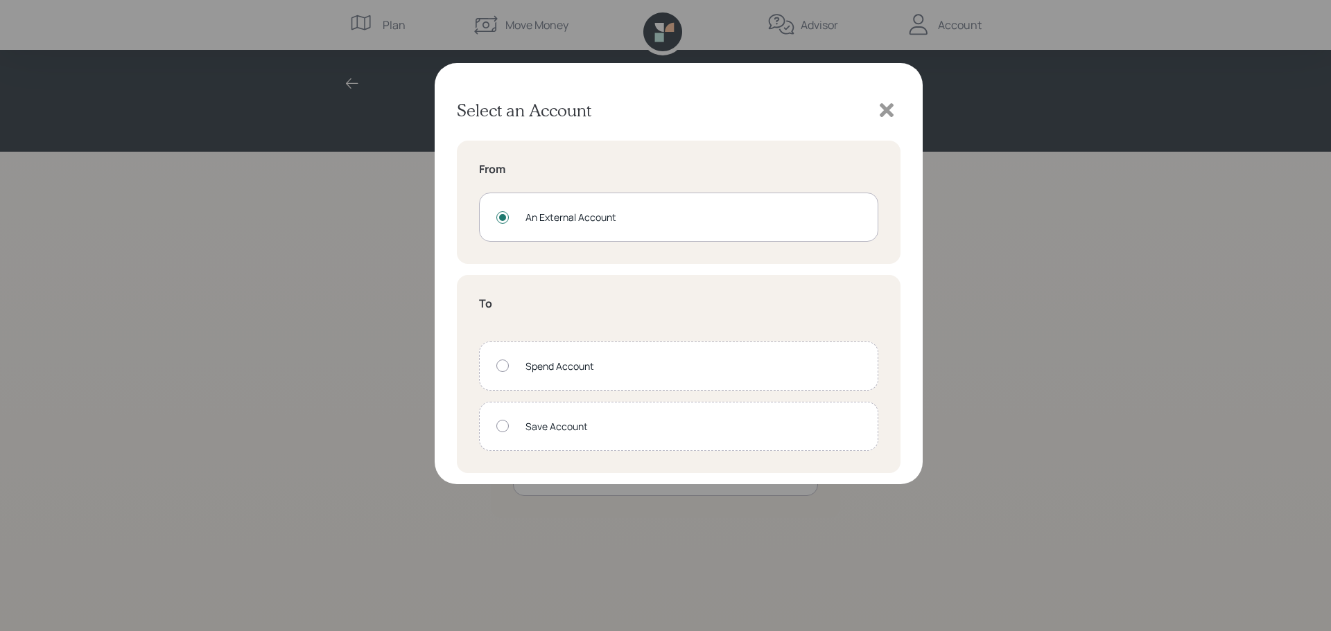
click at [642, 223] on div "An External Account" at bounding box center [692, 217] width 335 height 15
click at [655, 225] on div "An External Account" at bounding box center [678, 217] width 399 height 49
click at [503, 431] on div at bounding box center [502, 426] width 12 height 12
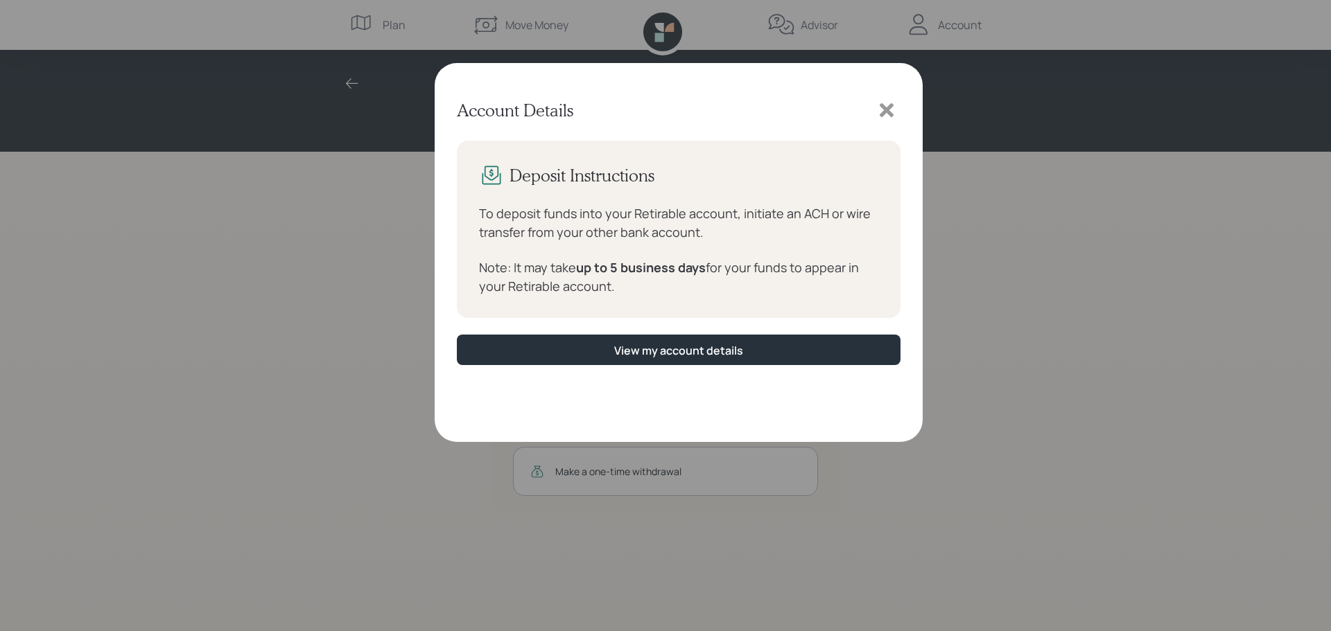
click at [494, 171] on icon at bounding box center [491, 175] width 25 height 25
drag, startPoint x: 616, startPoint y: 200, endPoint x: 609, endPoint y: 224, distance: 25.2
click at [616, 200] on div "Deposit Instructions To deposit funds into your Retirable account, initiate an …" at bounding box center [679, 229] width 444 height 177
drag, startPoint x: 628, startPoint y: 311, endPoint x: 644, endPoint y: 311, distance: 15.9
click at [641, 311] on div "Deposit Instructions To deposit funds into your Retirable account, initiate an …" at bounding box center [679, 229] width 444 height 177
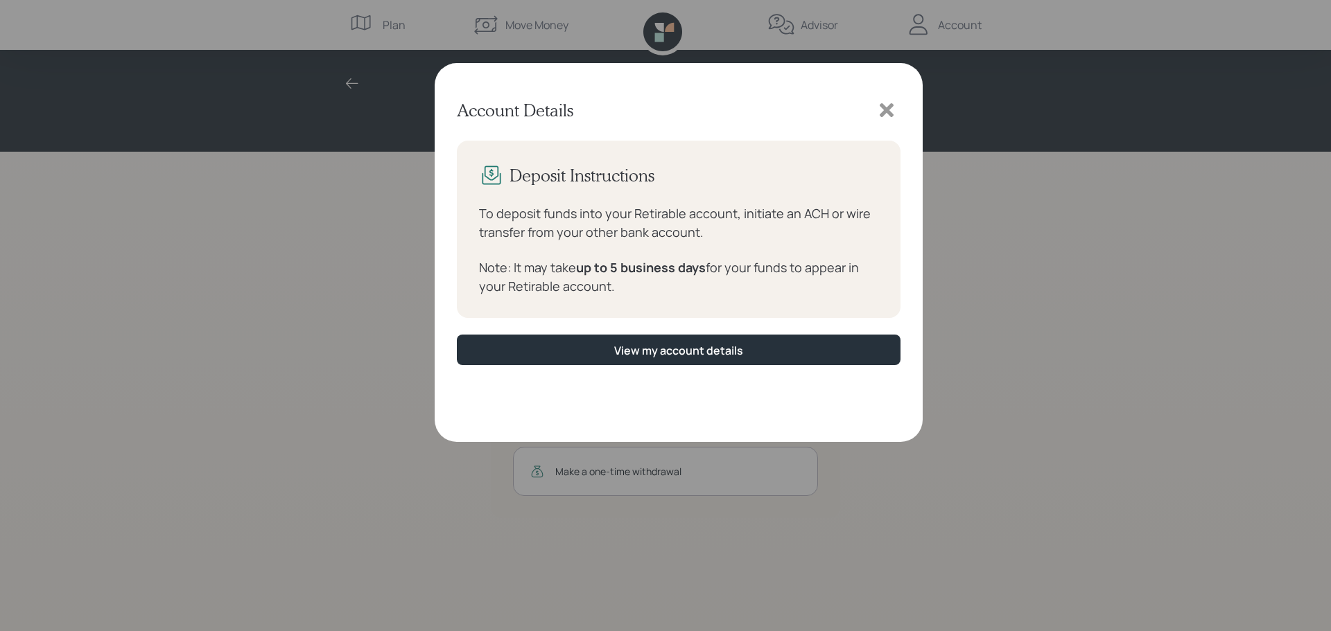
click at [879, 112] on icon at bounding box center [886, 110] width 21 height 21
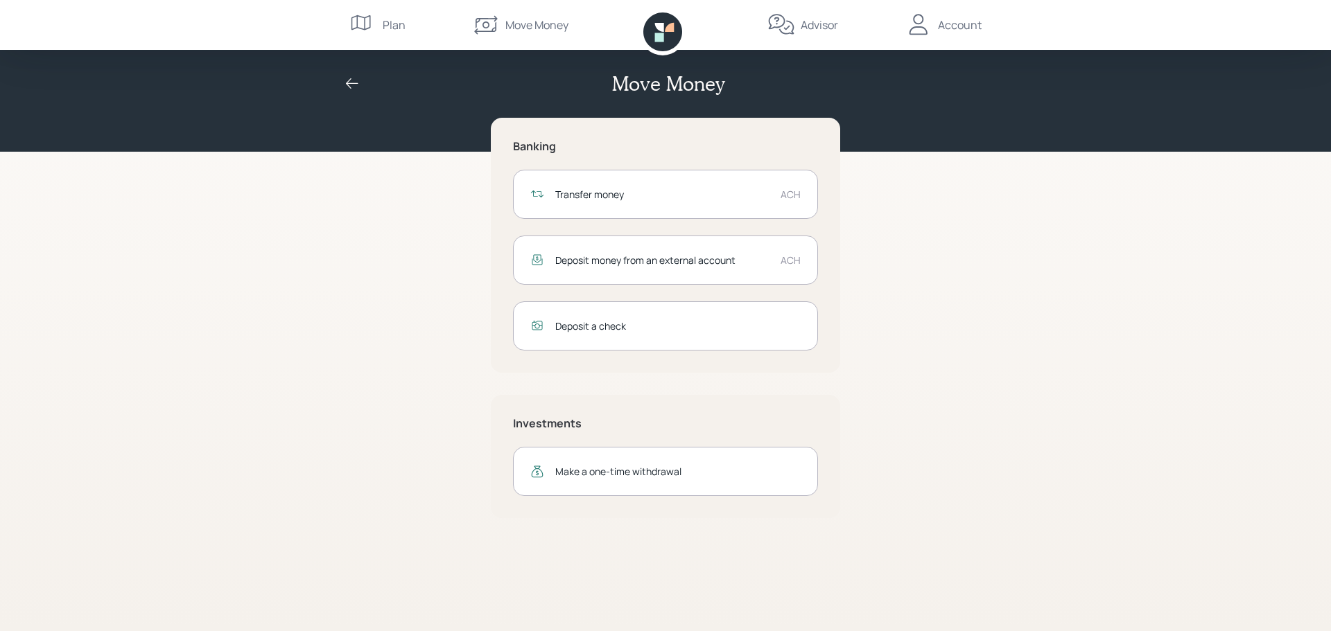
click at [913, 24] on icon at bounding box center [919, 25] width 28 height 28
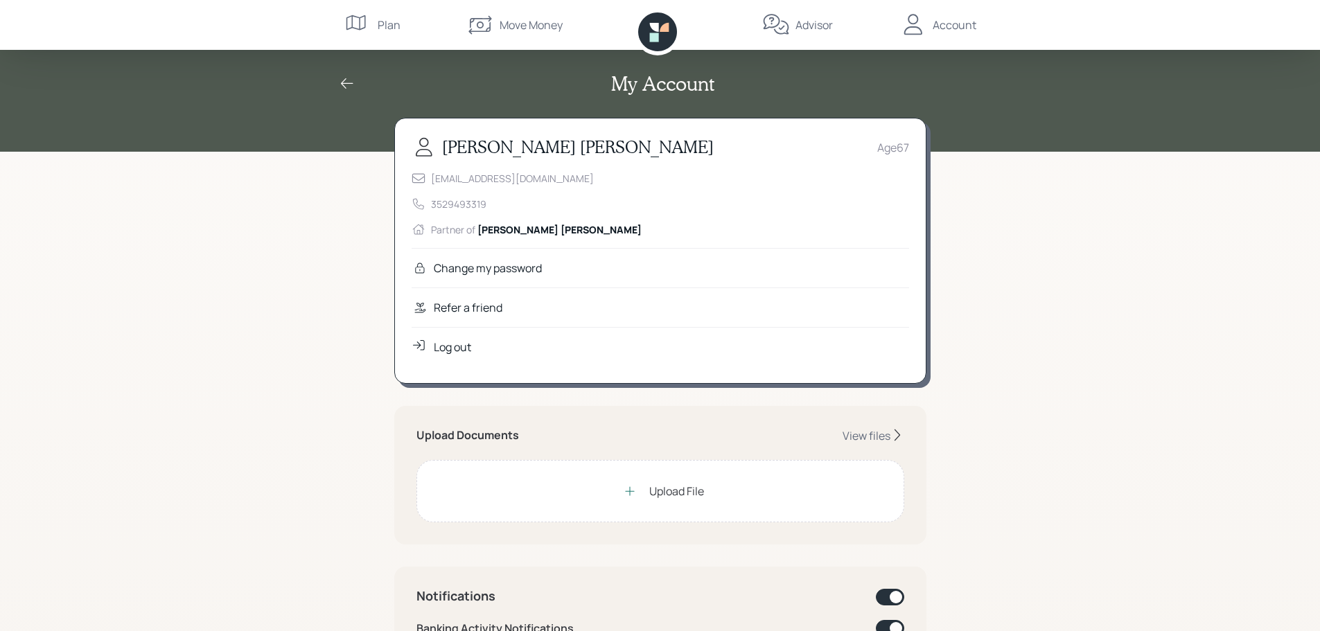
click at [968, 28] on div "Account" at bounding box center [955, 25] width 44 height 17
click at [971, 28] on div "Account" at bounding box center [955, 25] width 44 height 17
click at [916, 32] on icon at bounding box center [914, 25] width 28 height 28
click at [1031, 291] on div "My Account [PERSON_NAME] Age [DEMOGRAPHIC_DATA] [EMAIL_ADDRESS][DOMAIN_NAME] 35…" at bounding box center [660, 636] width 1320 height 1273
